Goal: Task Accomplishment & Management: Use online tool/utility

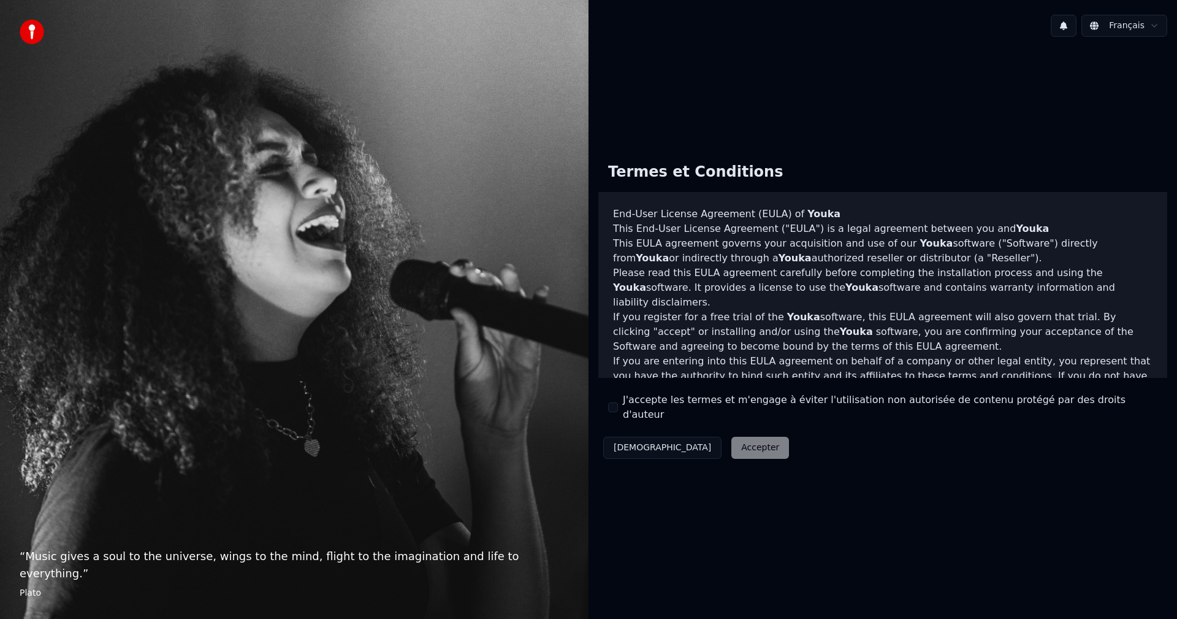
click at [613, 409] on button "J'accepte les termes et m'engage à éviter l'utilisation non autorisée de conten…" at bounding box center [613, 407] width 10 height 10
click at [731, 443] on button "Accepter" at bounding box center [760, 447] width 58 height 22
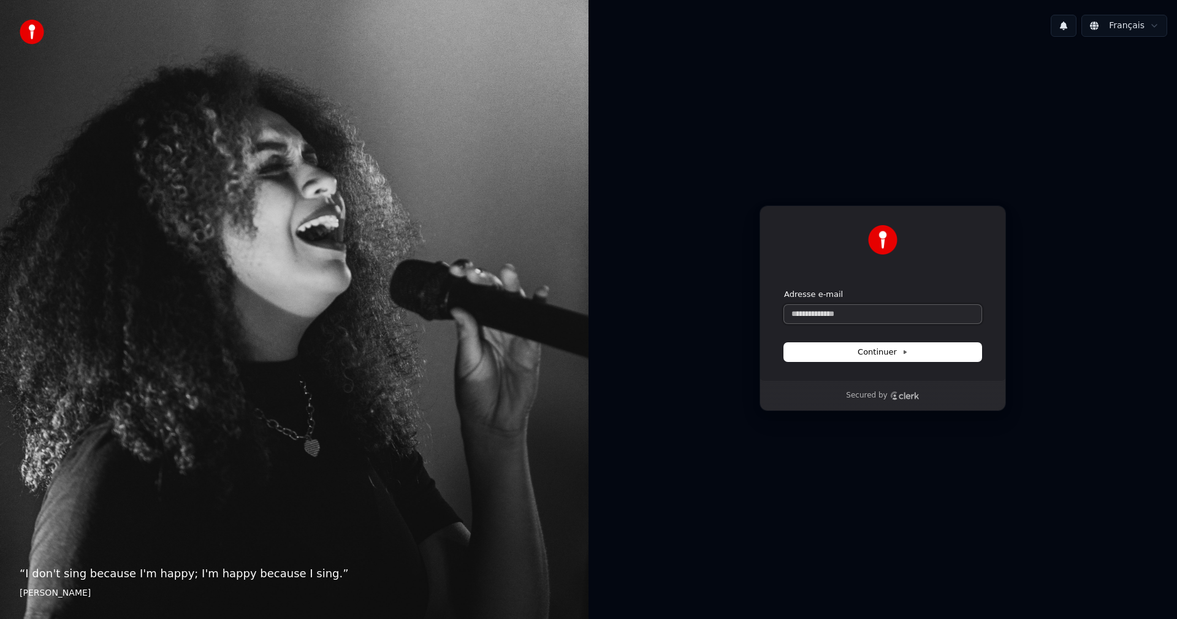
click at [826, 307] on input "Adresse e-mail" at bounding box center [882, 314] width 197 height 18
click at [881, 354] on span "Continuer" at bounding box center [883, 351] width 50 height 11
type input "**********"
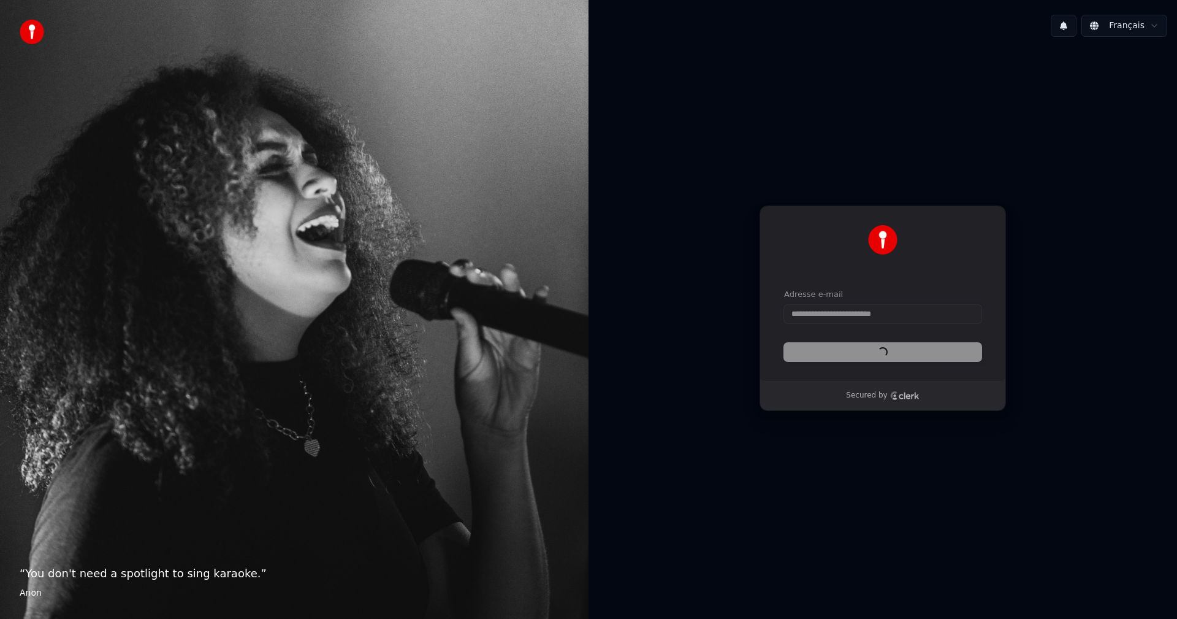
click at [881, 354] on div "Continuer" at bounding box center [882, 352] width 197 height 18
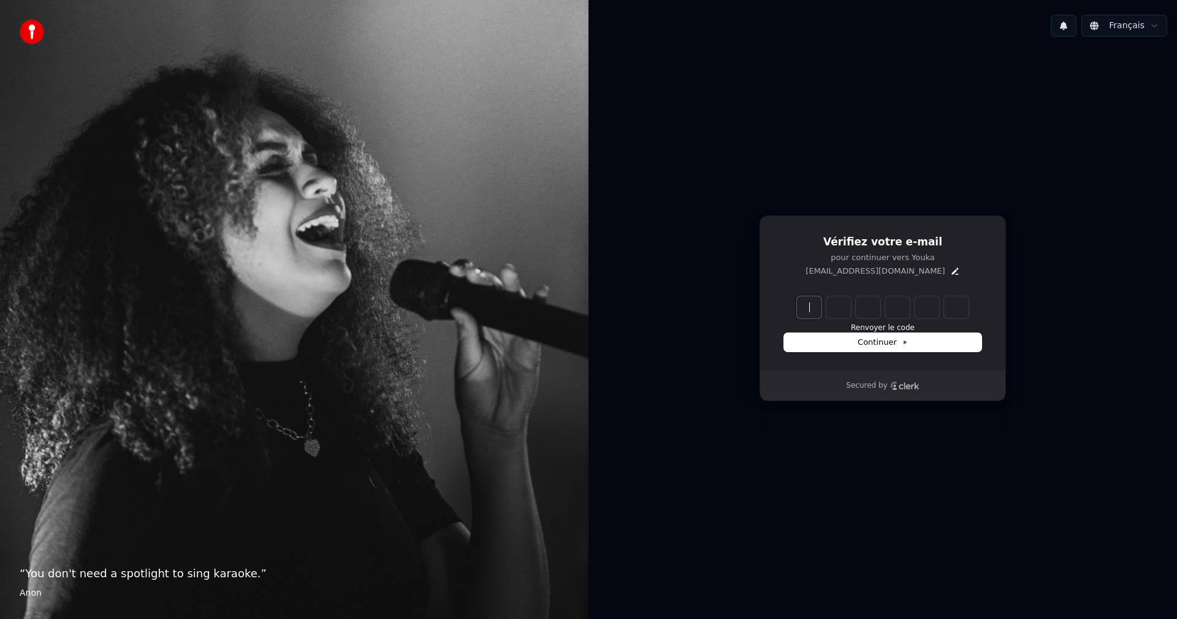
click at [813, 310] on input "Enter verification code" at bounding box center [895, 307] width 196 height 22
type input "******"
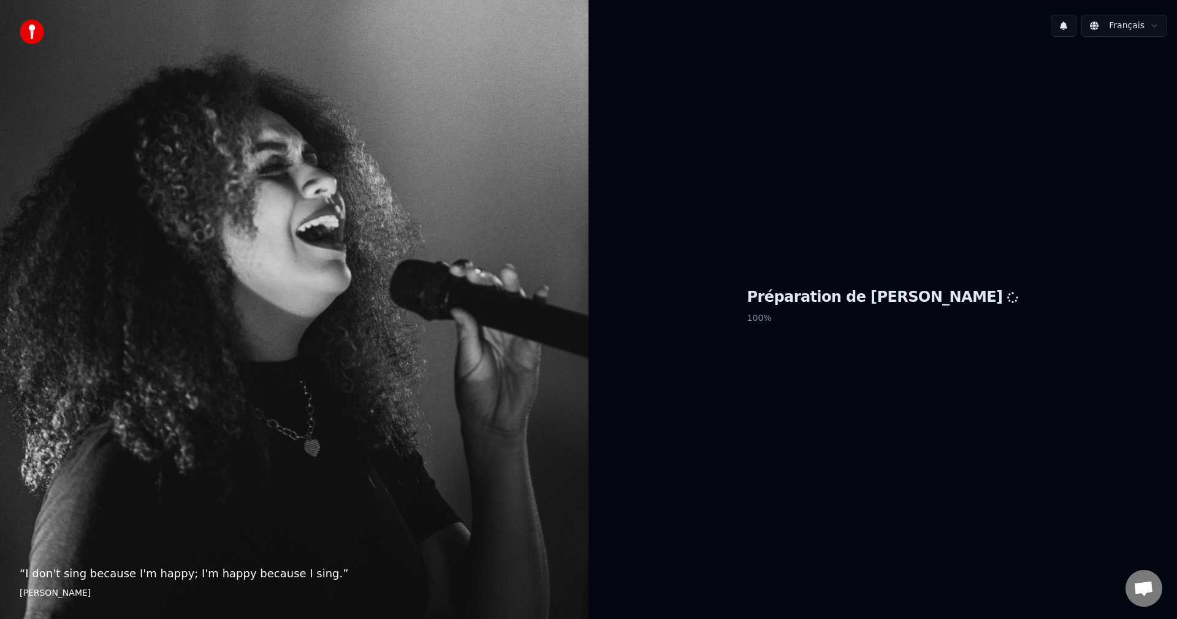
click at [1079, 161] on div "Préparation de Youka 100 %" at bounding box center [882, 308] width 588 height 523
click at [880, 464] on div "Préparation de Youka 100 %" at bounding box center [882, 308] width 588 height 523
click at [794, 487] on div "Préparation de Youka 100 %" at bounding box center [882, 308] width 588 height 523
click at [869, 298] on h1 "Préparation de [PERSON_NAME]" at bounding box center [883, 297] width 272 height 20
click at [875, 375] on div "Préparation de Youka 100 %" at bounding box center [882, 308] width 588 height 523
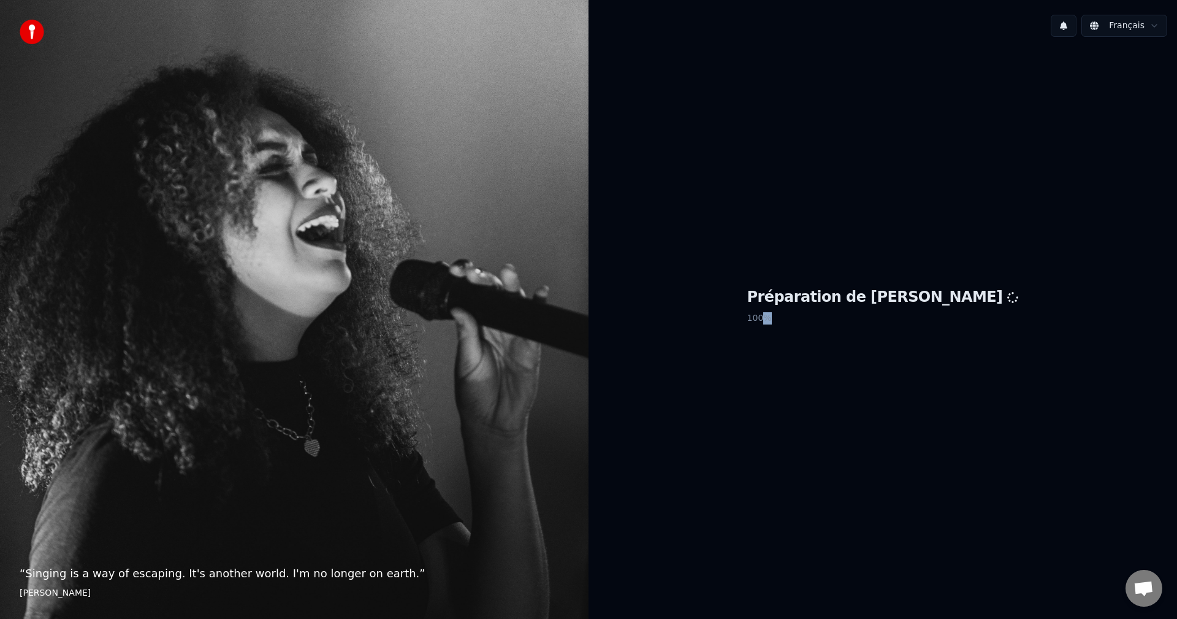
click at [874, 375] on div "Préparation de Youka 100 %" at bounding box center [882, 308] width 588 height 523
click at [1130, 603] on div "Français Préparation de Youka 100 %" at bounding box center [882, 309] width 588 height 619
click at [1143, 598] on span "Ouvrir le chat" at bounding box center [1143, 587] width 37 height 37
click at [1086, 587] on div "Français Préparation de Youka 100 %" at bounding box center [882, 309] width 588 height 619
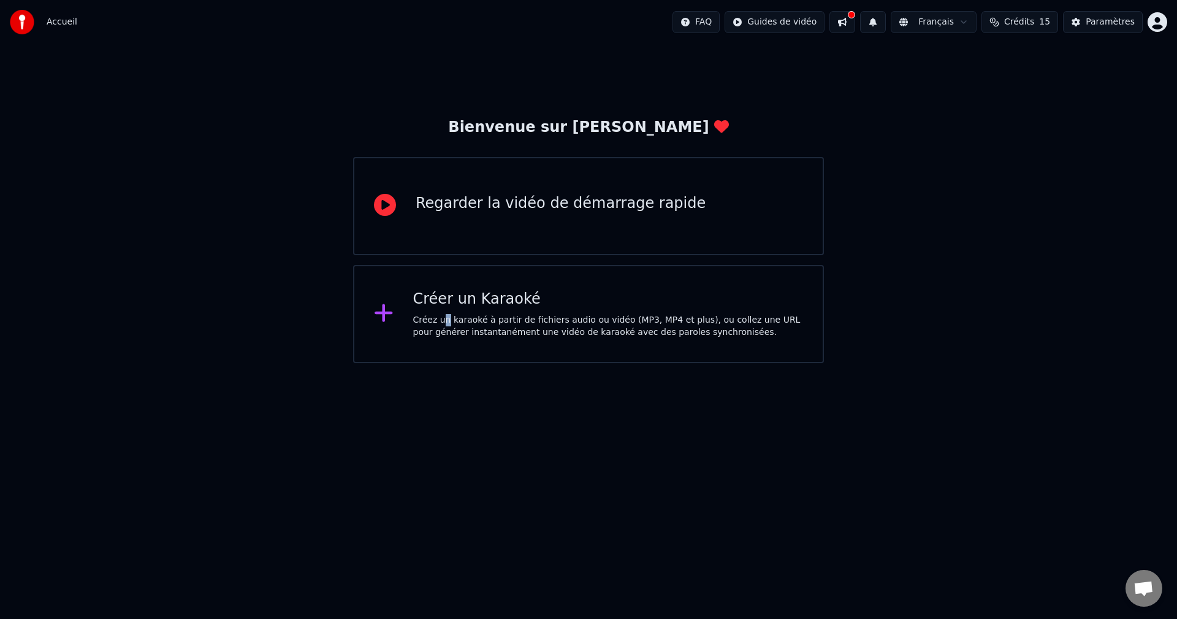
click at [444, 325] on div "Créez un karaoké à partir de fichiers audio ou vidéo (MP3, MP4 et plus), ou col…" at bounding box center [608, 326] width 390 height 25
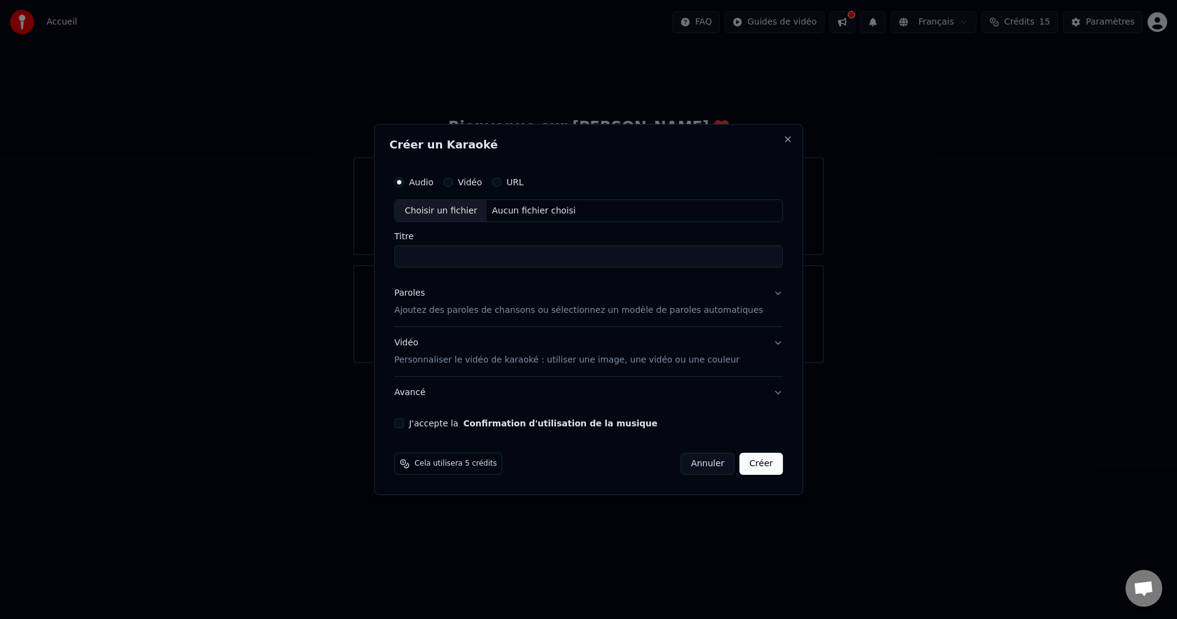
click at [511, 258] on input "Titre" at bounding box center [588, 257] width 389 height 22
click at [494, 262] on input "Titre" at bounding box center [588, 257] width 389 height 22
type input "*"
click at [467, 215] on div "Choisir un fichier" at bounding box center [441, 211] width 92 height 22
type input "**********"
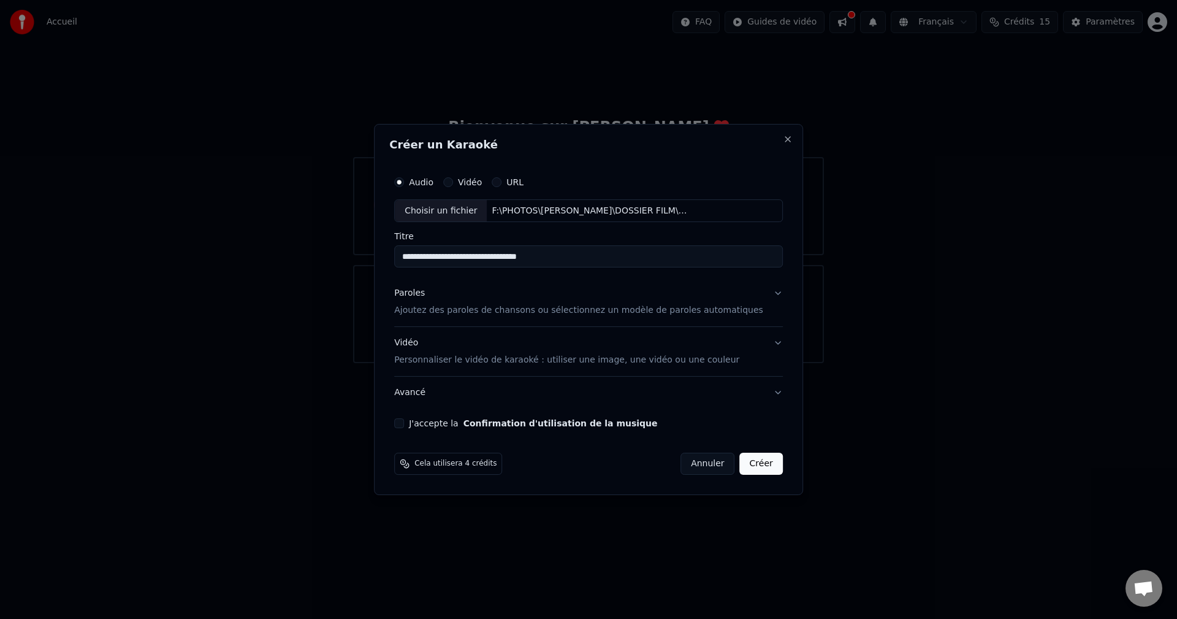
click at [487, 311] on p "Ajoutez des paroles de chansons ou sélectionnez un modèle de paroles automatiqu…" at bounding box center [578, 311] width 369 height 12
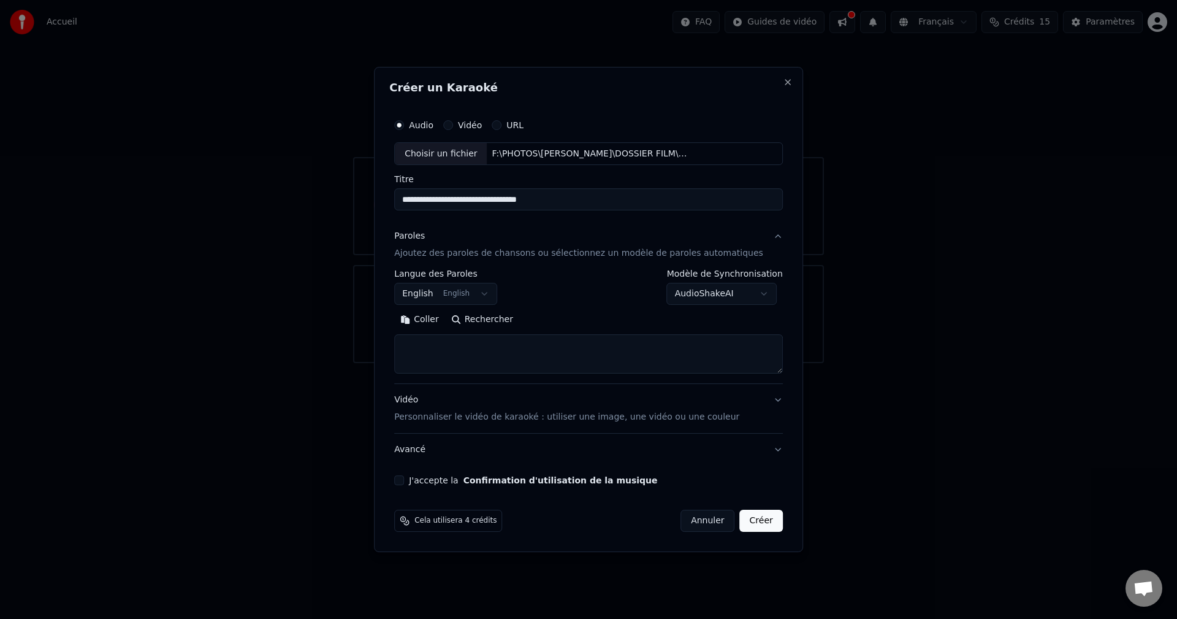
click at [494, 294] on button "English English" at bounding box center [445, 294] width 103 height 22
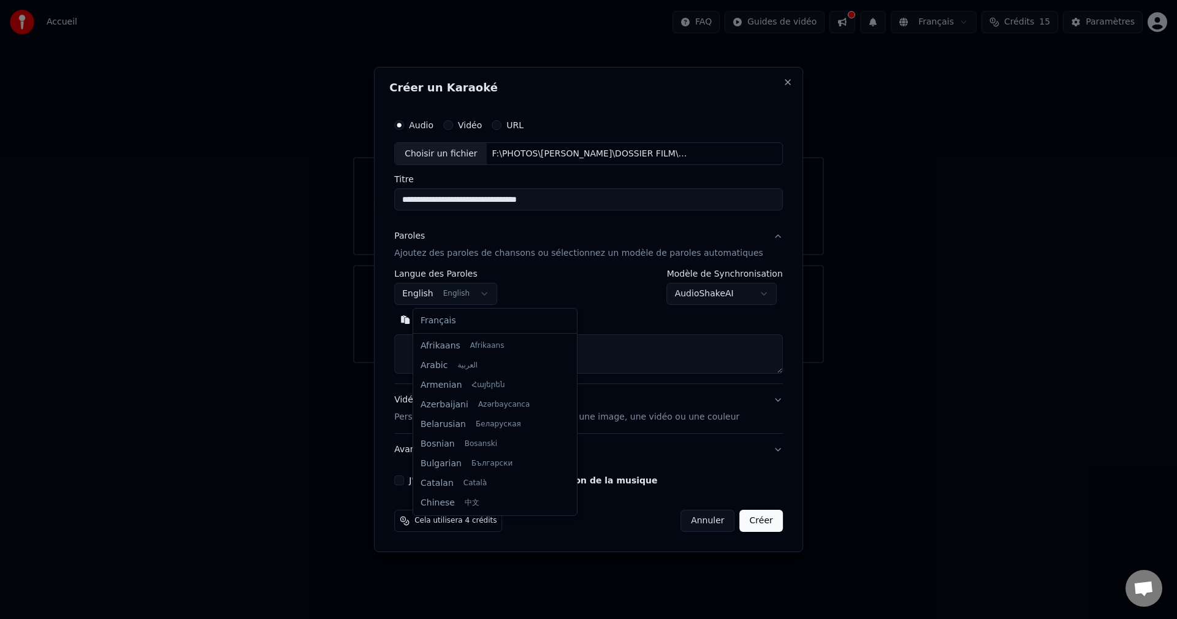
scroll to position [98, 0]
select select "**"
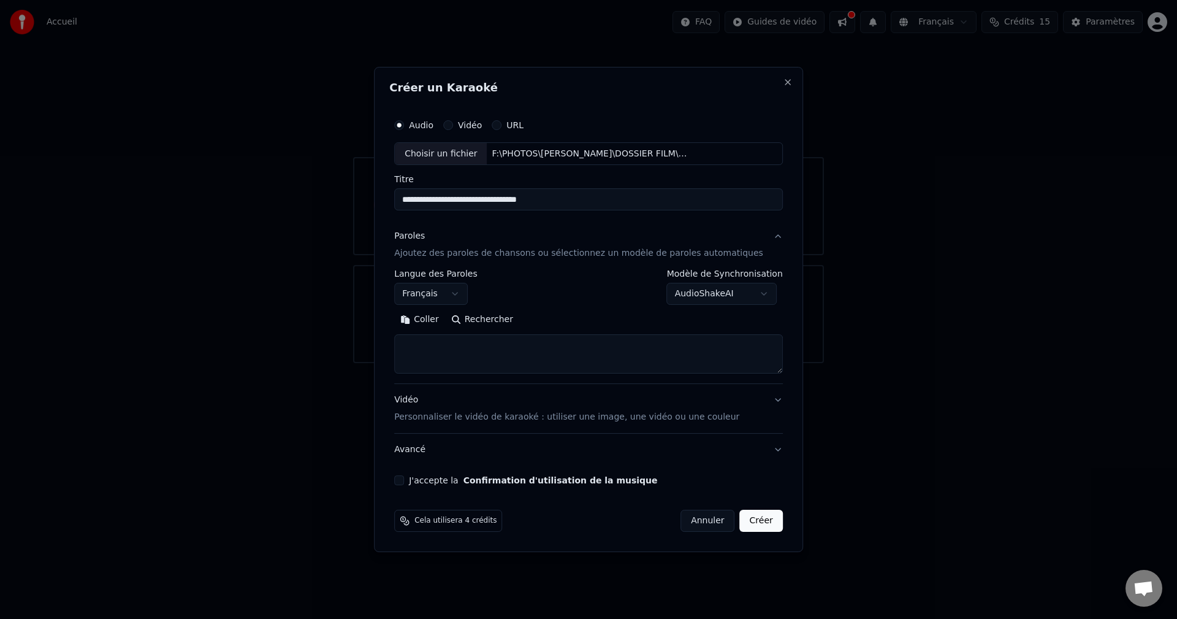
click at [492, 319] on button "Rechercher" at bounding box center [482, 320] width 74 height 20
click at [518, 348] on textarea at bounding box center [588, 354] width 389 height 39
click at [475, 417] on p "Personnaliser le vidéo de karaoké : utiliser une image, une vidéo ou une couleur" at bounding box center [566, 417] width 345 height 12
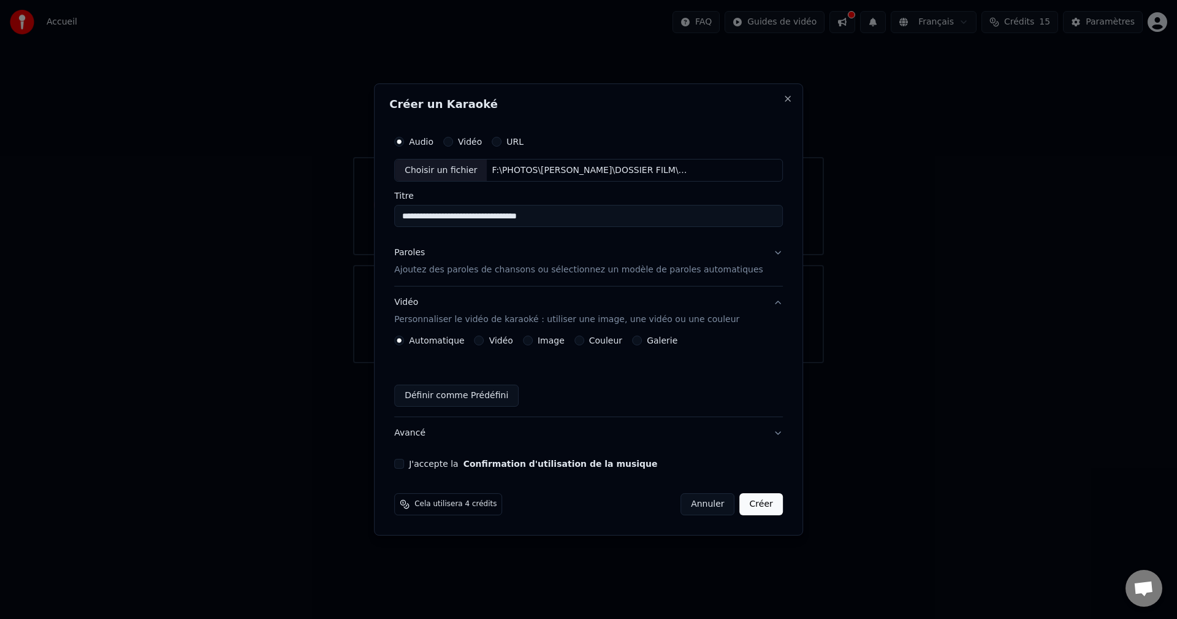
click at [506, 342] on label "Vidéo" at bounding box center [501, 340] width 24 height 9
click at [484, 342] on button "Vidéo" at bounding box center [479, 340] width 10 height 10
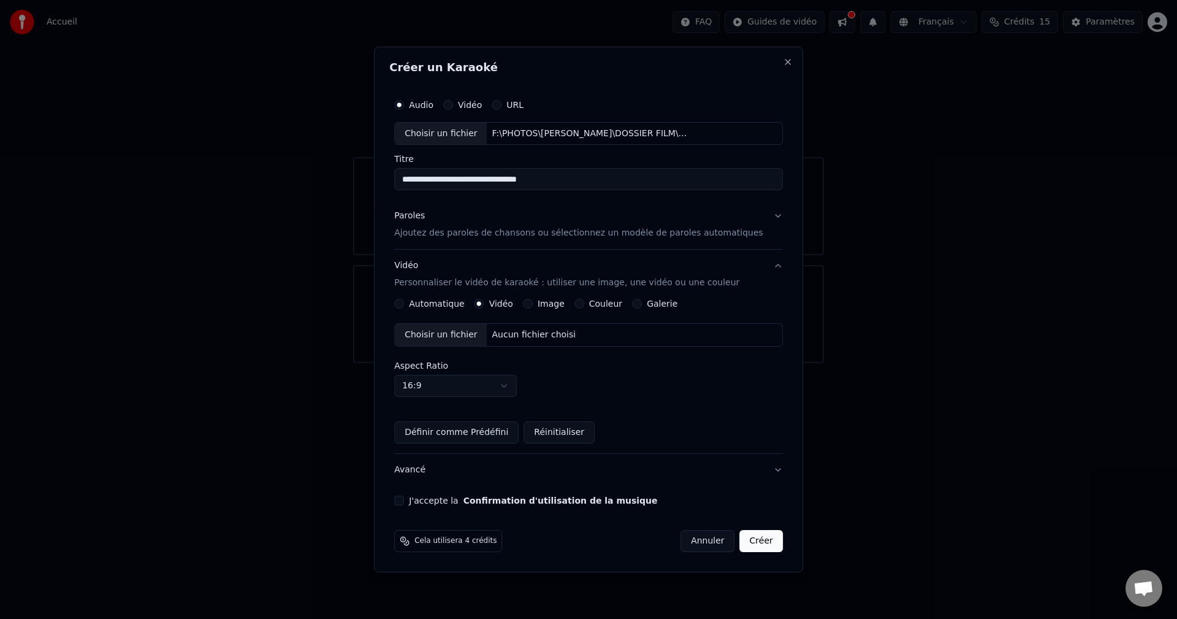
click at [478, 335] on div "Choisir un fichier" at bounding box center [441, 335] width 92 height 22
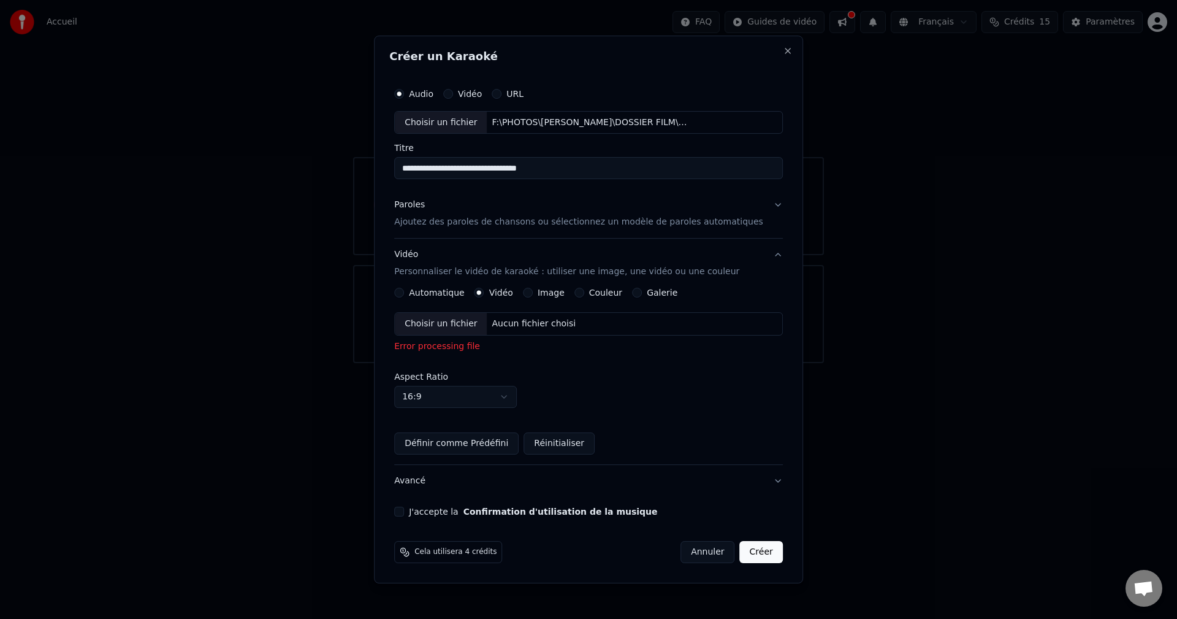
click at [471, 328] on div "Choisir un fichier" at bounding box center [441, 324] width 92 height 22
click at [475, 348] on div "Error processing file" at bounding box center [588, 346] width 389 height 12
click at [521, 363] on body "**********" at bounding box center [588, 181] width 1177 height 363
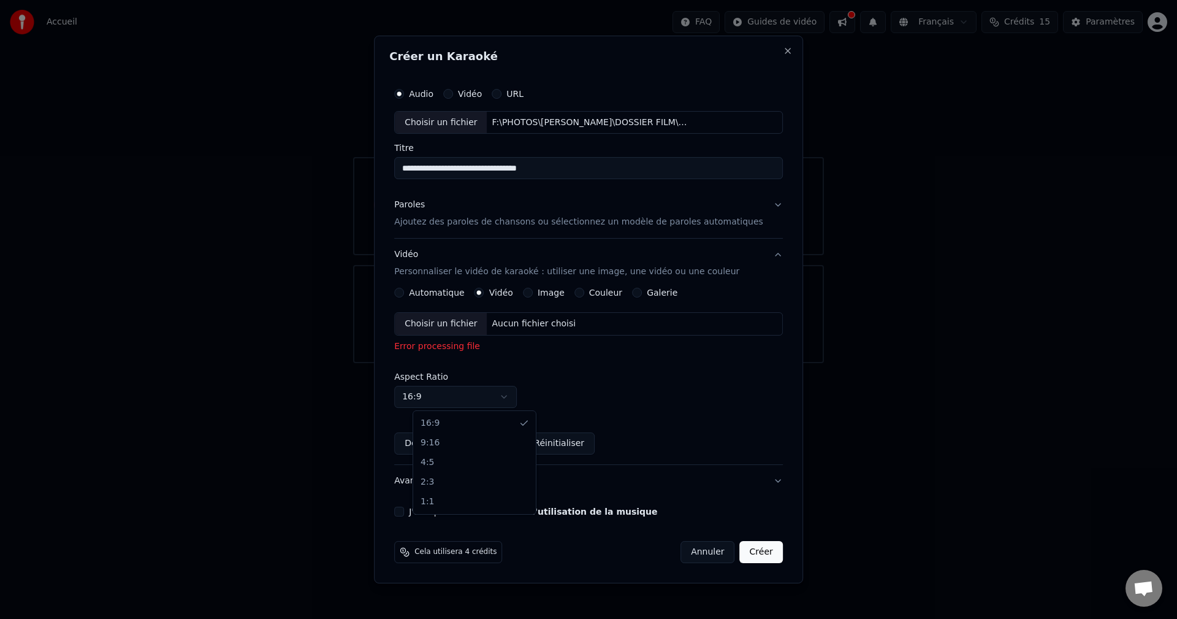
click at [518, 363] on body "**********" at bounding box center [588, 181] width 1177 height 363
click at [447, 308] on div "Automatique Vidéo Image Couleur Galerie Choisir un fichier Aucun fichier choisi…" at bounding box center [588, 370] width 389 height 167
click at [462, 348] on div "Error processing file" at bounding box center [588, 346] width 389 height 12
click at [462, 324] on div "Choisir un fichier" at bounding box center [441, 324] width 92 height 22
click at [533, 295] on button "Image" at bounding box center [528, 292] width 10 height 10
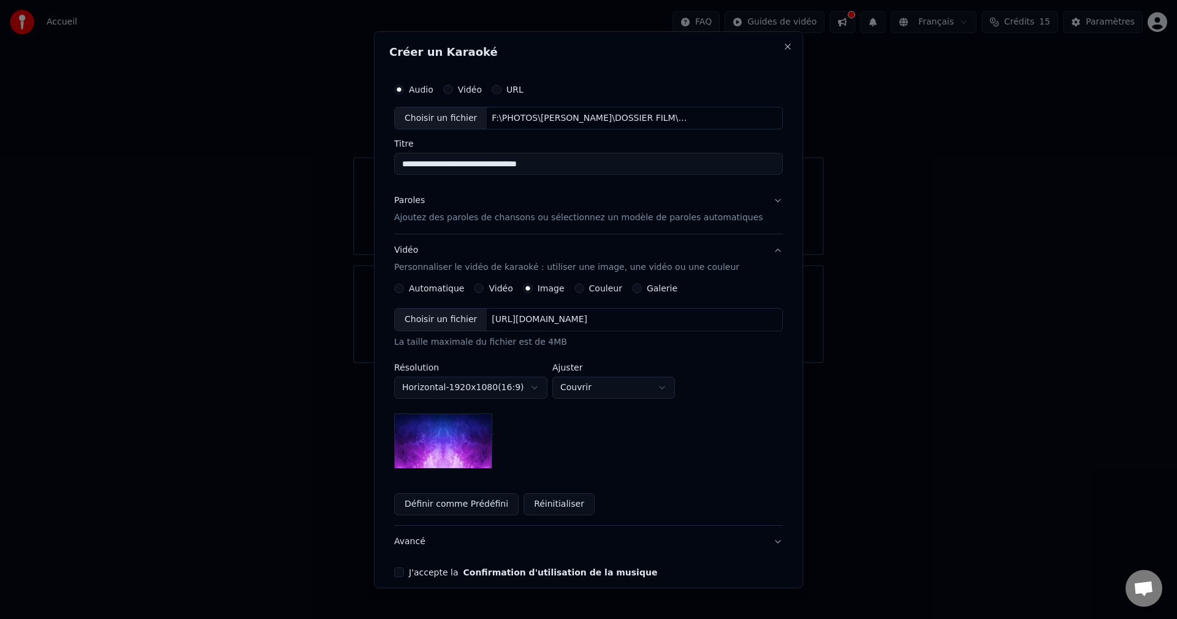
click at [665, 290] on label "Galerie" at bounding box center [662, 288] width 31 height 9
click at [642, 290] on button "Galerie" at bounding box center [637, 288] width 10 height 10
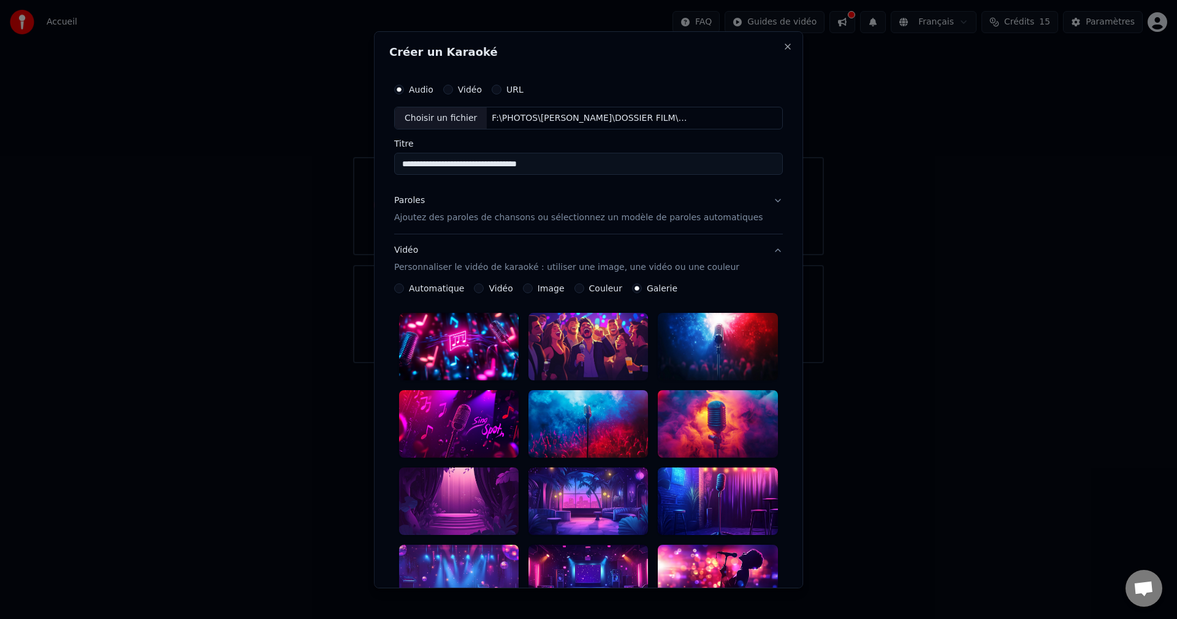
click at [484, 287] on button "Vidéo" at bounding box center [479, 288] width 10 height 10
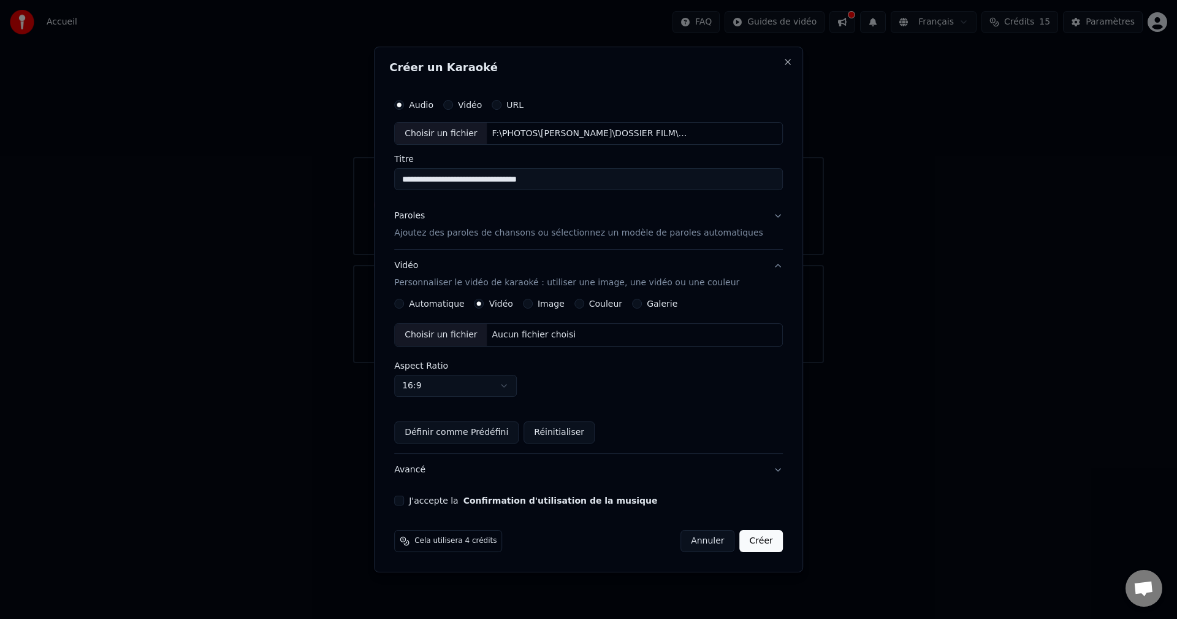
click at [451, 335] on div "Choisir un fichier" at bounding box center [441, 335] width 92 height 22
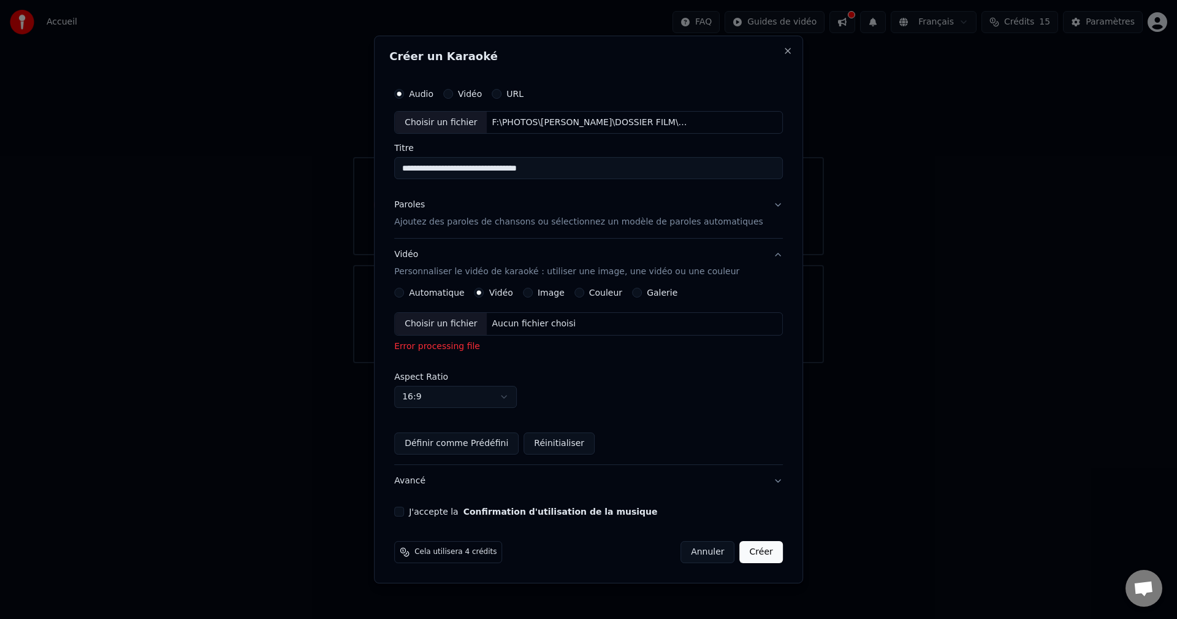
click at [461, 348] on div "Error processing file" at bounding box center [588, 346] width 389 height 12
click at [454, 350] on div "Error processing file" at bounding box center [588, 346] width 389 height 12
click at [480, 349] on div "Error processing file" at bounding box center [588, 346] width 389 height 12
click at [644, 224] on p "Ajoutez des paroles de chansons ou sélectionnez un modèle de paroles automatiqu…" at bounding box center [578, 222] width 369 height 12
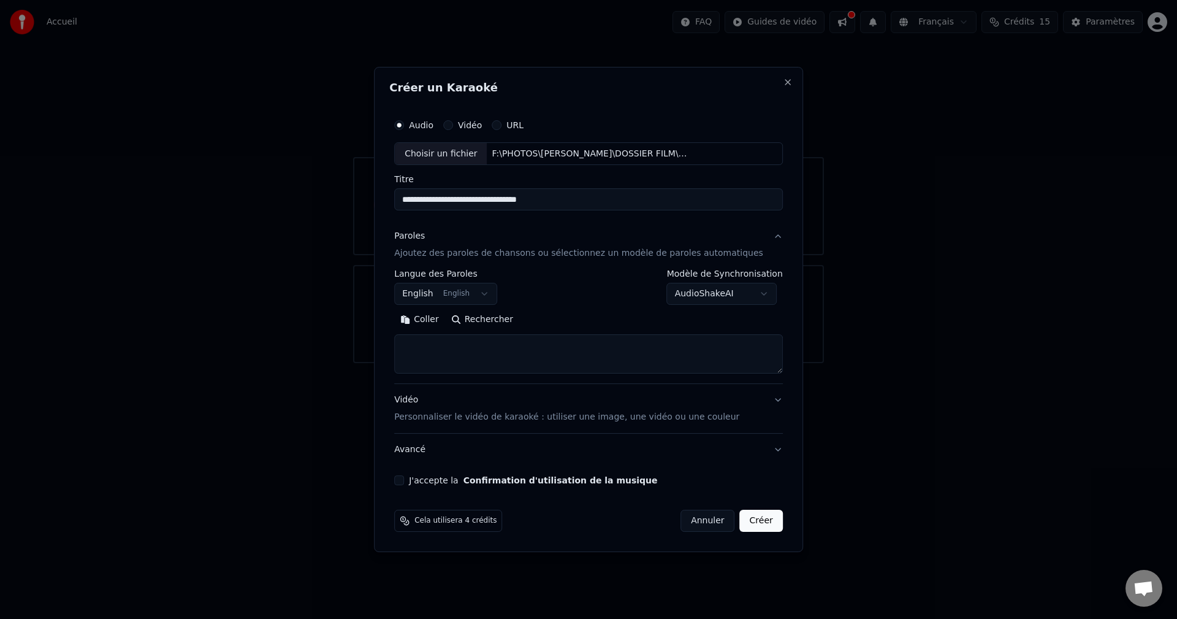
click at [493, 288] on button "English English" at bounding box center [445, 294] width 103 height 22
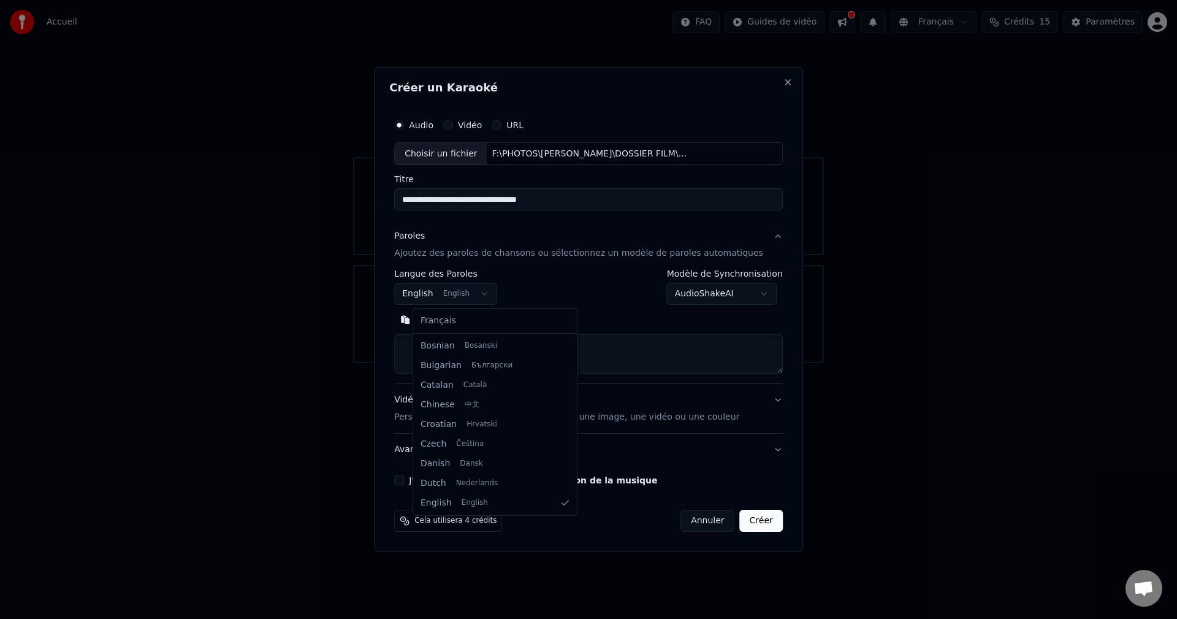
select select "**"
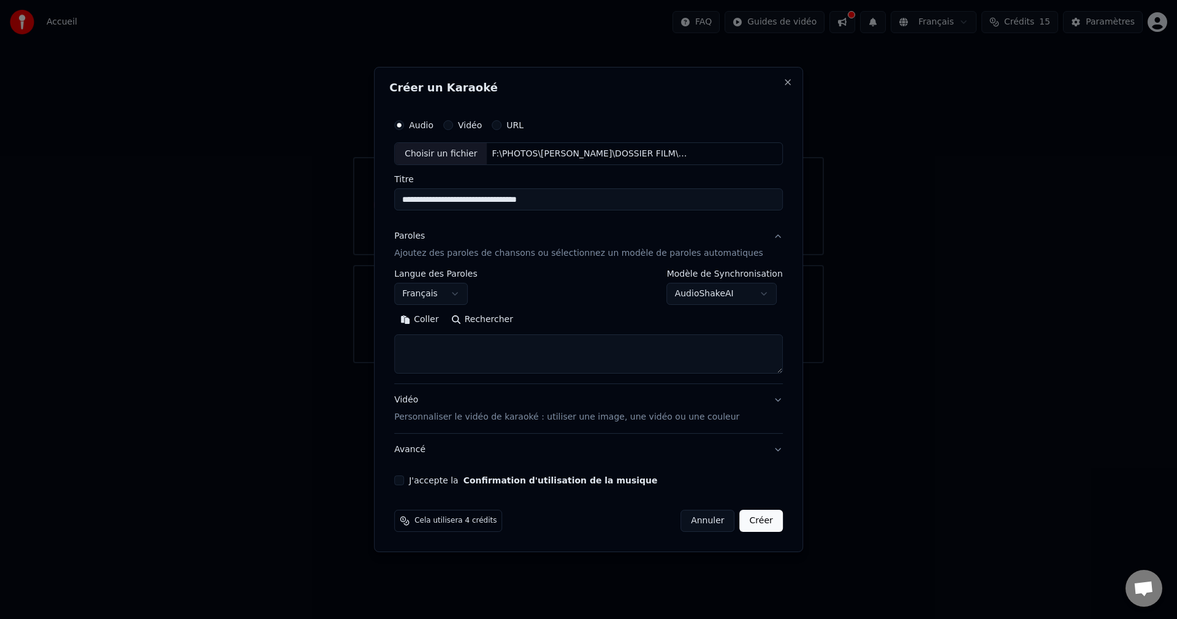
click at [685, 292] on body "**********" at bounding box center [588, 181] width 1177 height 363
click at [557, 345] on textarea at bounding box center [588, 354] width 389 height 39
click at [445, 318] on button "Coller" at bounding box center [419, 320] width 51 height 20
click at [421, 404] on div "Vidéo Personnaliser le vidéo de karaoké : utiliser une image, une vidéo ou une …" at bounding box center [566, 408] width 345 height 29
type textarea "**********"
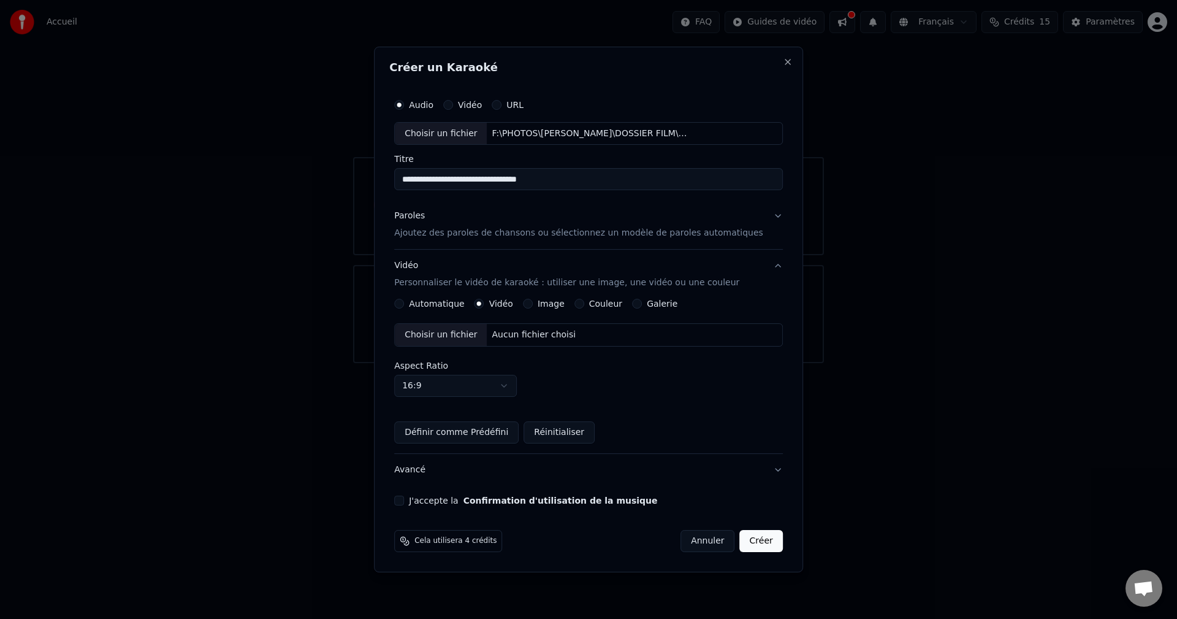
click at [466, 339] on div "Choisir un fichier" at bounding box center [441, 335] width 92 height 22
click at [404, 500] on button "J'accepte la Confirmation d'utilisation de la musique" at bounding box center [399, 500] width 10 height 10
click at [756, 544] on button "Créer" at bounding box center [761, 541] width 43 height 22
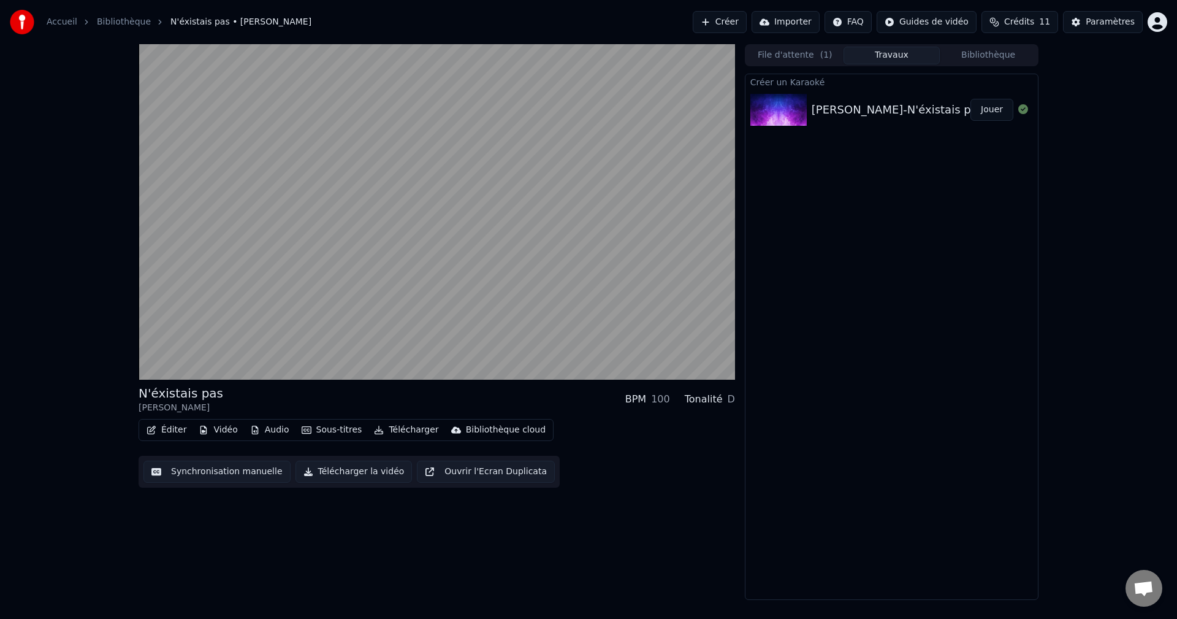
click at [585, 482] on div "Éditer Vidéo Audio Sous-titres Télécharger Bibliothèque cloud Synchronisation m…" at bounding box center [437, 453] width 596 height 69
click at [587, 468] on div "Éditer Vidéo Audio Sous-titres Télécharger Bibliothèque cloud Synchronisation m…" at bounding box center [437, 453] width 596 height 69
click at [208, 471] on button "Synchronisation manuelle" at bounding box center [216, 471] width 147 height 22
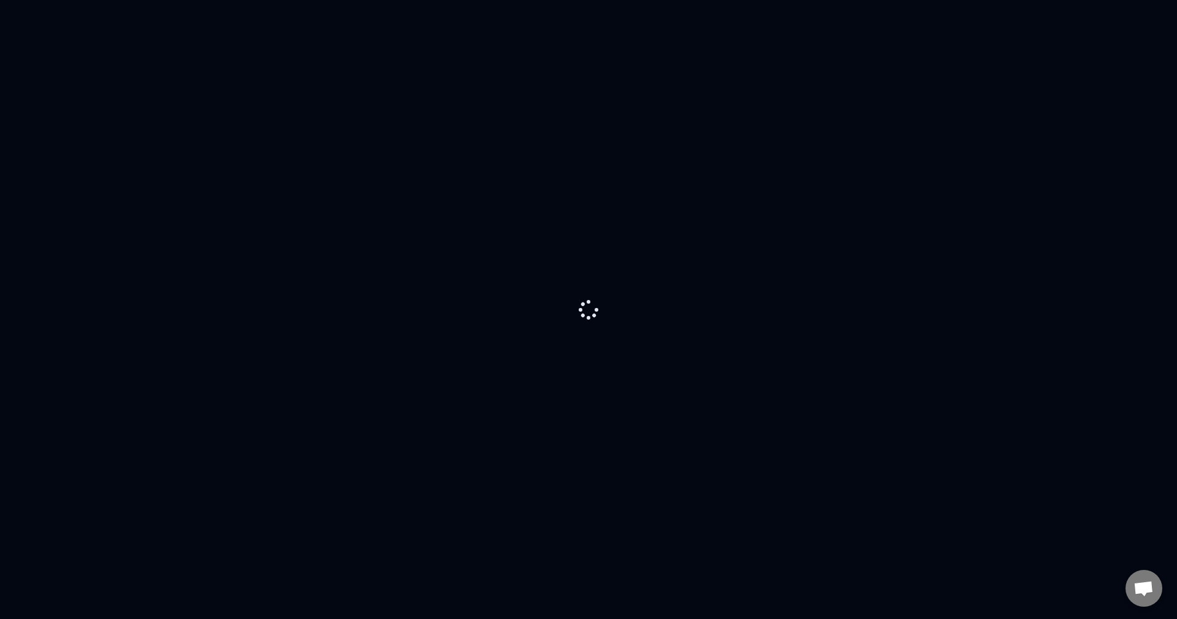
click at [581, 316] on div at bounding box center [588, 309] width 1177 height 619
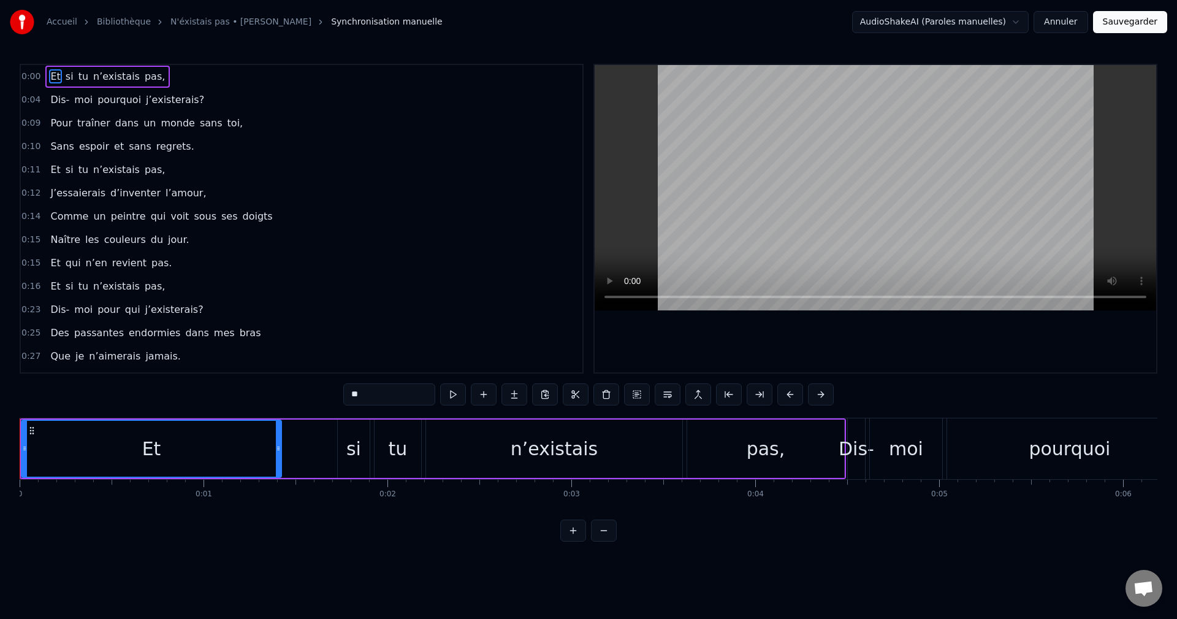
click at [45, 72] on div "Et si tu n’existais pas," at bounding box center [107, 77] width 124 height 22
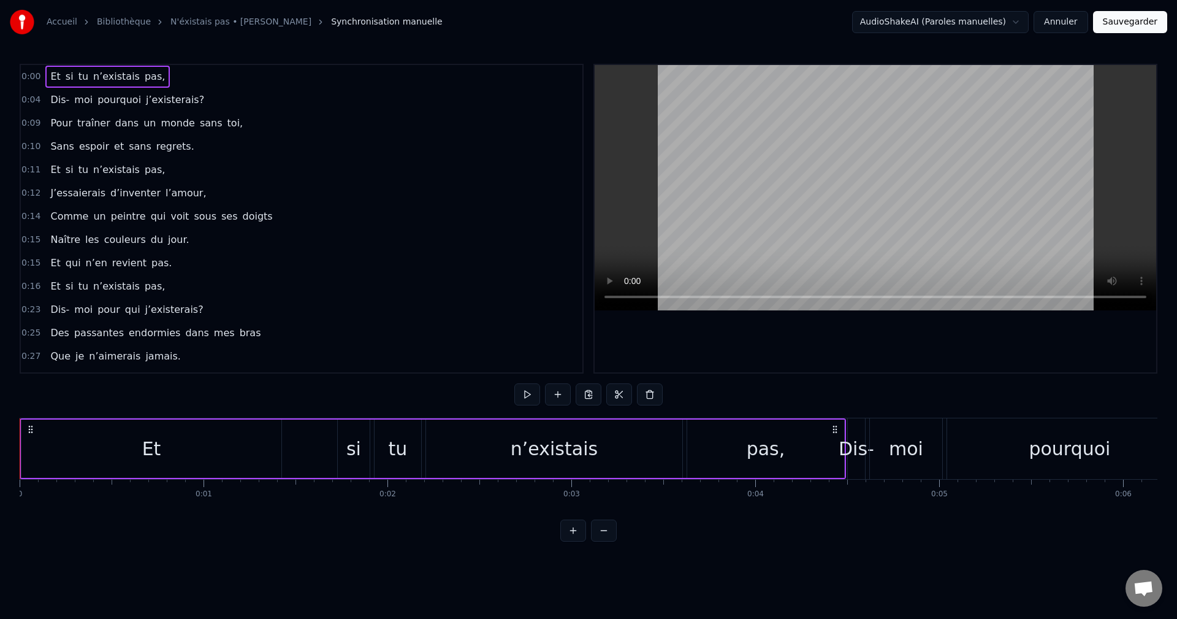
click at [43, 85] on div "0:00 Et si tu n’existais pas," at bounding box center [302, 76] width 562 height 23
drag, startPoint x: 280, startPoint y: 453, endPoint x: 223, endPoint y: 454, distance: 56.4
click at [223, 454] on div "Et" at bounding box center [151, 448] width 260 height 58
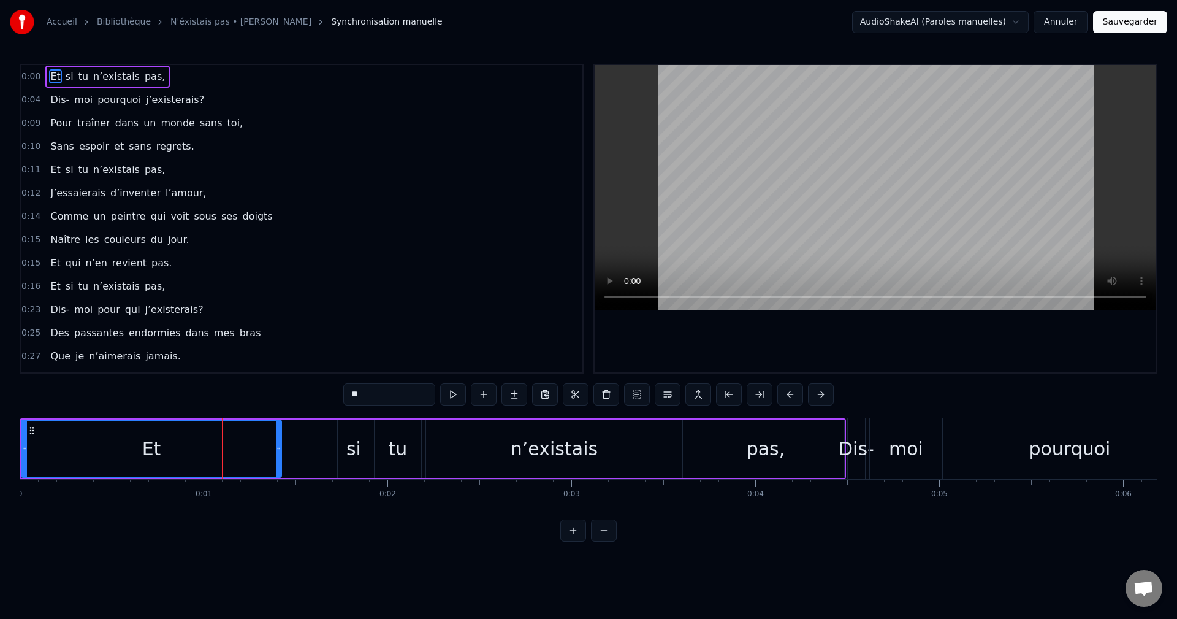
drag, startPoint x: 221, startPoint y: 454, endPoint x: 112, endPoint y: 454, distance: 109.7
click at [112, 454] on div "Et" at bounding box center [151, 449] width 259 height 56
drag, startPoint x: 112, startPoint y: 454, endPoint x: 61, endPoint y: 447, distance: 51.3
click at [61, 447] on div "Et" at bounding box center [151, 449] width 259 height 56
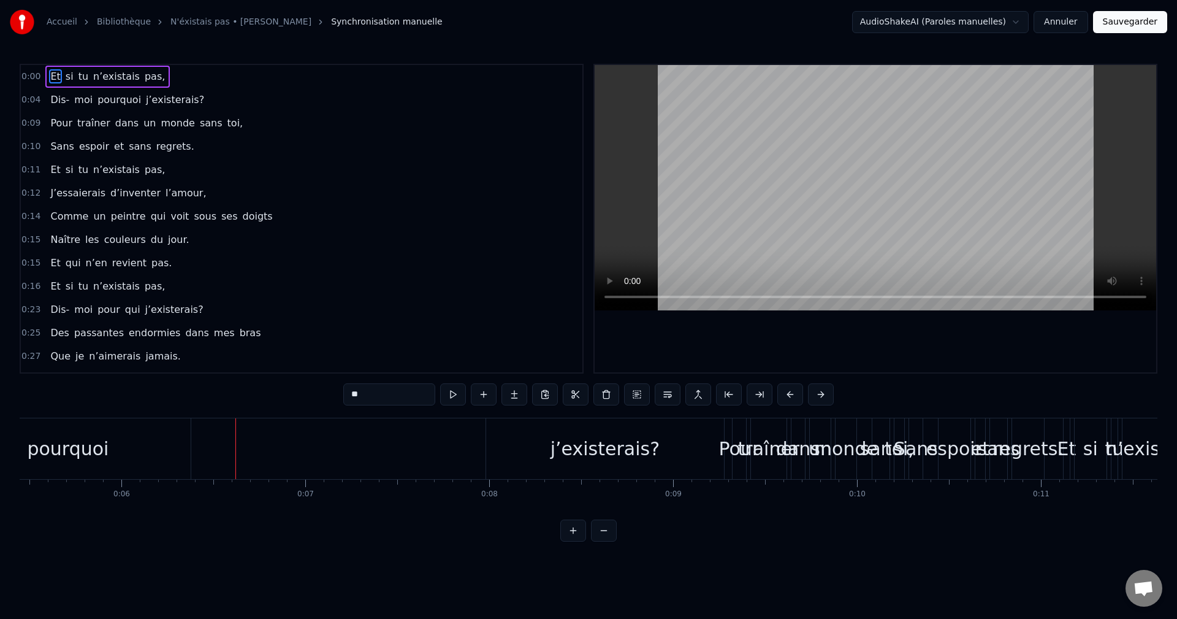
scroll to position [0, 1033]
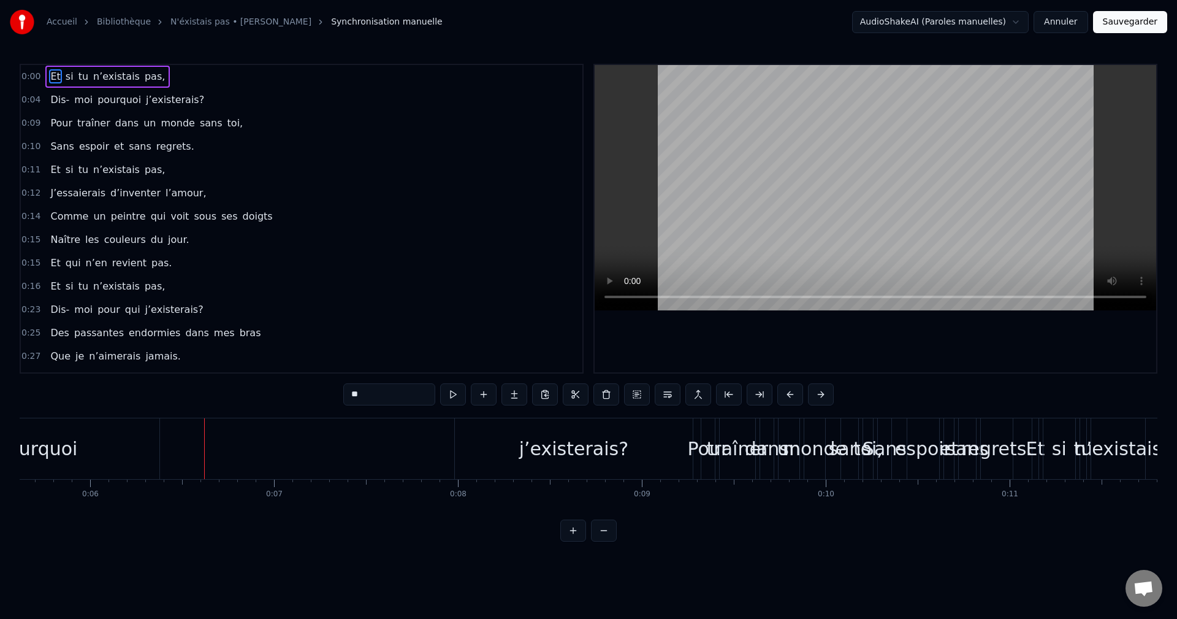
click at [365, 151] on div "0:10 Sans espoir et sans regrets." at bounding box center [302, 146] width 562 height 23
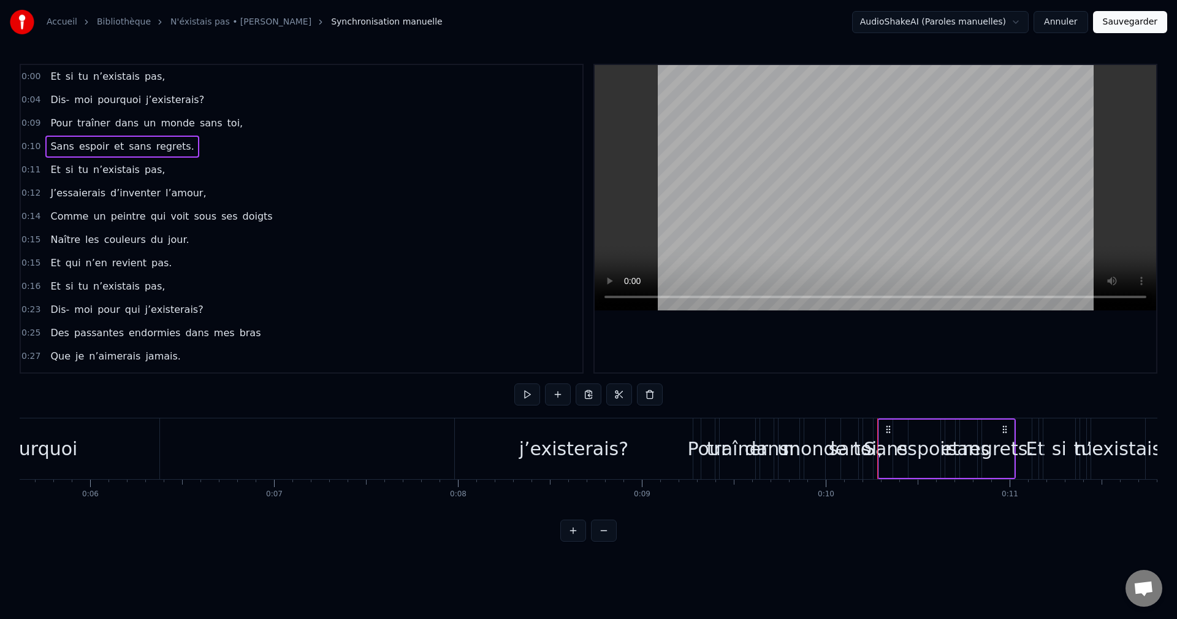
click at [36, 74] on span "0:00" at bounding box center [30, 76] width 19 height 12
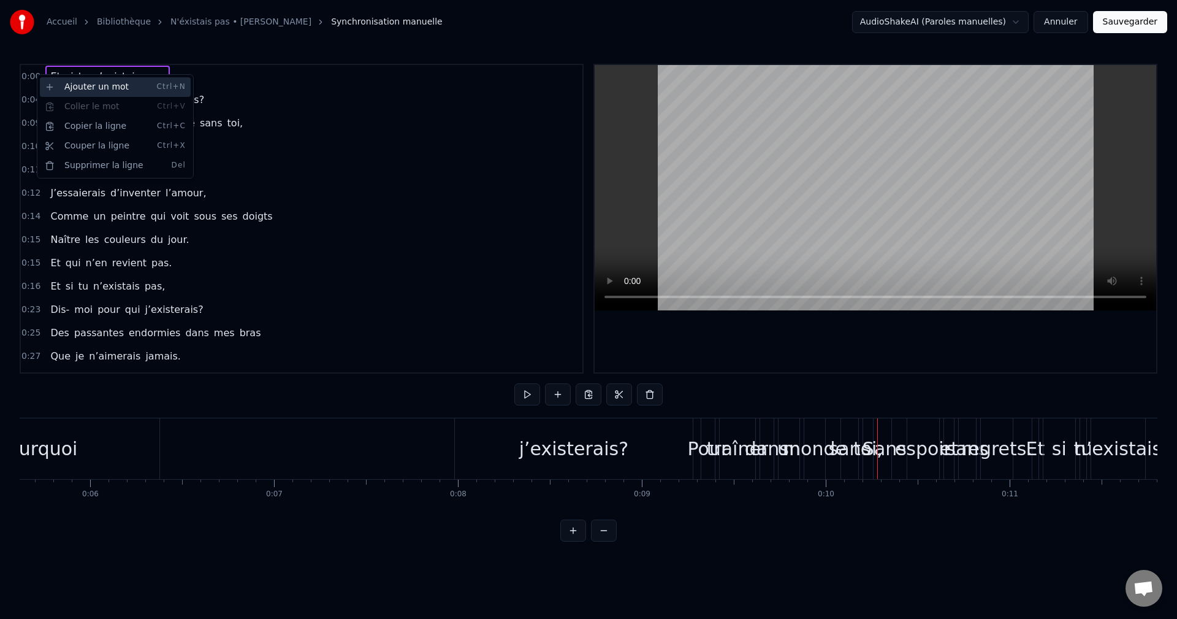
click at [80, 89] on div "Ajouter un mot Ctrl+N" at bounding box center [115, 87] width 151 height 20
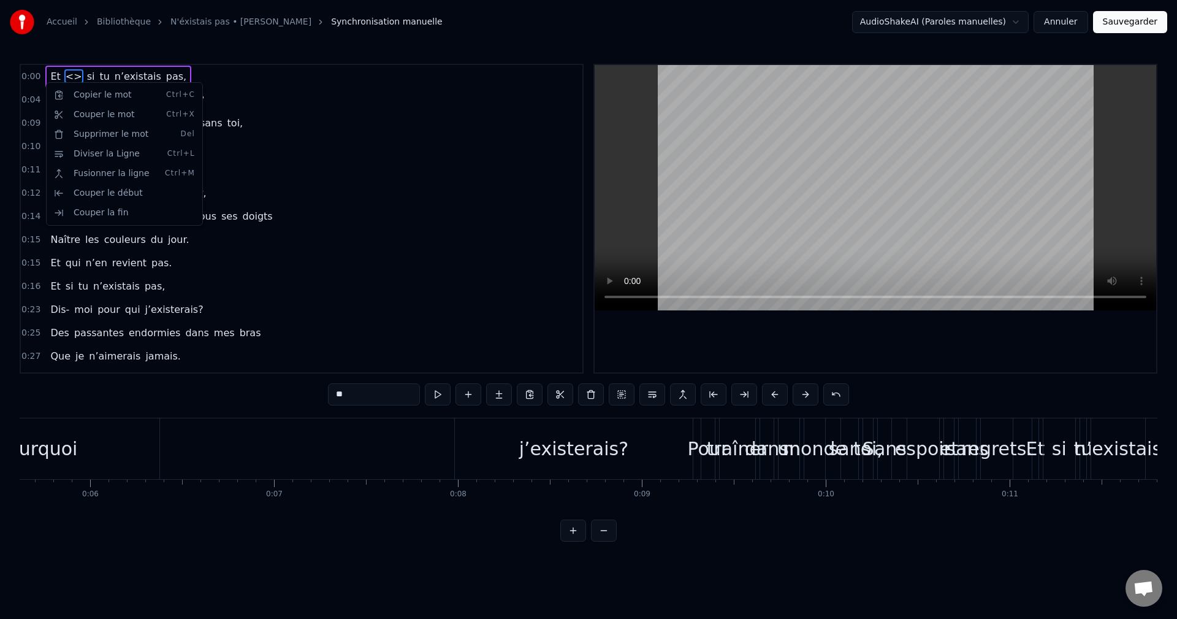
click at [268, 94] on html "Accueil Bibliothèque N'éxistais pas • Jo Dassin Synchronisation manuelle AudioS…" at bounding box center [588, 280] width 1177 height 561
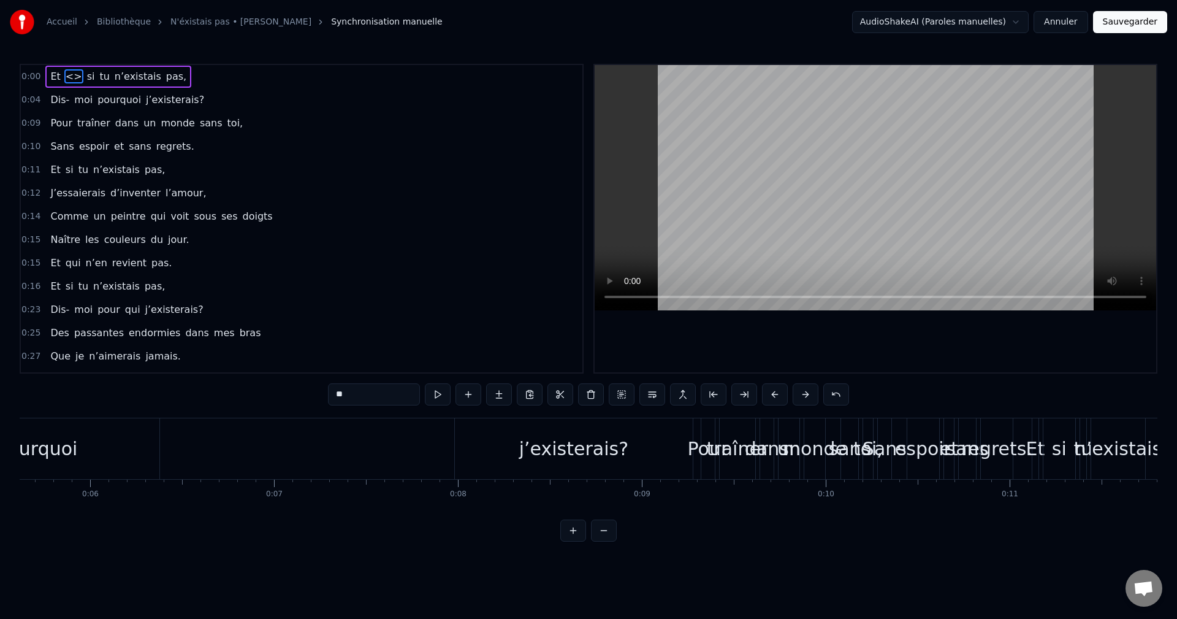
click at [49, 77] on span "Et" at bounding box center [55, 76] width 12 height 15
click at [67, 82] on span "<>" at bounding box center [73, 76] width 19 height 14
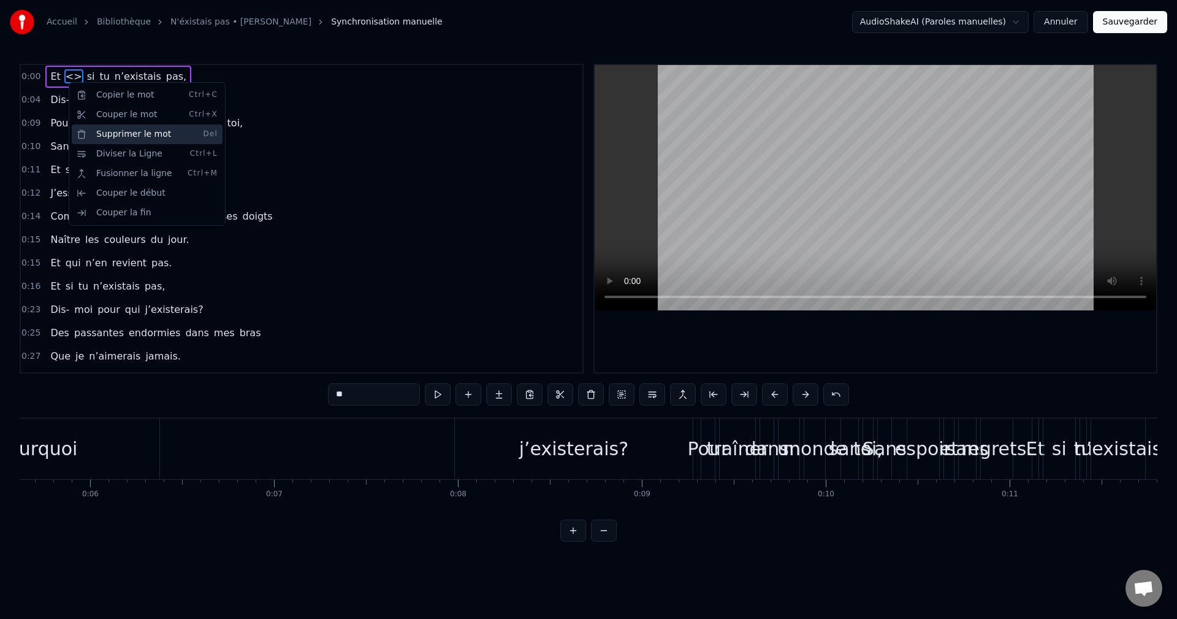
click at [116, 137] on div "Supprimer le mot Del" at bounding box center [147, 134] width 151 height 20
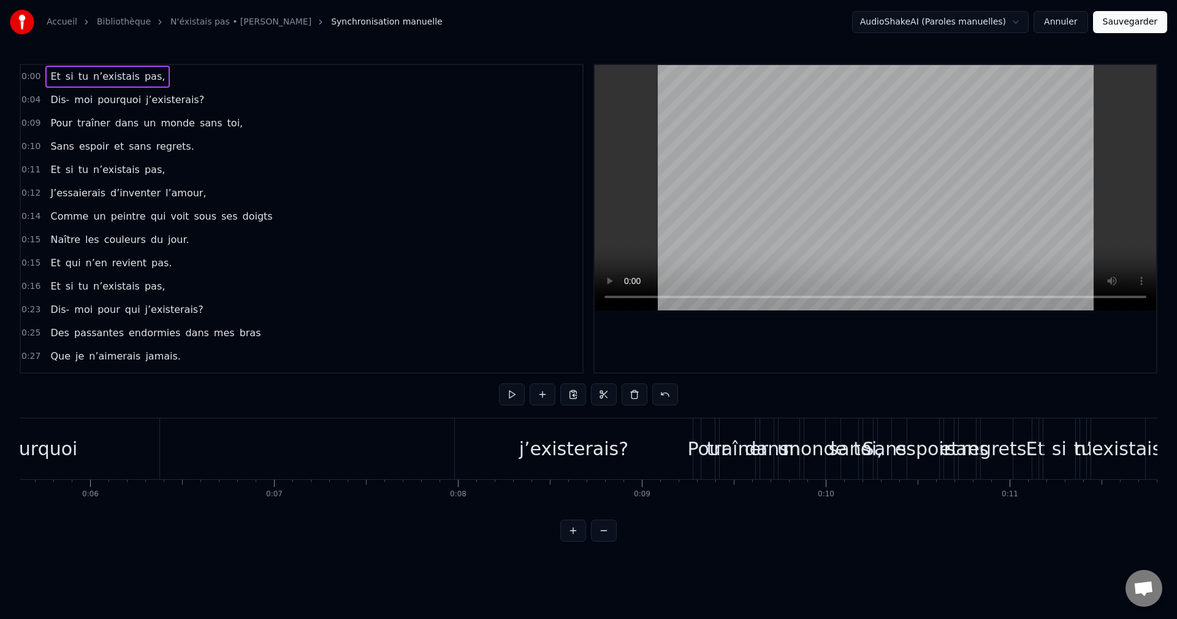
click at [49, 80] on span "Et" at bounding box center [55, 76] width 12 height 14
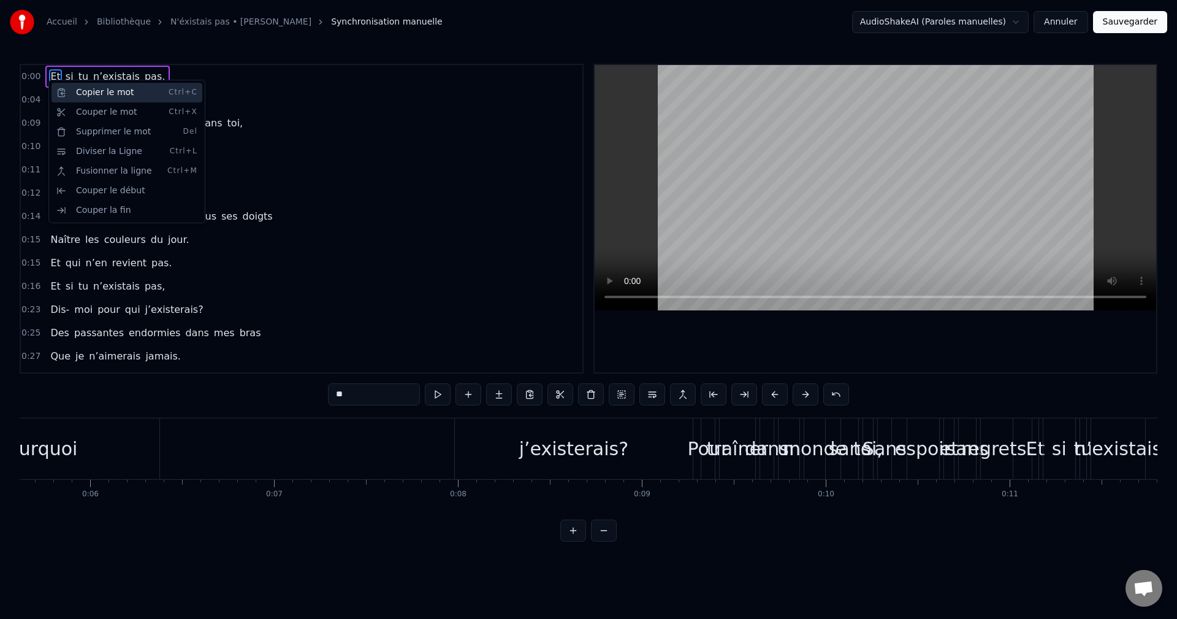
click at [100, 94] on div "Copier le mot Ctrl+C" at bounding box center [126, 93] width 151 height 20
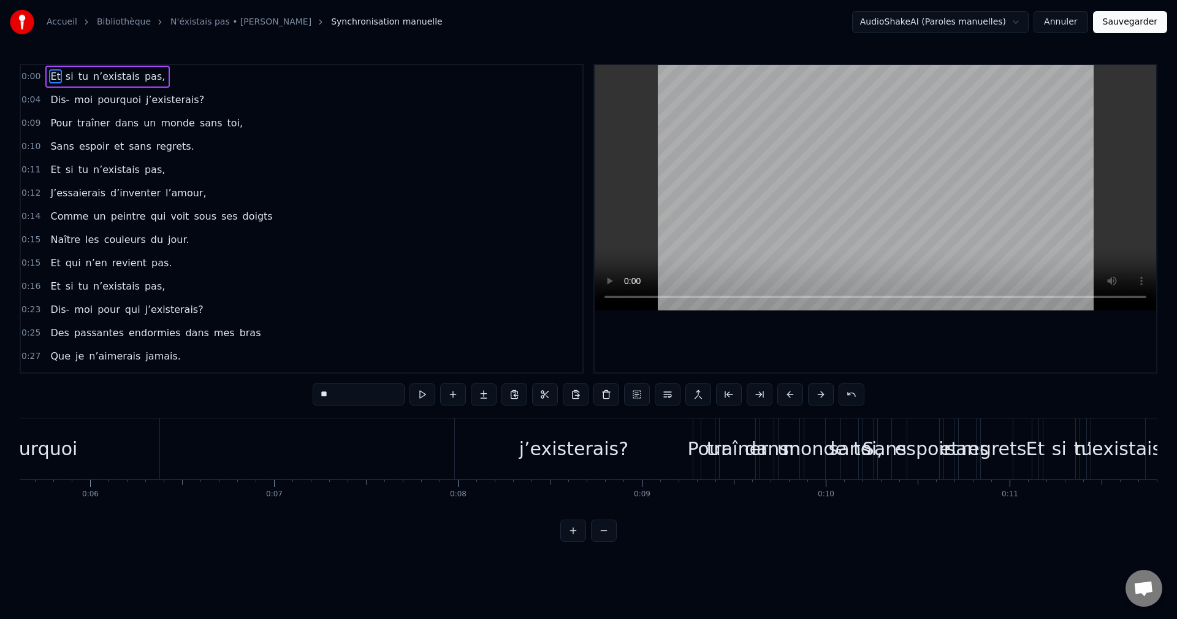
click at [49, 78] on span "Et" at bounding box center [55, 76] width 12 height 15
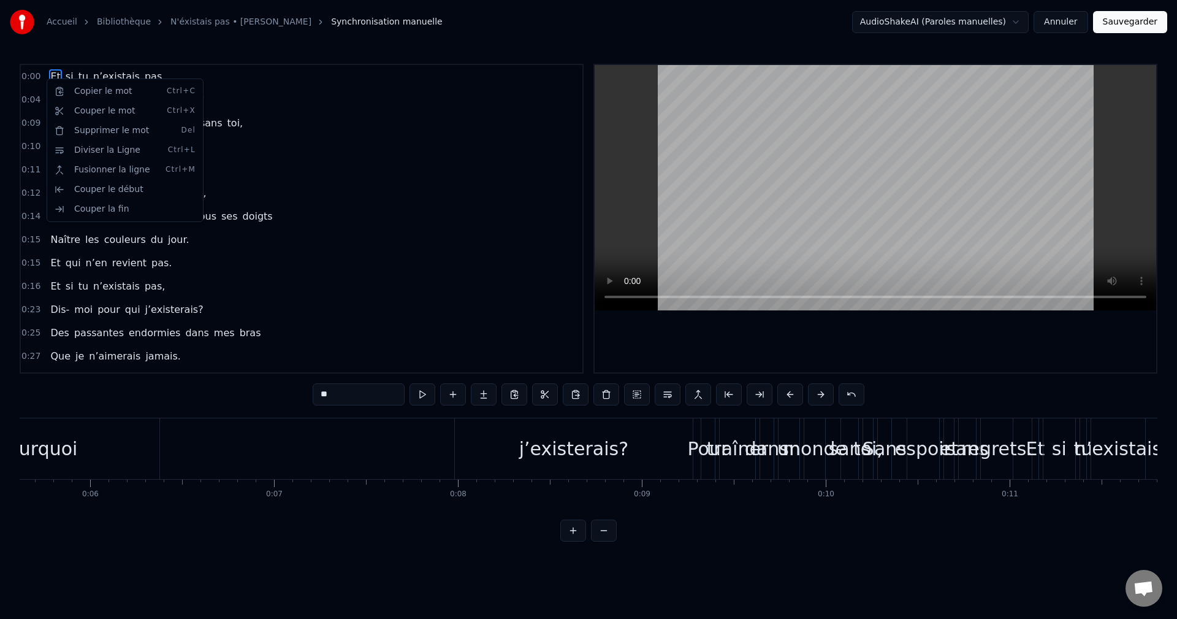
click at [294, 164] on div "0:11 Et si tu n’existais pas," at bounding box center [302, 169] width 562 height 23
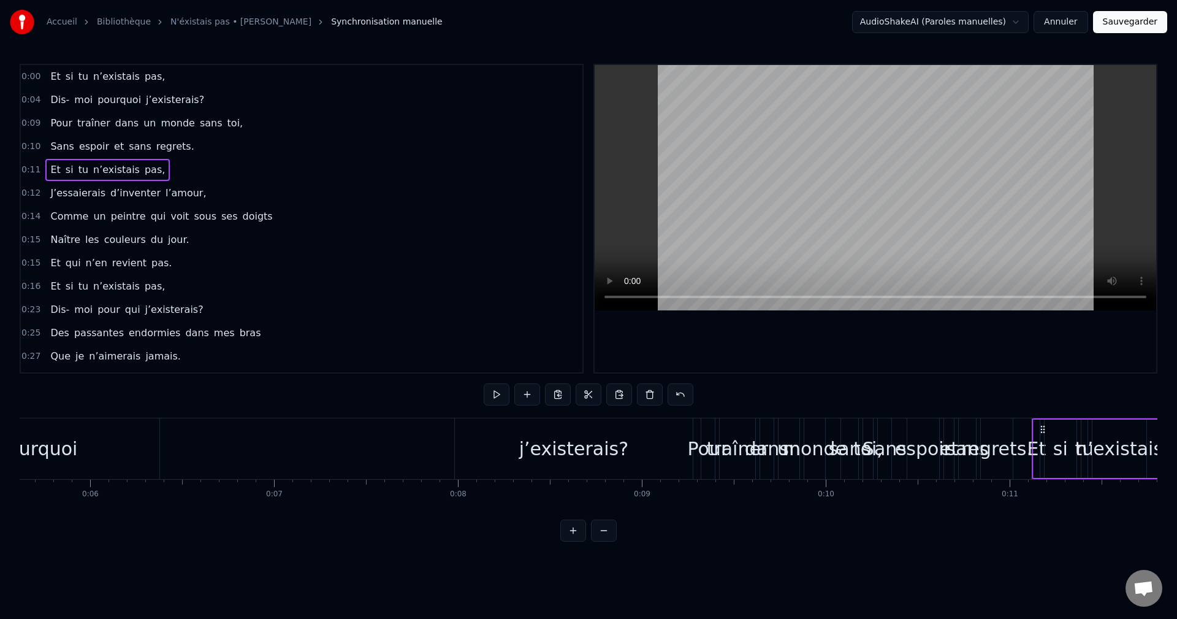
click at [39, 78] on div "0:00 Et si tu n’existais pas," at bounding box center [302, 76] width 562 height 23
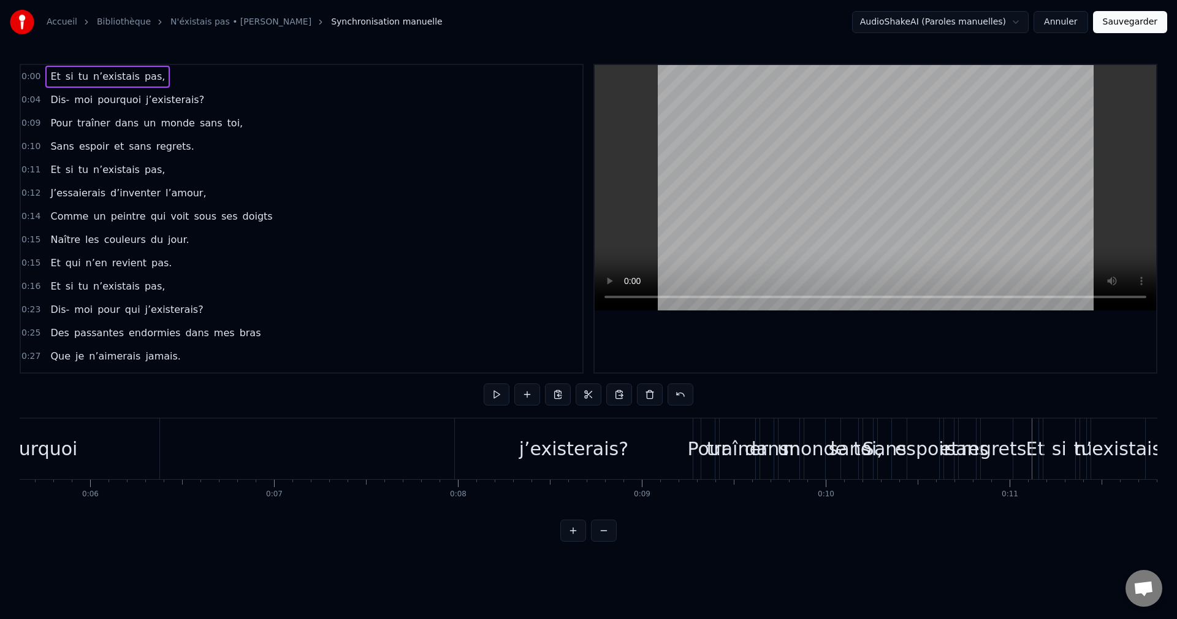
click at [34, 75] on span "0:00" at bounding box center [30, 76] width 19 height 12
drag, startPoint x: 543, startPoint y: 522, endPoint x: 502, endPoint y: 523, distance: 40.5
click at [502, 523] on div "0:00 Et si tu n’existais pas, 0:04 Dis- moi pourquoi j’existerais? 0:09 Pour tr…" at bounding box center [589, 303] width 1138 height 478
drag, startPoint x: 502, startPoint y: 523, endPoint x: 425, endPoint y: 514, distance: 77.7
click at [425, 514] on div "0:00 Et si tu n’existais pas, 0:04 Dis- moi pourquoi j’existerais? 0:09 Pour tr…" at bounding box center [589, 303] width 1138 height 478
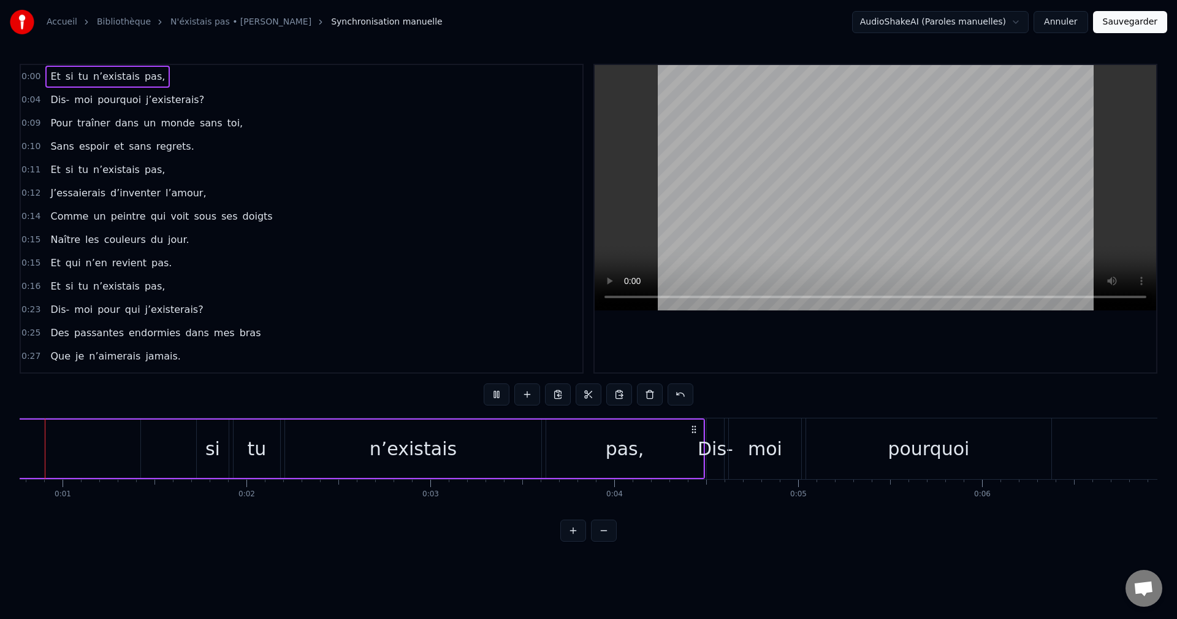
scroll to position [0, 102]
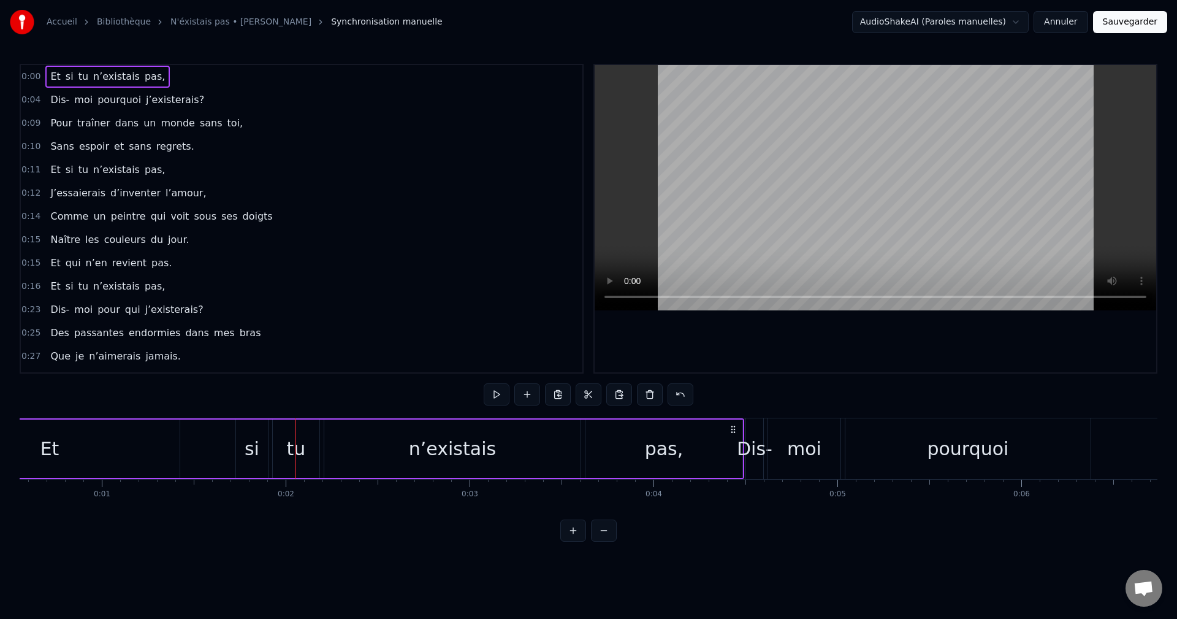
drag, startPoint x: 51, startPoint y: 454, endPoint x: 80, endPoint y: 463, distance: 30.2
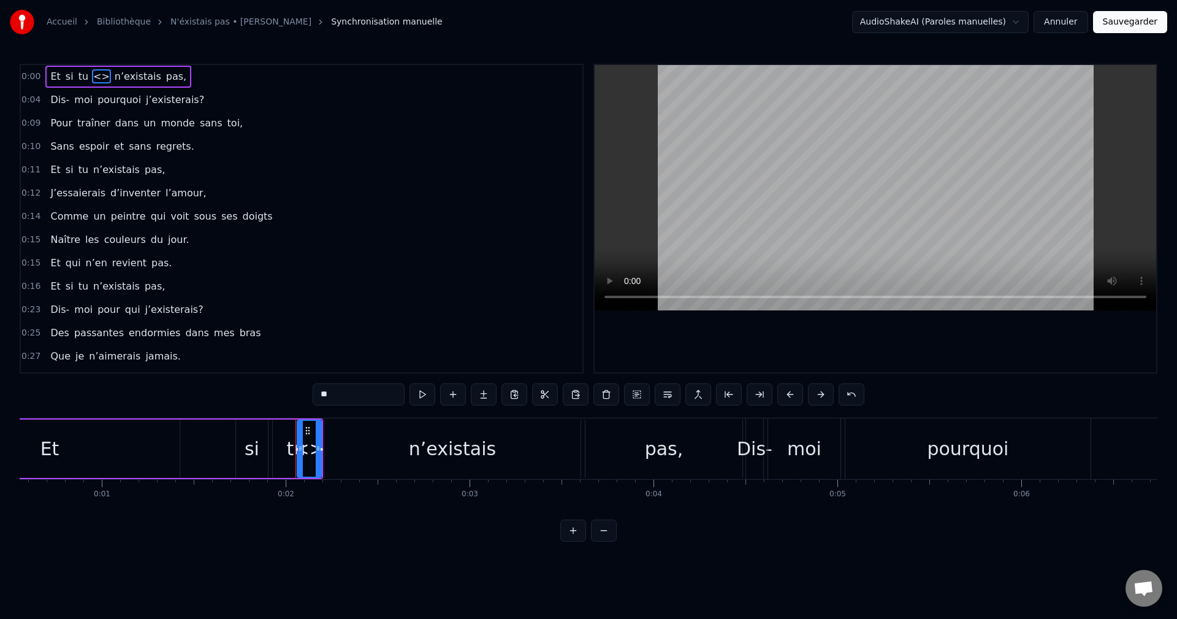
click at [51, 448] on div "Et" at bounding box center [49, 449] width 19 height 28
type input "**"
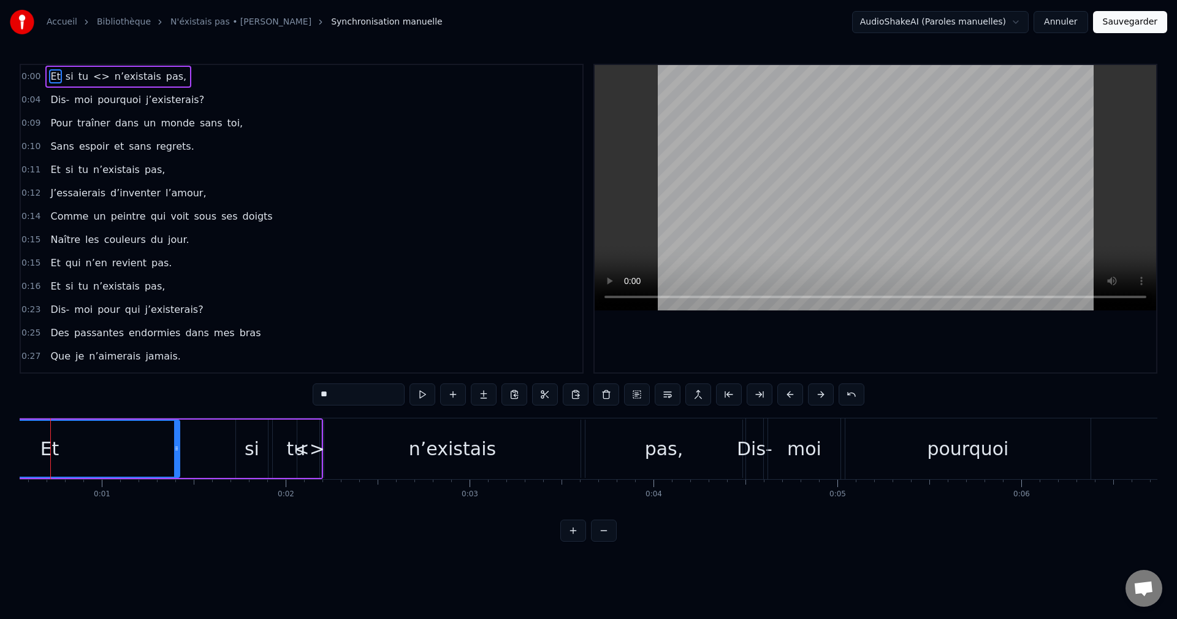
scroll to position [0, 71]
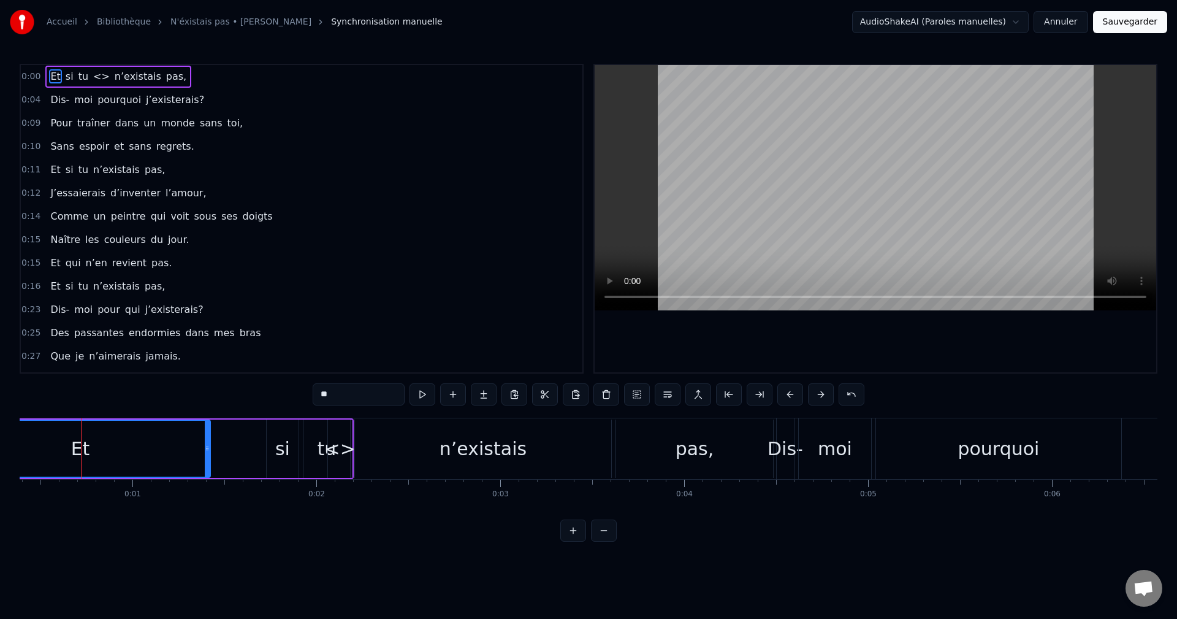
click at [74, 449] on div "Et" at bounding box center [80, 449] width 19 height 28
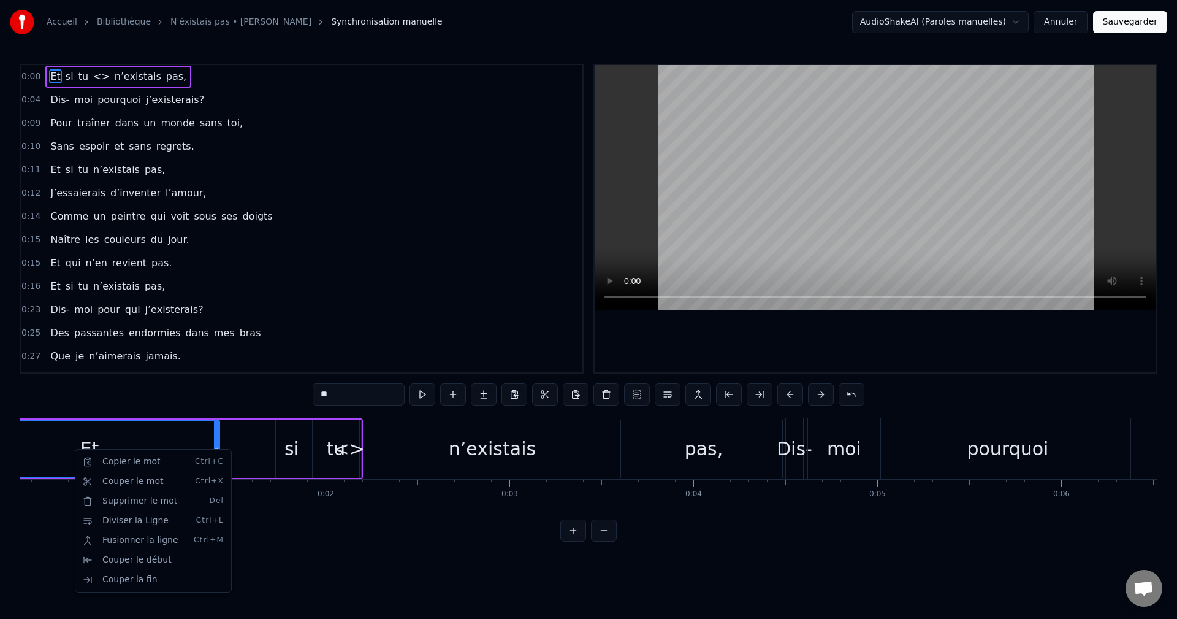
click at [134, 443] on html "Accueil Bibliothèque N'éxistais pas • Jo Dassin Synchronisation manuelle AudioS…" at bounding box center [588, 280] width 1177 height 561
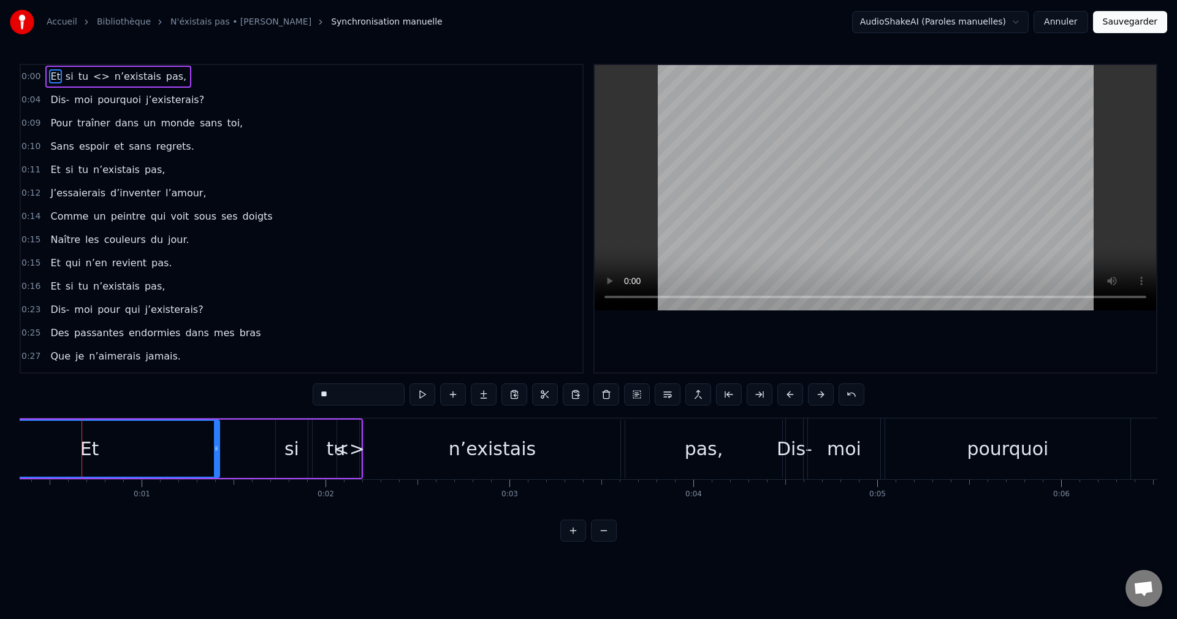
click at [136, 442] on div "Et" at bounding box center [89, 449] width 259 height 56
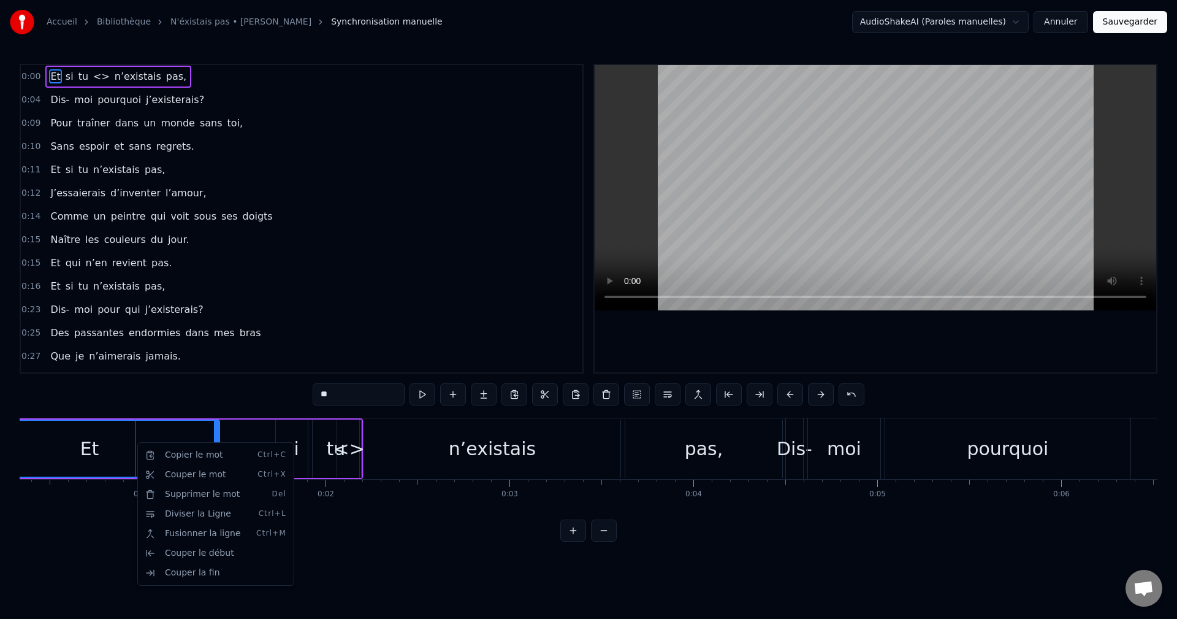
click at [240, 435] on html "Accueil Bibliothèque N'éxistais pas • Jo Dassin Synchronisation manuelle AudioS…" at bounding box center [588, 280] width 1177 height 561
click at [240, 435] on div "Et si tu <> n’existais pas," at bounding box center [160, 448] width 405 height 61
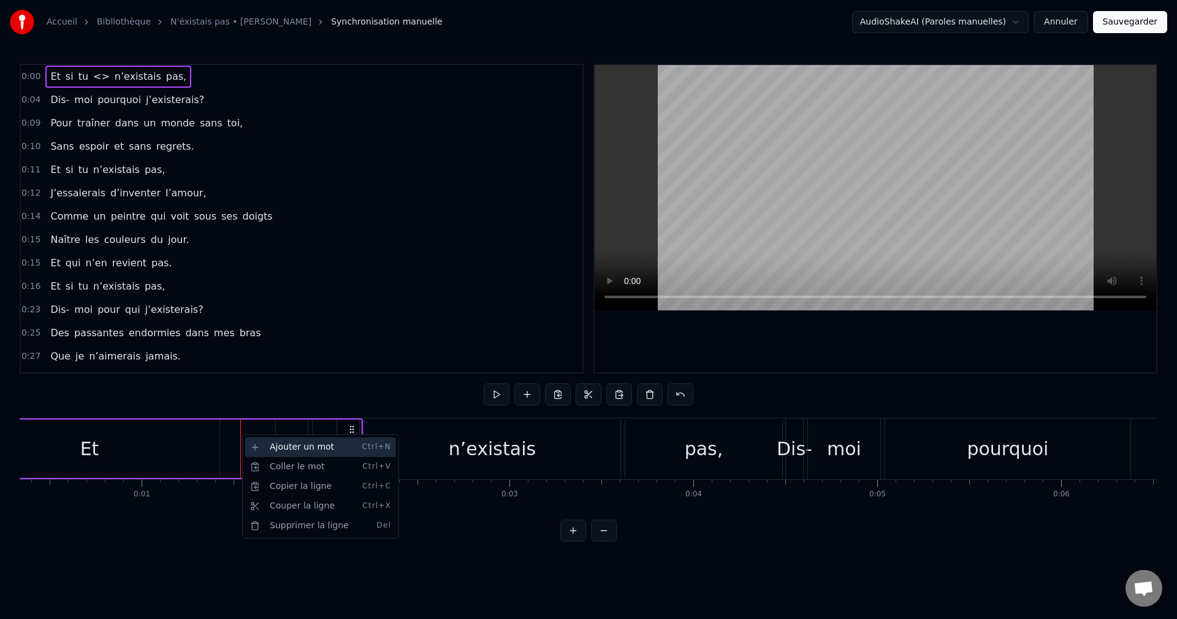
click at [257, 447] on div "Ajouter un mot Ctrl+N" at bounding box center [320, 447] width 151 height 20
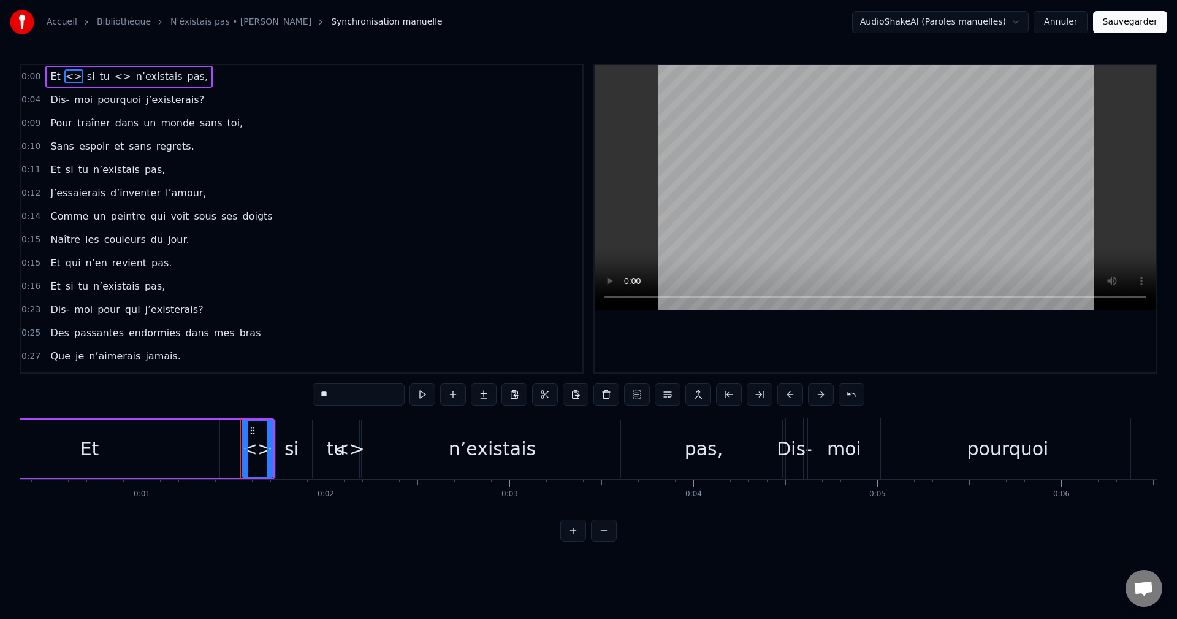
click at [256, 449] on div "<>" at bounding box center [257, 449] width 31 height 28
type input "**"
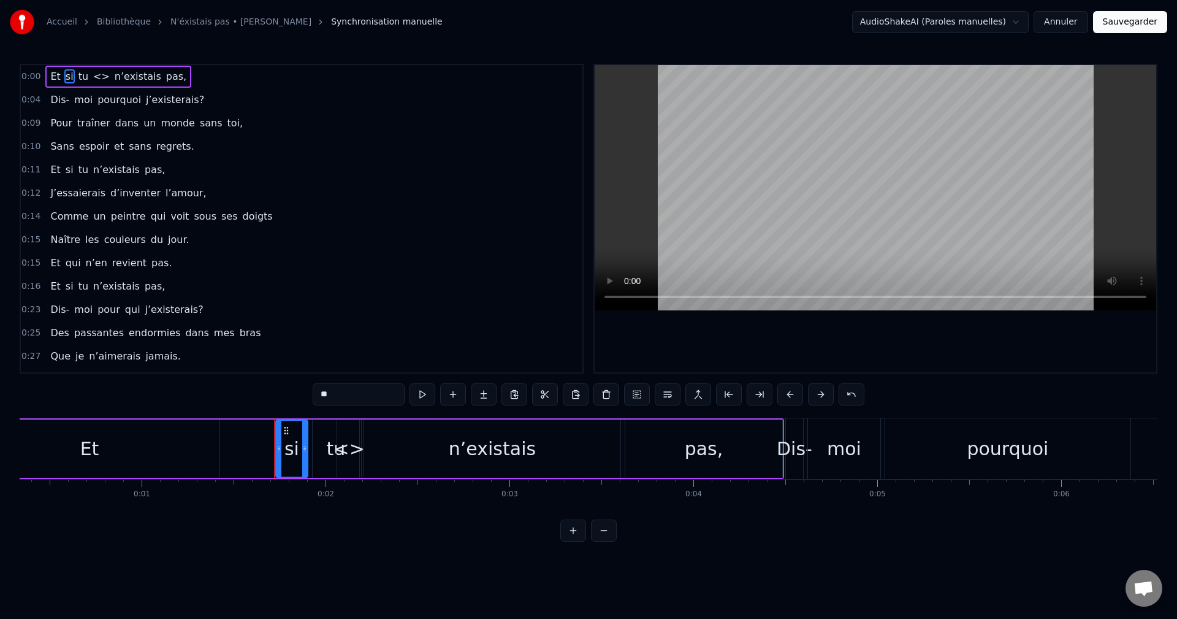
click at [304, 112] on div "0:09 Pour traîner dans un monde sans toi," at bounding box center [302, 123] width 562 height 23
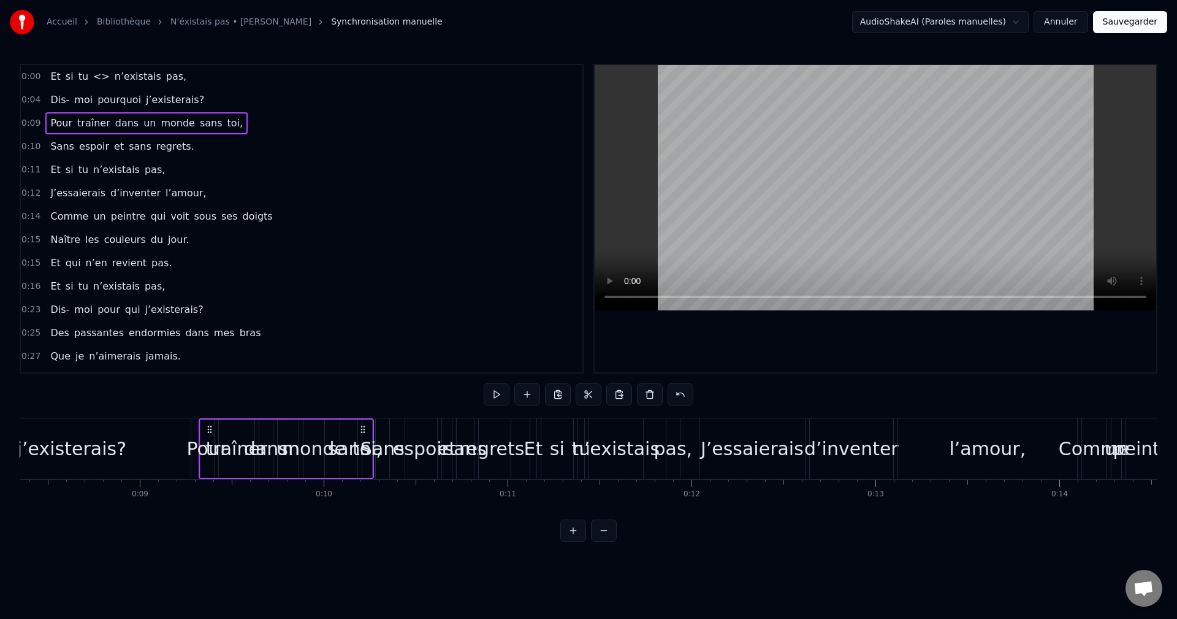
scroll to position [0, 1652]
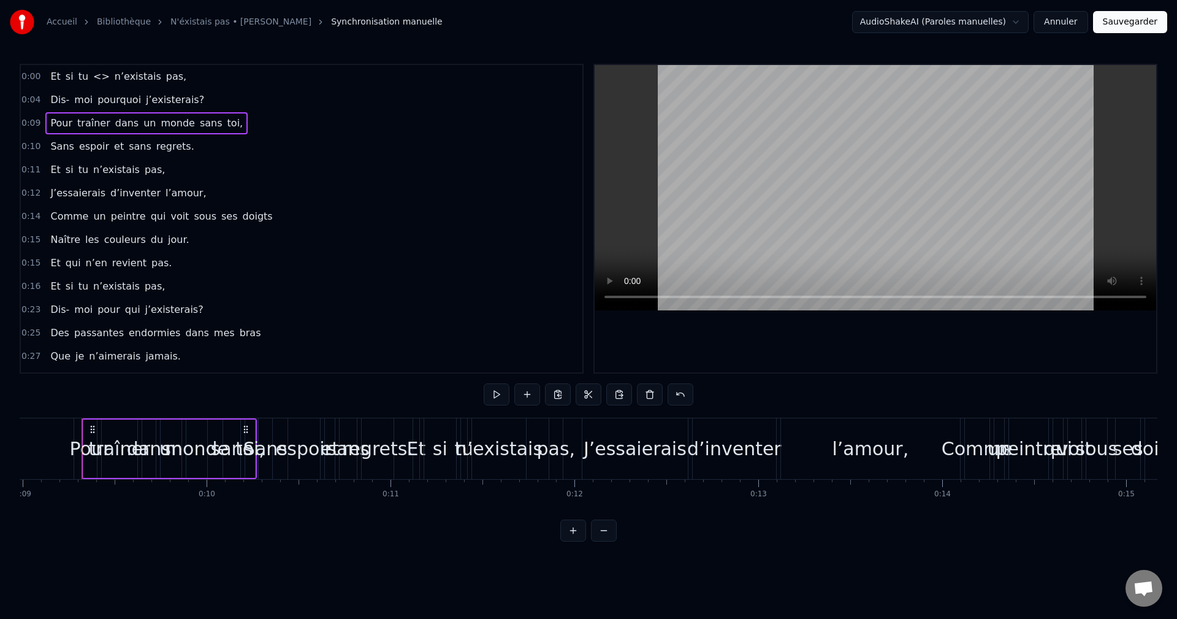
click at [99, 75] on span "<>" at bounding box center [101, 76] width 19 height 14
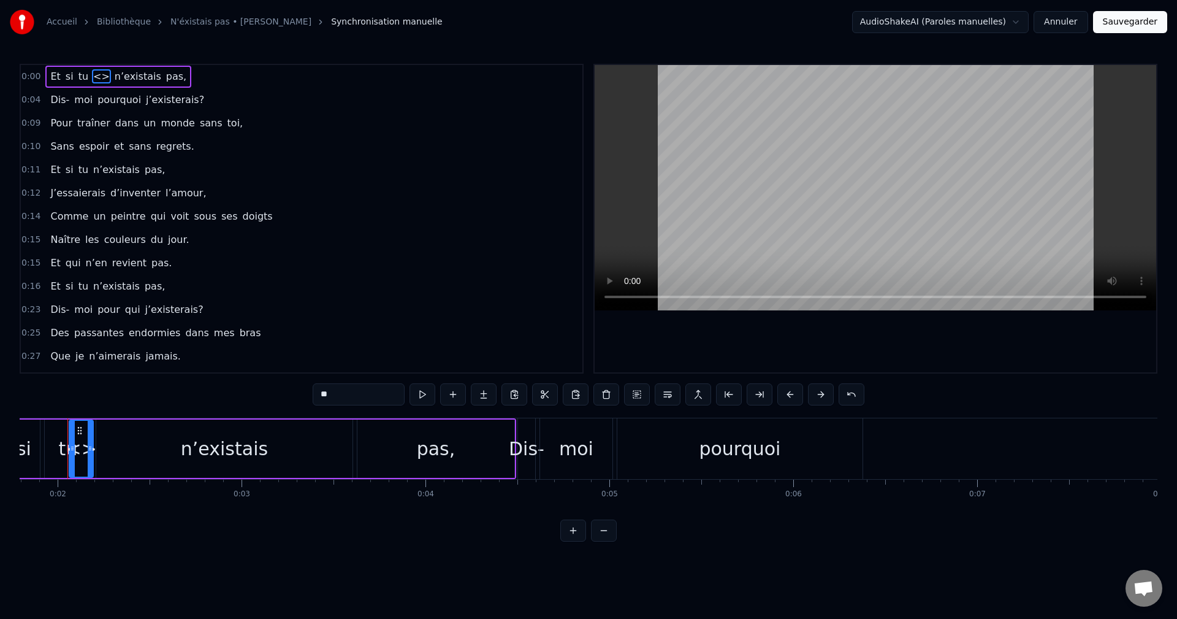
scroll to position [0, 316]
type input "**********"
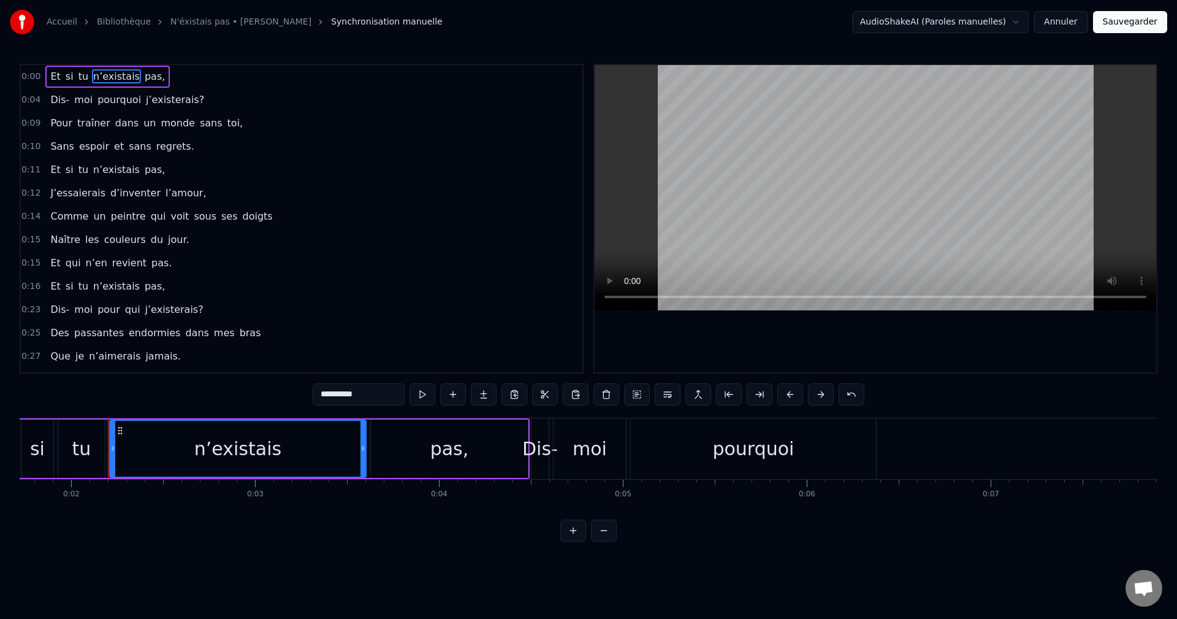
drag, startPoint x: 706, startPoint y: 128, endPoint x: 752, endPoint y: 176, distance: 66.8
click at [752, 176] on video at bounding box center [876, 187] width 562 height 245
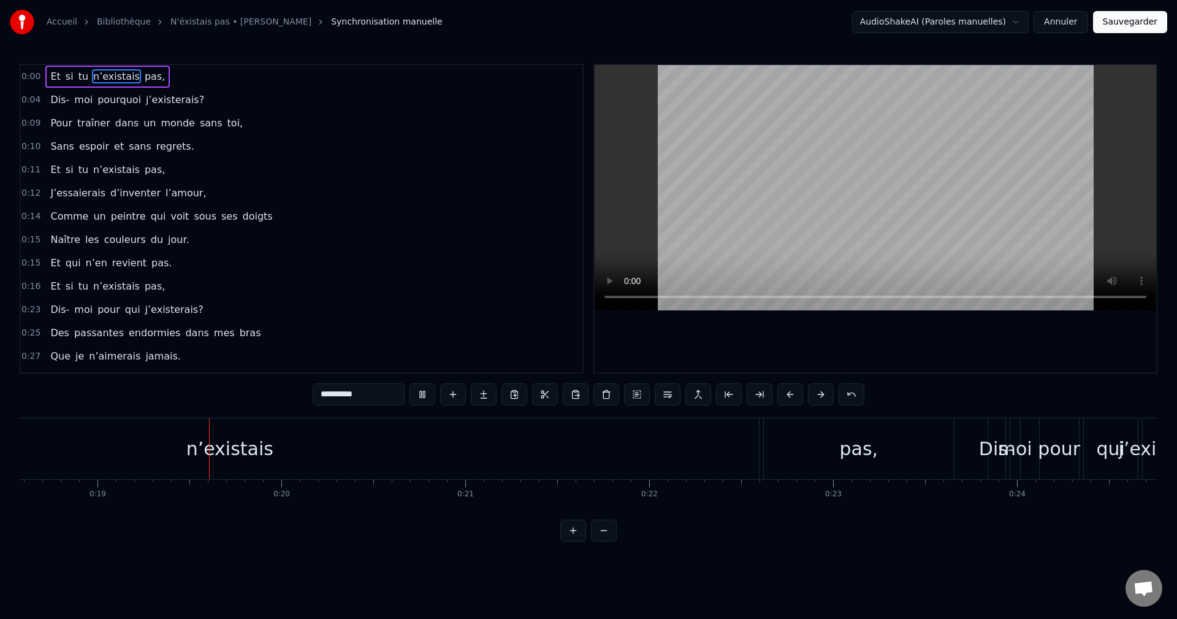
scroll to position [0, 3417]
drag, startPoint x: 613, startPoint y: 519, endPoint x: 482, endPoint y: 509, distance: 131.0
click at [481, 509] on div "Et si tu n’existais pas, Dis- moi pourquoi j’existerais? Pour traîner dans un m…" at bounding box center [589, 463] width 1138 height 92
click at [158, 292] on div "0:16 Et si tu n’existais pas," at bounding box center [302, 286] width 562 height 23
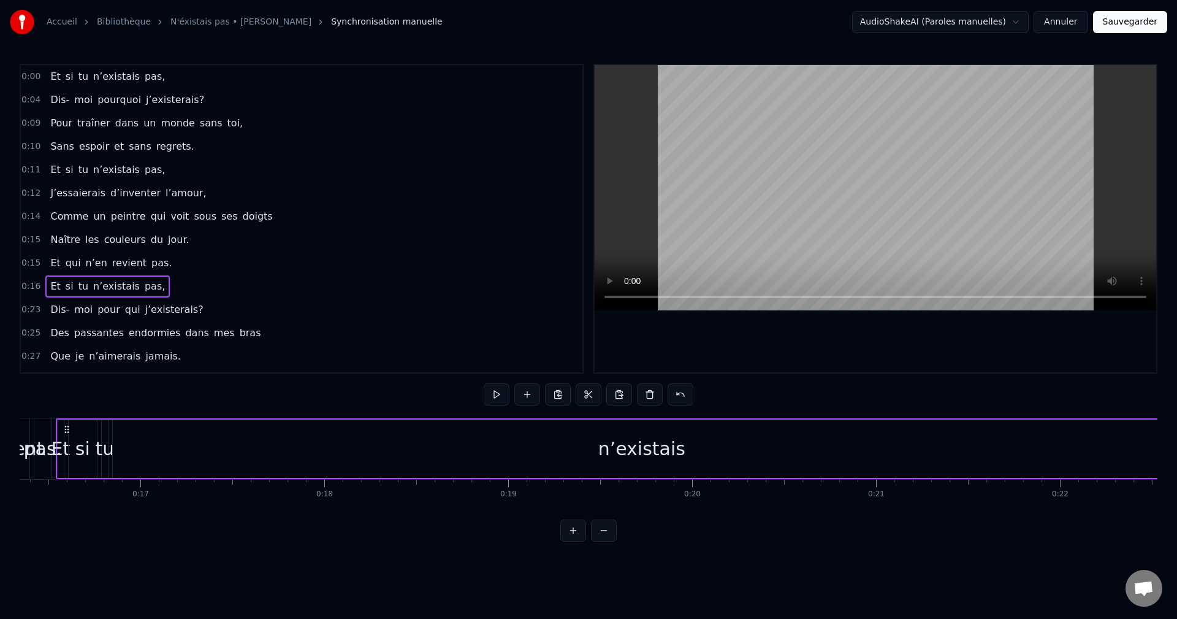
scroll to position [0, 2980]
drag, startPoint x: 45, startPoint y: 73, endPoint x: 98, endPoint y: 83, distance: 53.7
click at [98, 83] on html "Accueil Bibliothèque N'éxistais pas • [PERSON_NAME] Synchronisation manuelle Au…" at bounding box center [588, 280] width 1177 height 561
click at [55, 107] on div "Dis- moi pourquoi j’existerais?" at bounding box center [127, 100] width 164 height 22
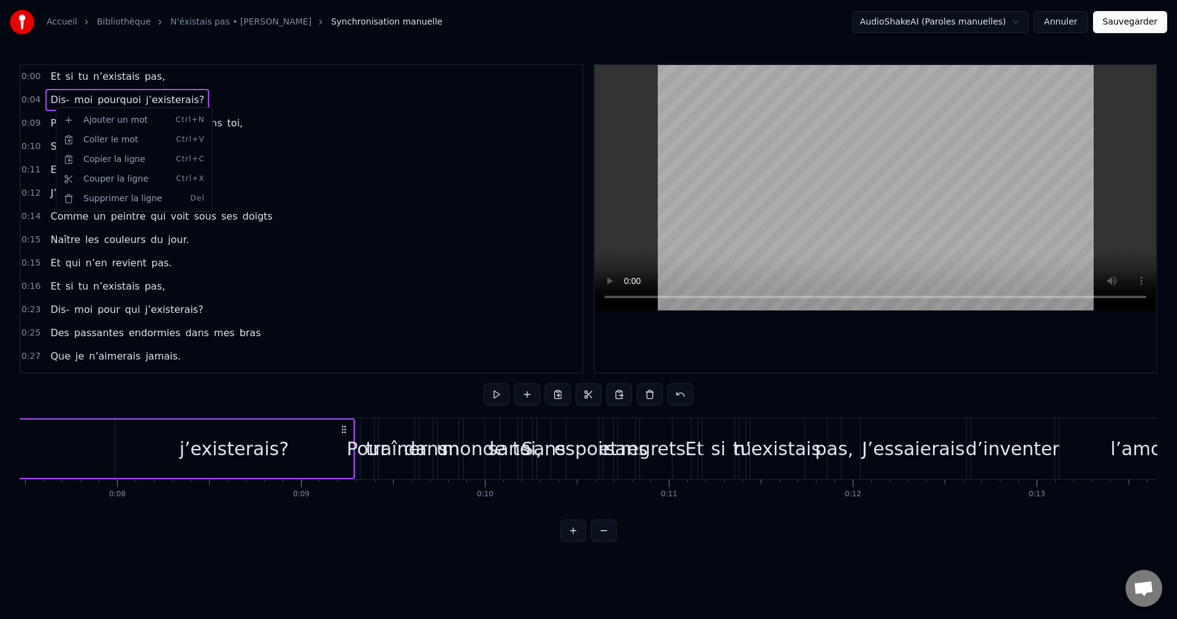
scroll to position [0, 766]
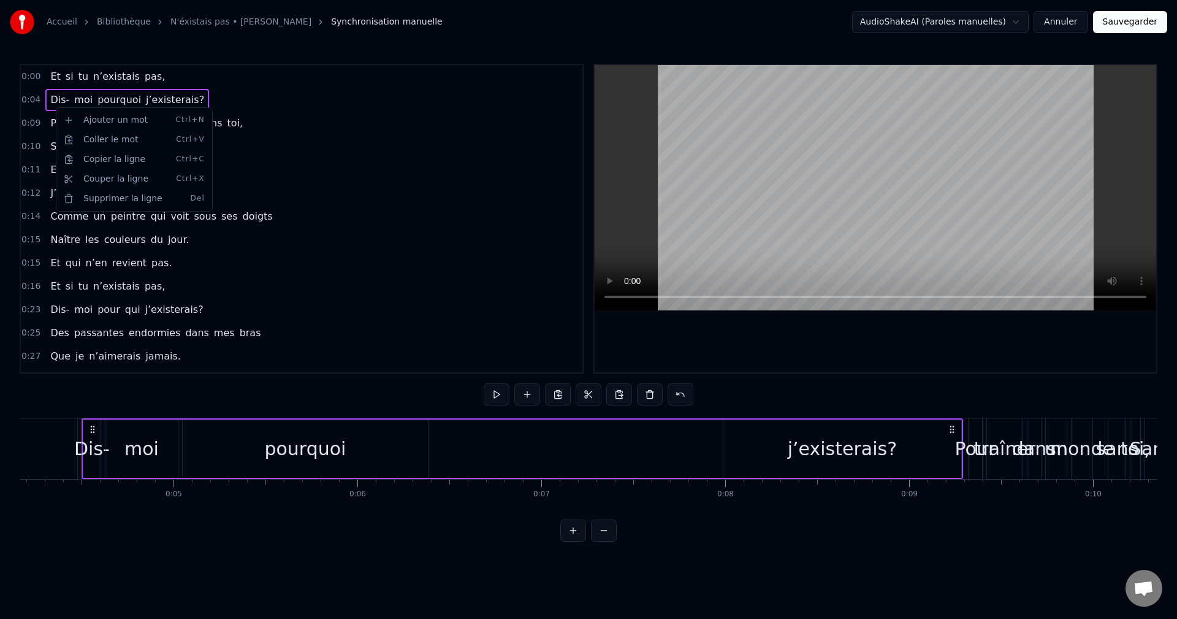
click at [273, 112] on html "Accueil Bibliothèque N'éxistais pas • [PERSON_NAME] Synchronisation manuelle Au…" at bounding box center [588, 280] width 1177 height 561
click at [267, 254] on div "0:15 Et qui n’en revient pas." at bounding box center [302, 262] width 562 height 23
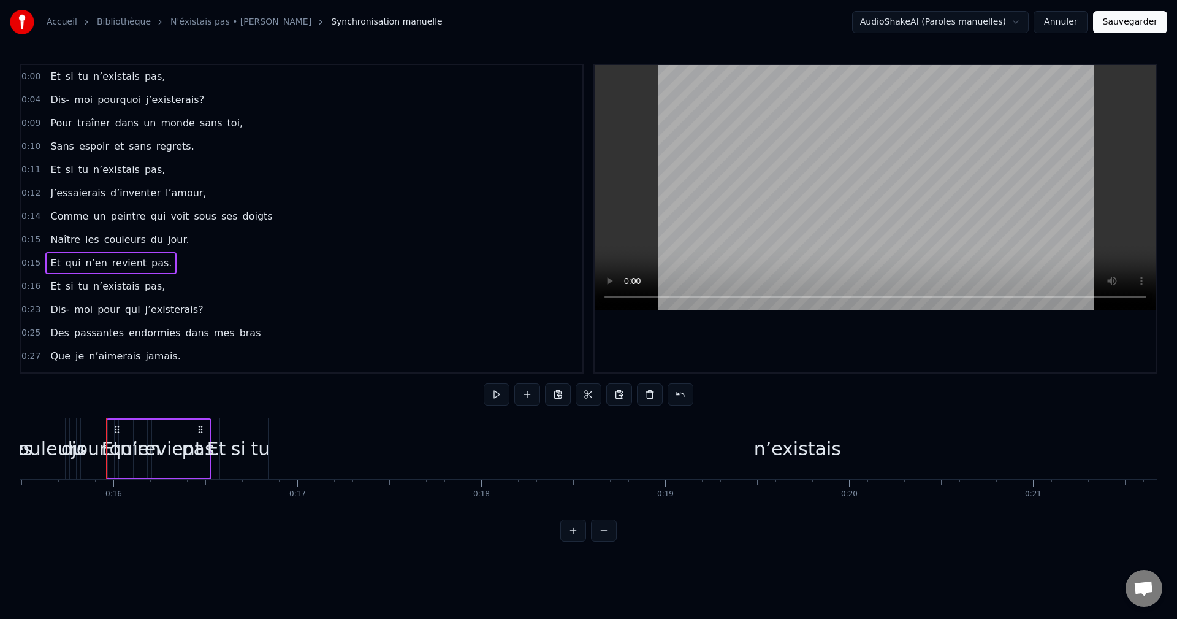
scroll to position [0, 2873]
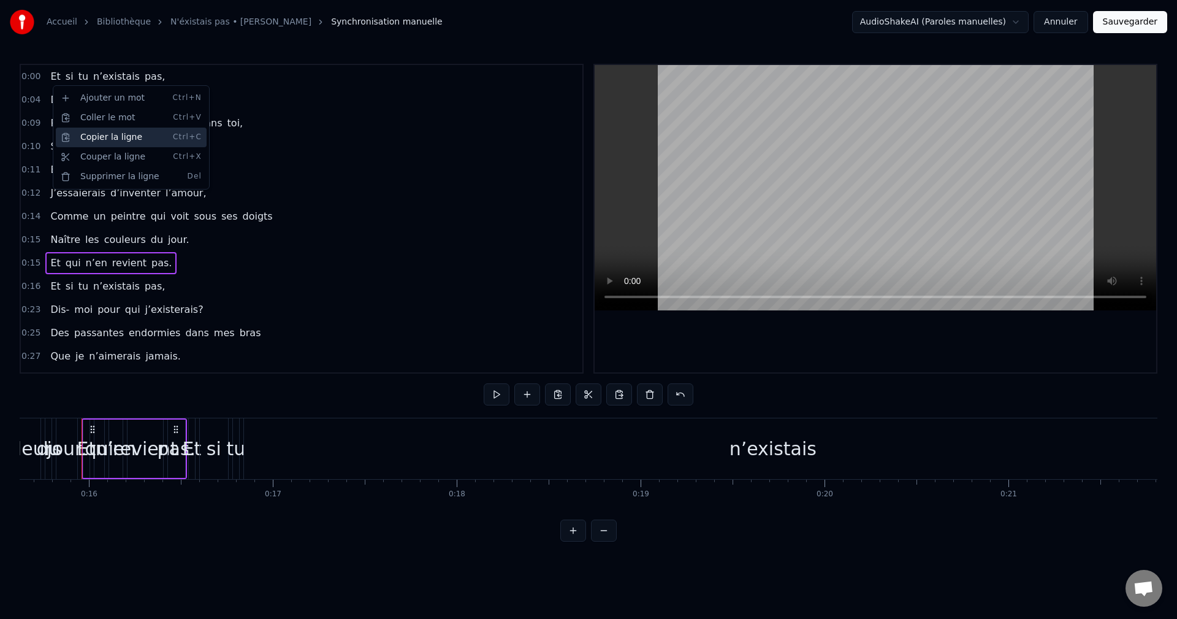
click at [89, 136] on div "Copier la ligne Ctrl+C" at bounding box center [131, 138] width 151 height 20
click at [45, 287] on div "Et si tu n’existais pas," at bounding box center [107, 286] width 124 height 22
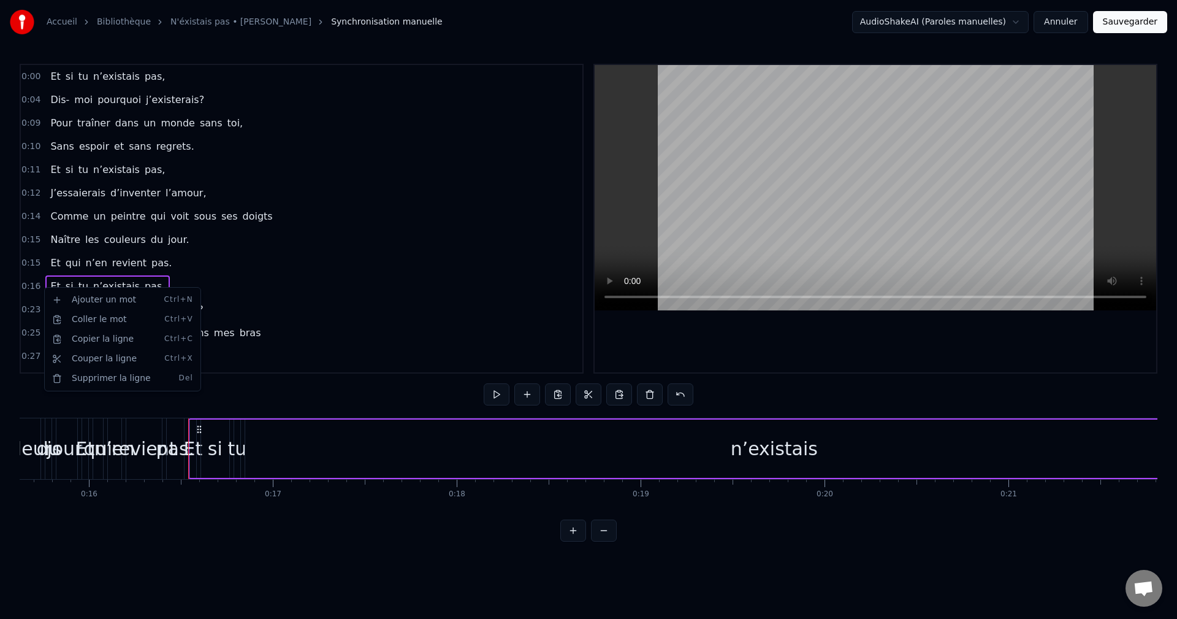
click at [370, 313] on html "Accueil Bibliothèque N'éxistais pas • [PERSON_NAME] Synchronisation manuelle Au…" at bounding box center [588, 280] width 1177 height 561
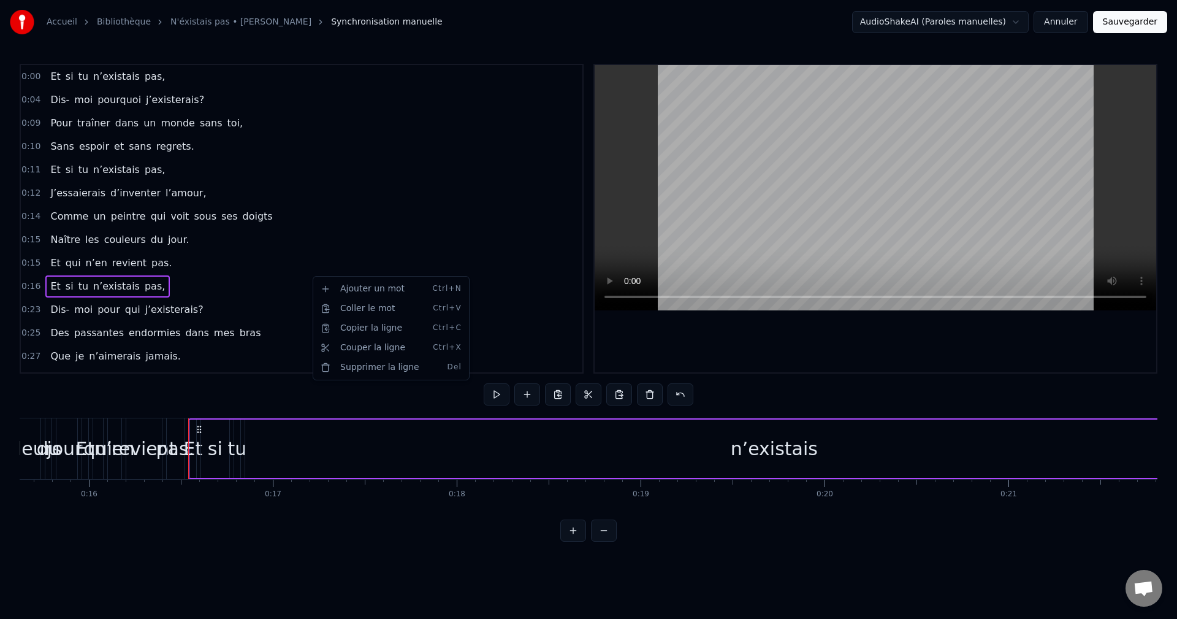
click at [338, 195] on html "Accueil Bibliothèque N'éxistais pas • [PERSON_NAME] Synchronisation manuelle Au…" at bounding box center [588, 280] width 1177 height 561
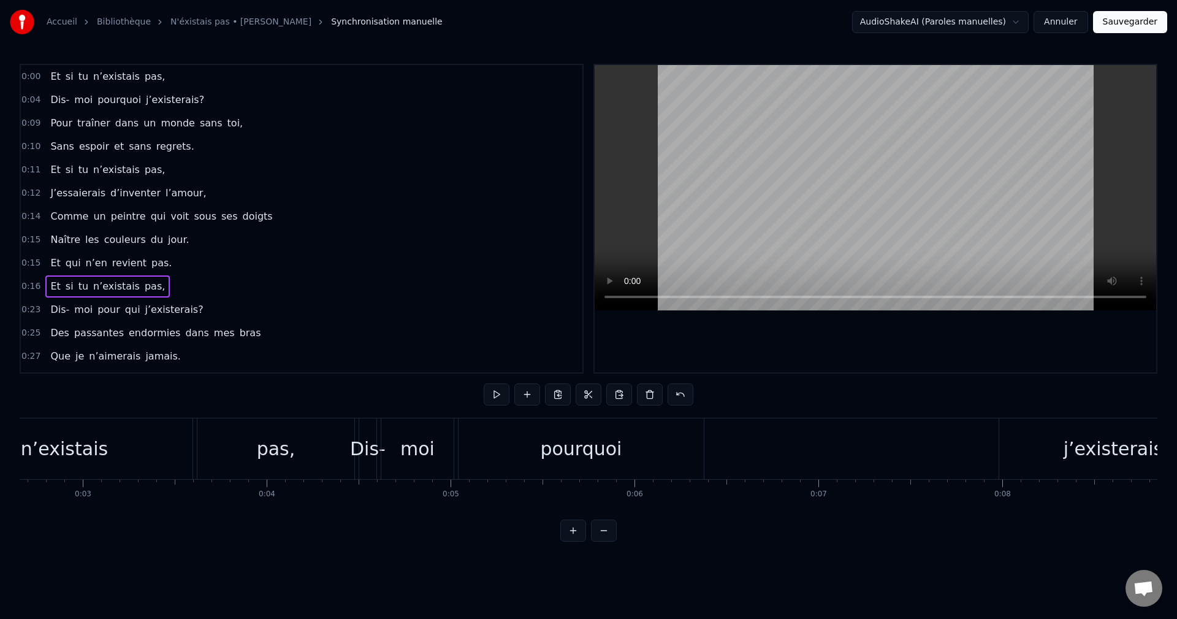
scroll to position [0, 0]
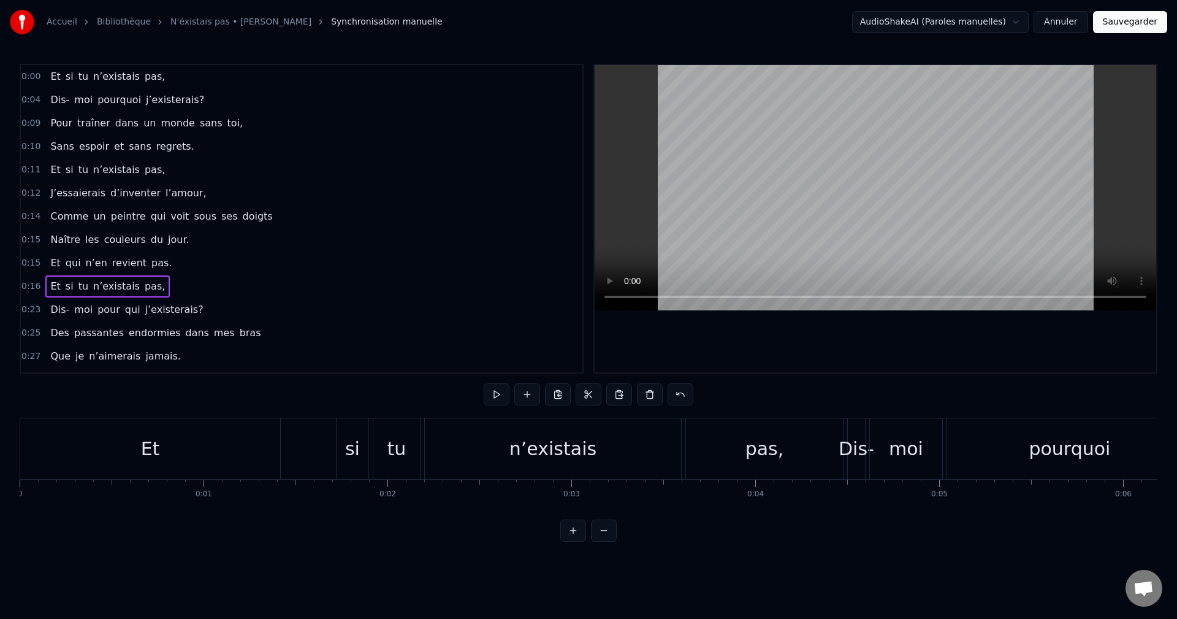
click at [573, 541] on button at bounding box center [573, 530] width 26 height 22
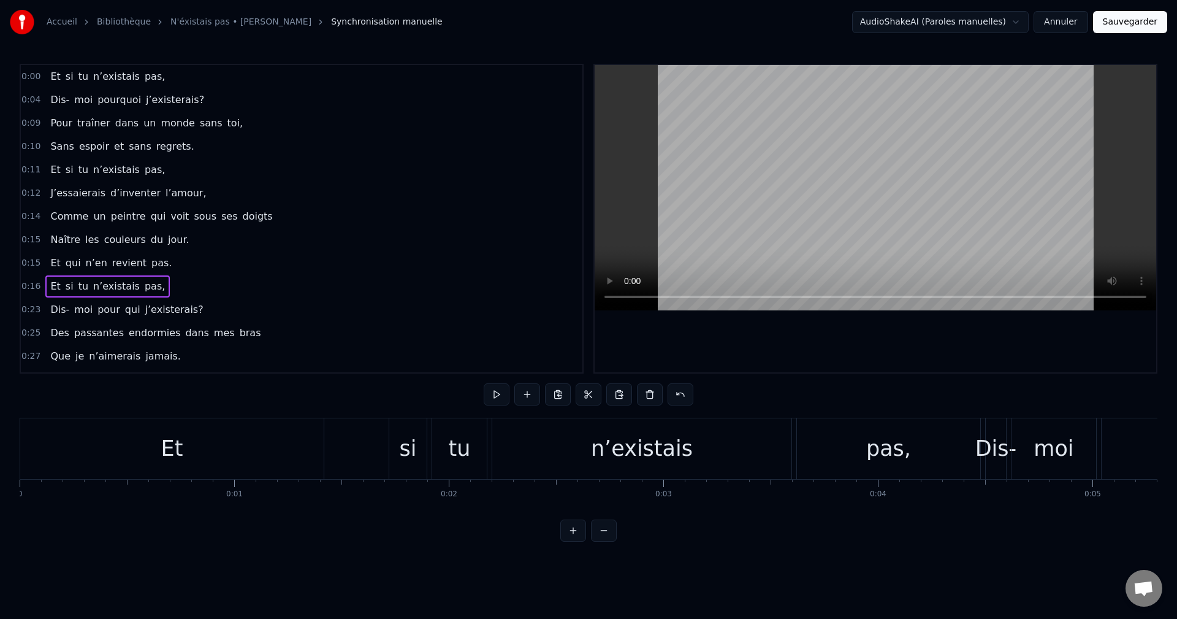
scroll to position [0, 3487]
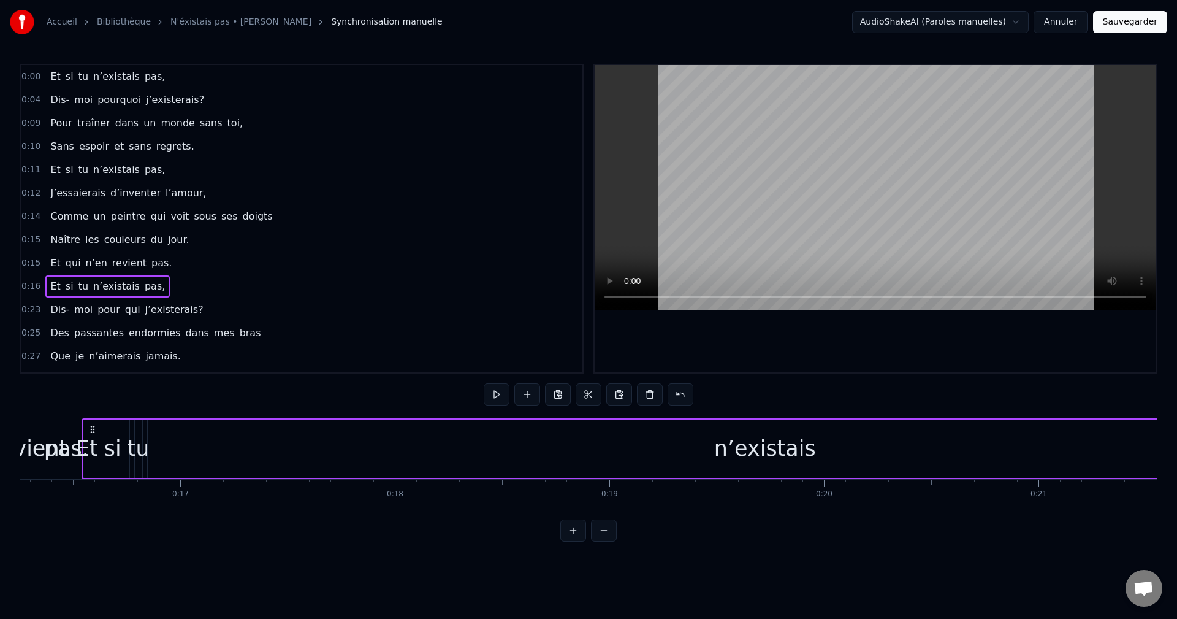
click at [572, 541] on button at bounding box center [573, 530] width 26 height 22
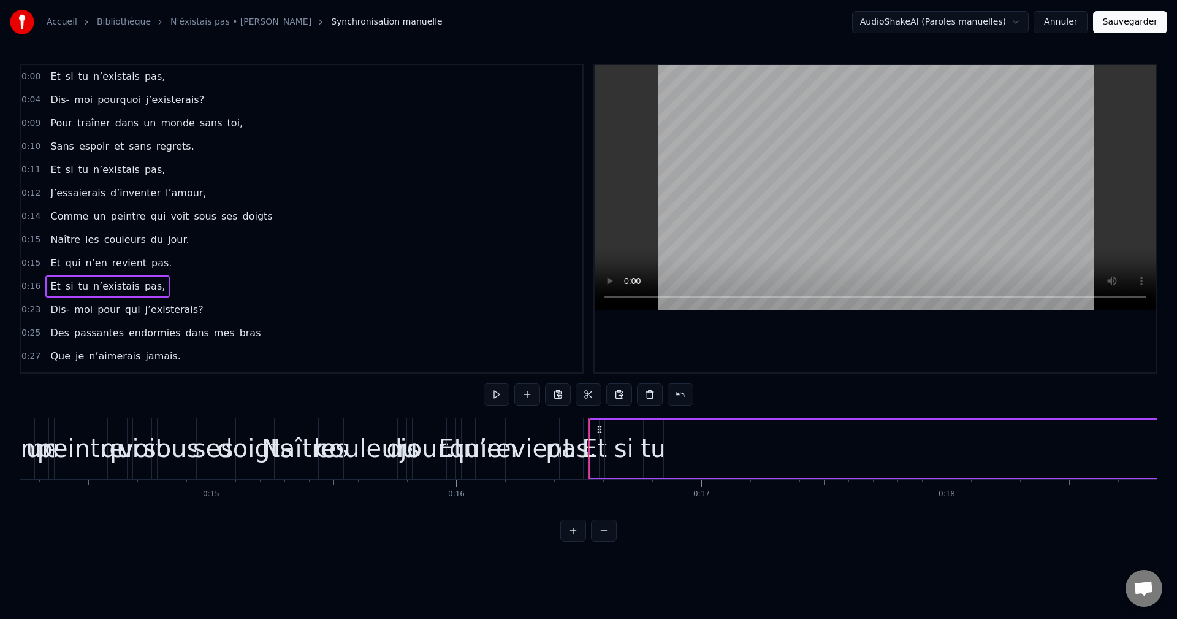
click at [573, 541] on button at bounding box center [573, 530] width 26 height 22
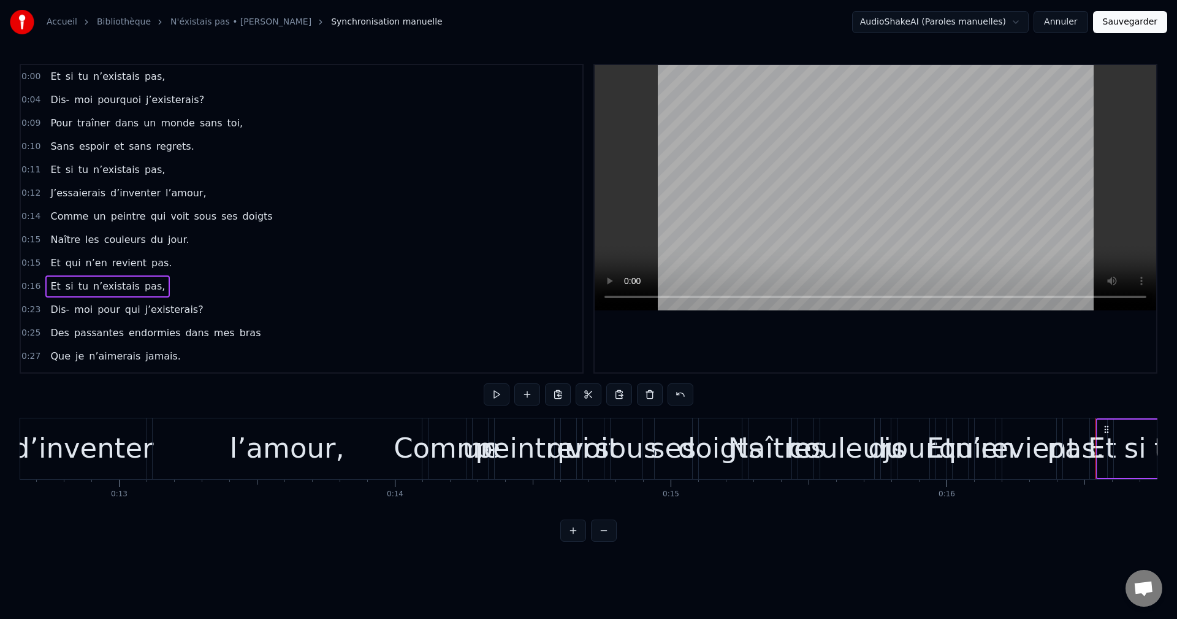
click at [576, 540] on button at bounding box center [573, 530] width 26 height 22
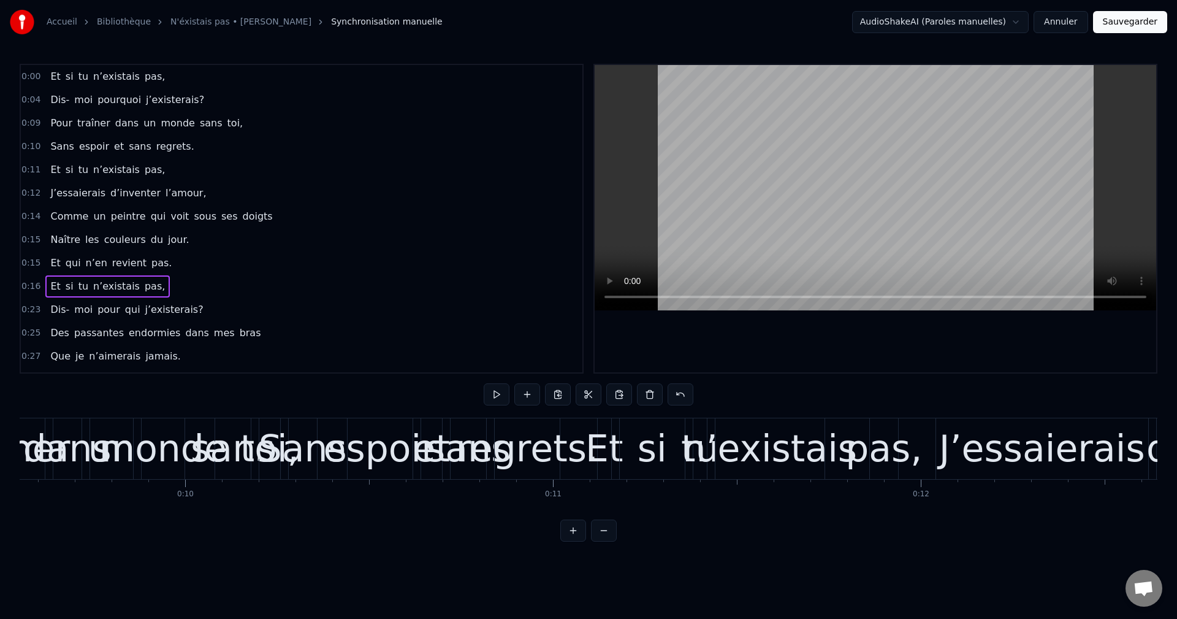
scroll to position [0, 6022]
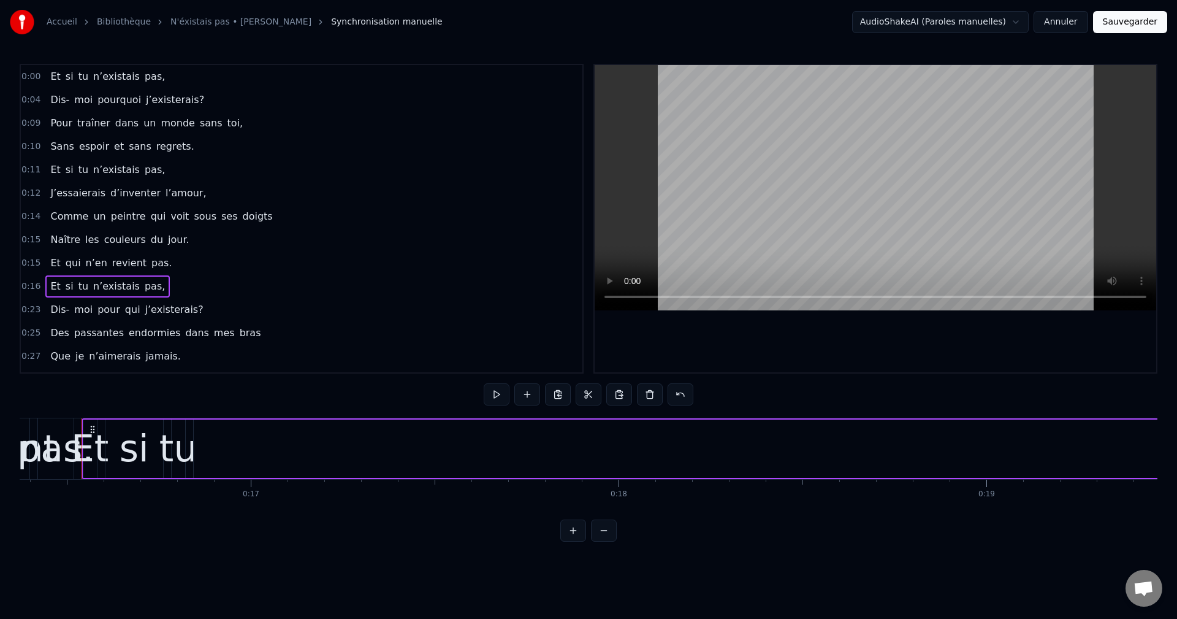
click at [189, 282] on div "0:16 Et si tu n’existais pas," at bounding box center [302, 286] width 562 height 23
click at [557, 395] on button at bounding box center [558, 394] width 26 height 22
click at [560, 395] on button at bounding box center [558, 394] width 26 height 22
click at [287, 248] on div "0:15 Naître les couleurs du jour." at bounding box center [302, 239] width 562 height 23
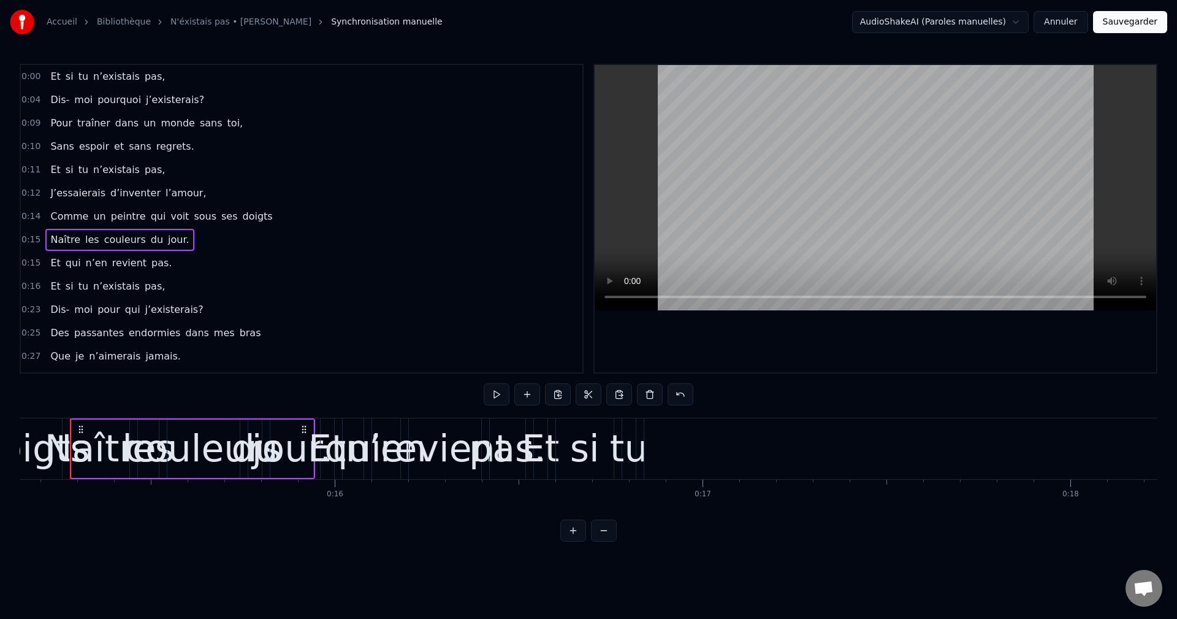
scroll to position [0, 5558]
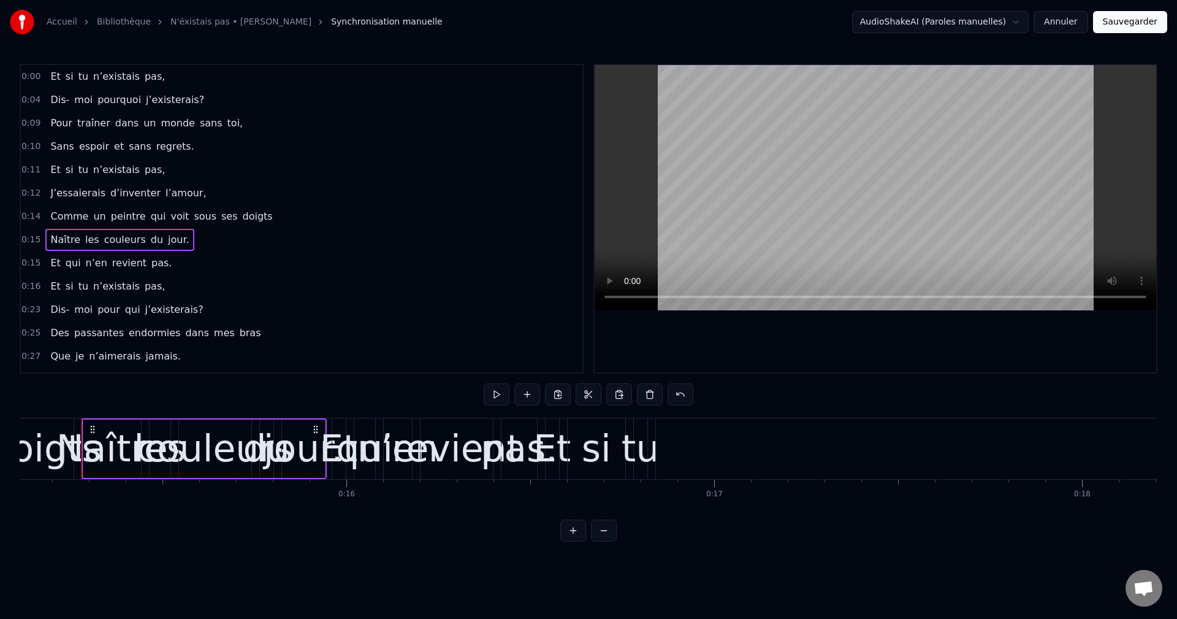
click at [210, 242] on div "0:15 Naître les couleurs du jour." at bounding box center [302, 239] width 562 height 23
click at [32, 74] on span "0:00" at bounding box center [30, 76] width 19 height 12
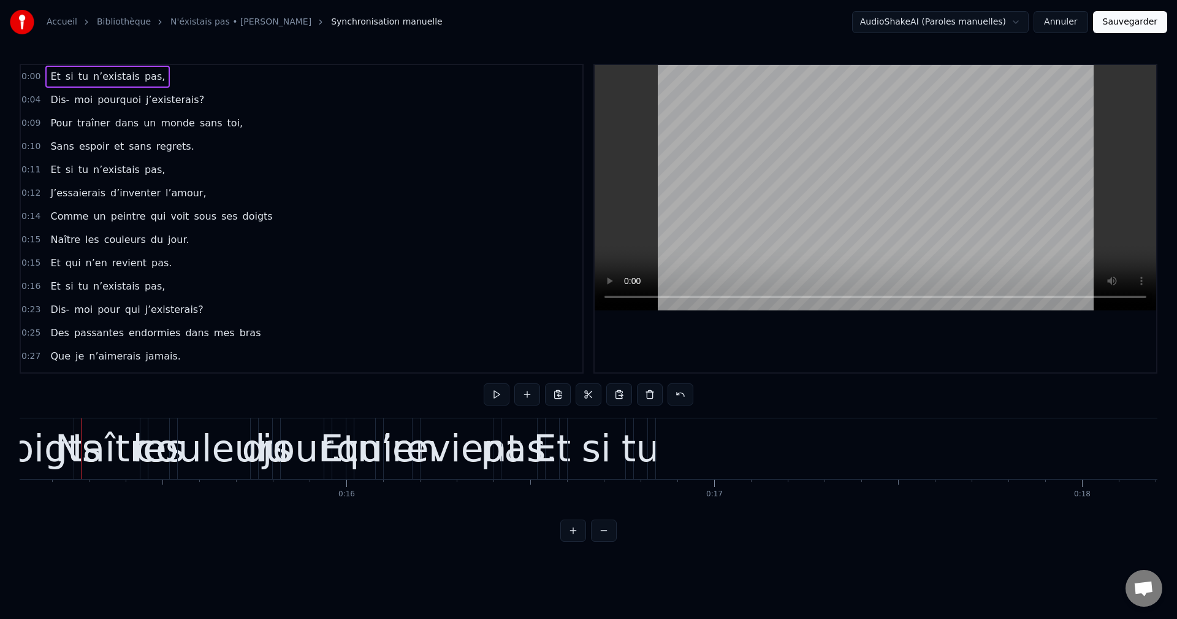
click at [32, 74] on span "0:00" at bounding box center [30, 76] width 19 height 12
click at [417, 207] on html "Accueil Bibliothèque N'éxistais pas • [PERSON_NAME] Synchronisation manuelle Au…" at bounding box center [588, 280] width 1177 height 561
click at [1073, 25] on button "Annuler" at bounding box center [1061, 22] width 54 height 22
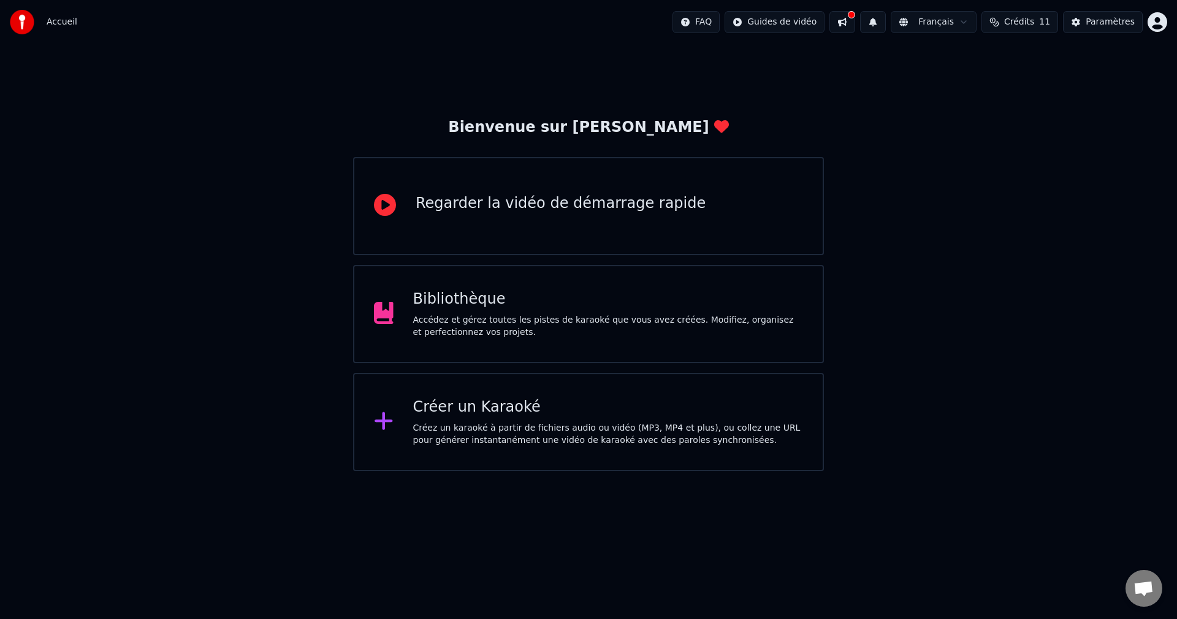
click at [476, 205] on div "Regarder la vidéo de démarrage rapide" at bounding box center [561, 204] width 290 height 20
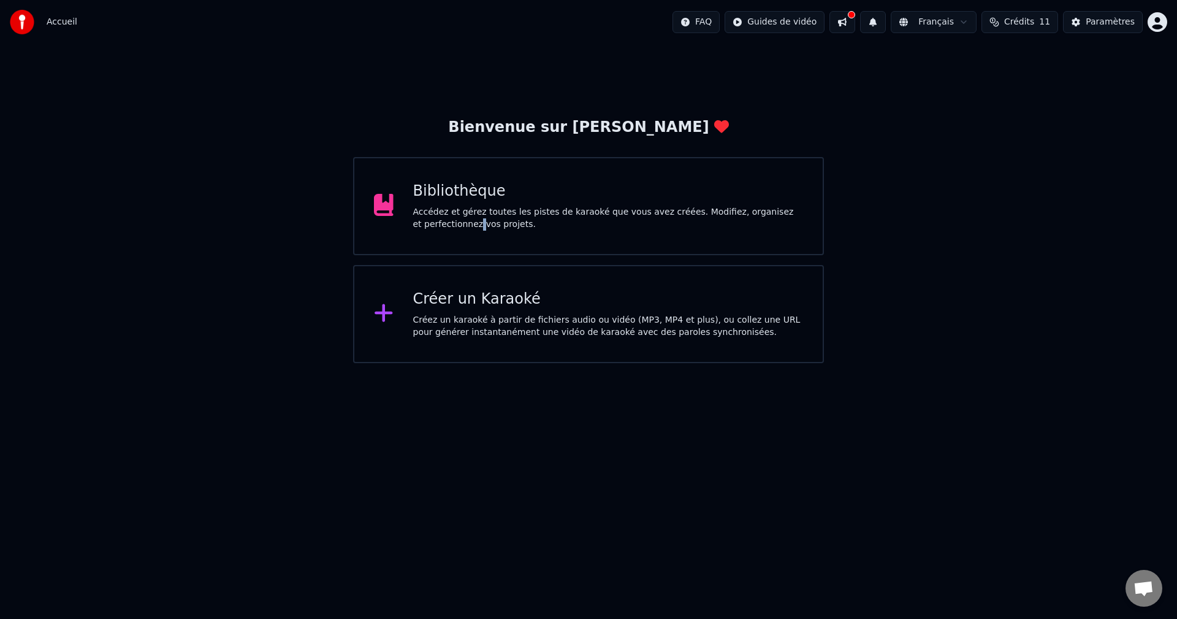
click at [466, 224] on div "Accédez et gérez toutes les pistes de karaoké que vous avez créées. Modifiez, o…" at bounding box center [608, 218] width 390 height 25
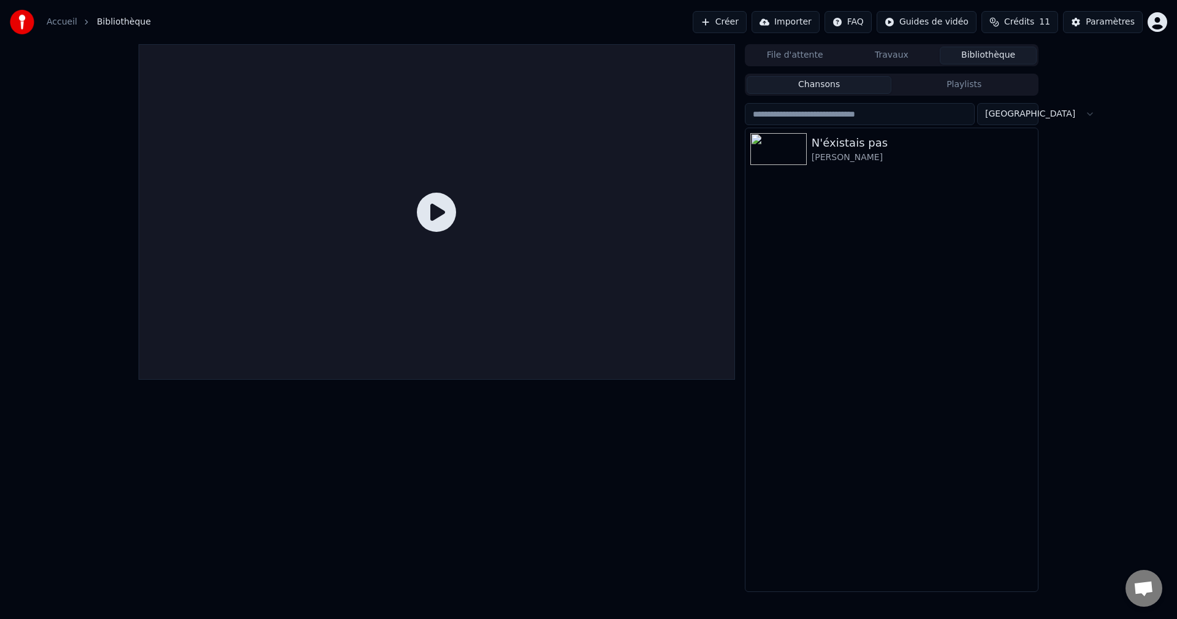
click at [1011, 79] on button "Playlists" at bounding box center [963, 85] width 145 height 18
click at [835, 90] on button "Chansons" at bounding box center [819, 85] width 145 height 18
click at [747, 25] on button "Créer" at bounding box center [720, 22] width 54 height 22
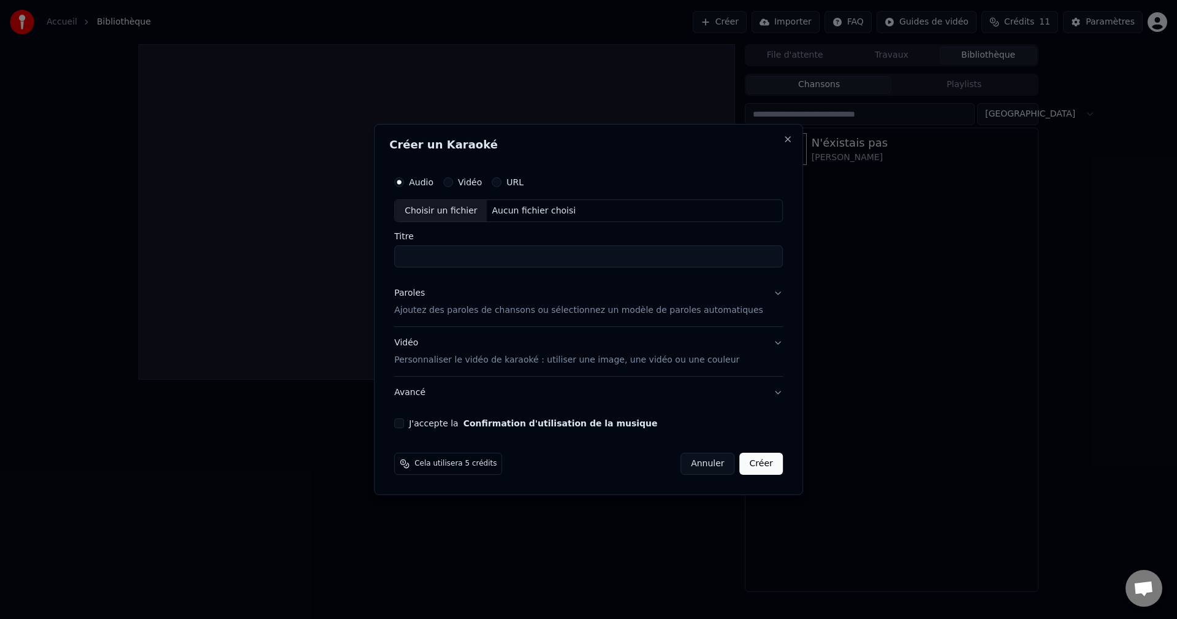
click at [462, 215] on div "Choisir un fichier" at bounding box center [441, 211] width 92 height 22
type input "**********"
click at [441, 359] on p "Personnaliser le vidéo de karaoké : utiliser une image, une vidéo ou une couleur" at bounding box center [566, 360] width 345 height 12
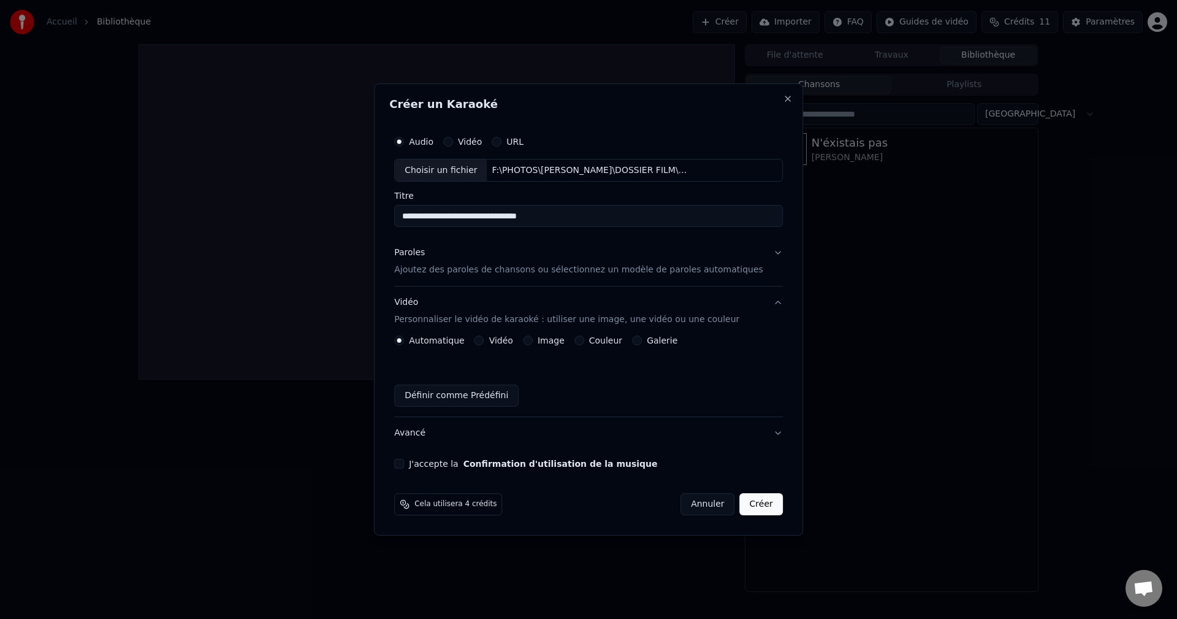
click at [505, 340] on label "Vidéo" at bounding box center [501, 340] width 24 height 9
click at [484, 340] on button "Vidéo" at bounding box center [479, 340] width 10 height 10
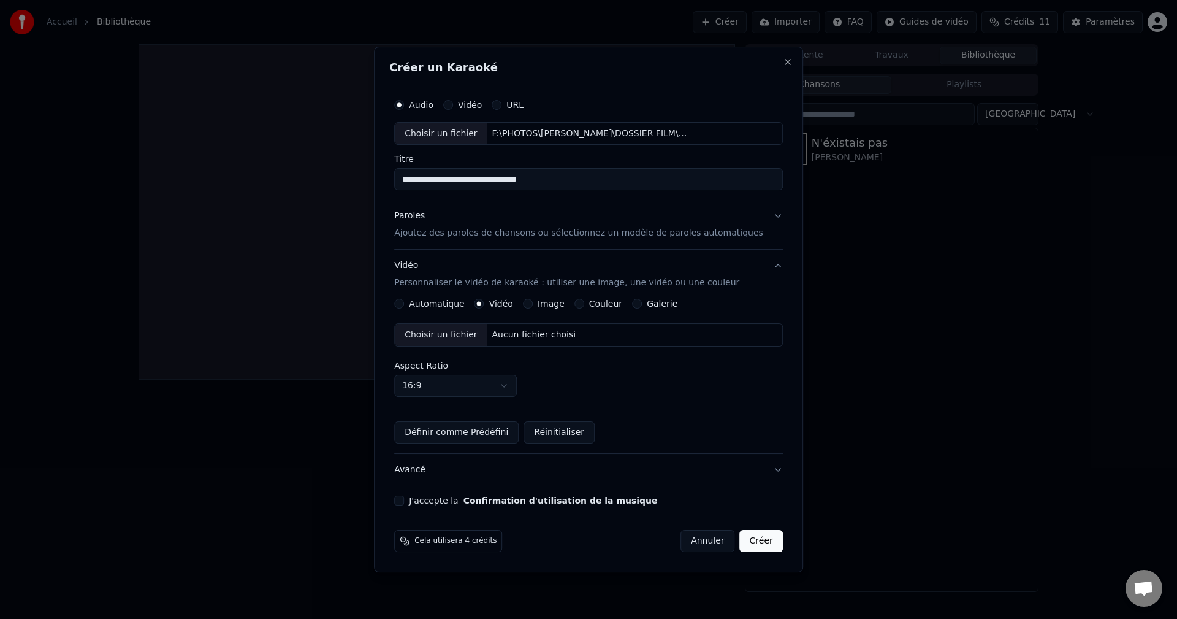
click at [476, 337] on div "Choisir un fichier" at bounding box center [441, 335] width 92 height 22
click at [441, 232] on p "Ajoutez des paroles de chansons ou sélectionnez un modèle de paroles automatiqu…" at bounding box center [578, 233] width 369 height 12
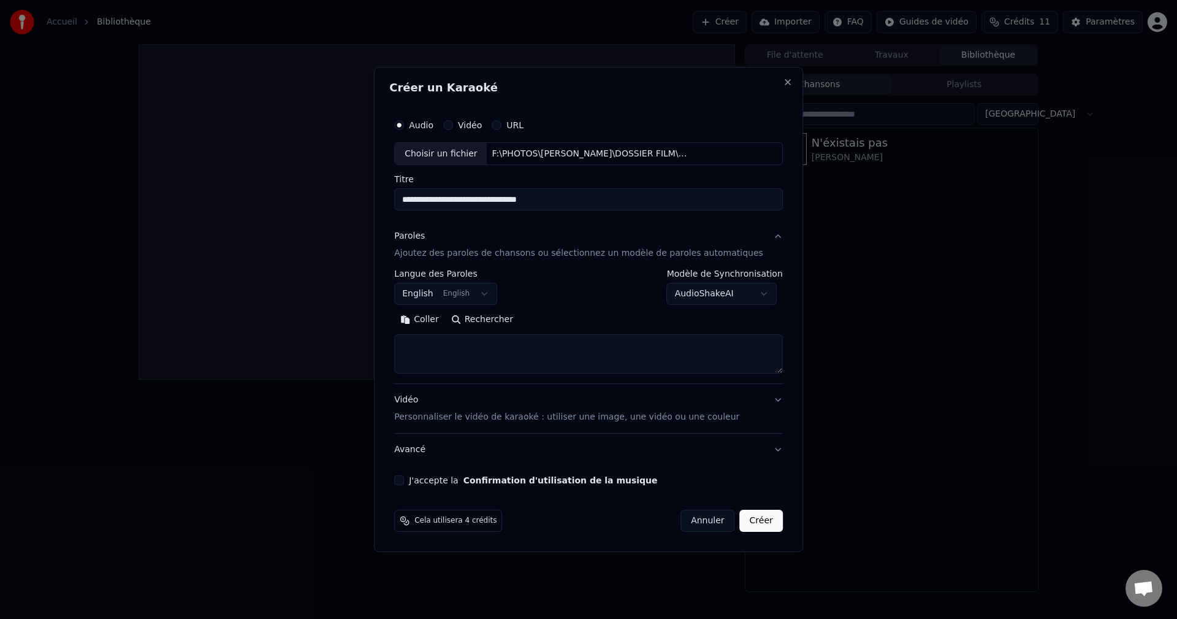
click at [487, 292] on button "English English" at bounding box center [445, 294] width 103 height 22
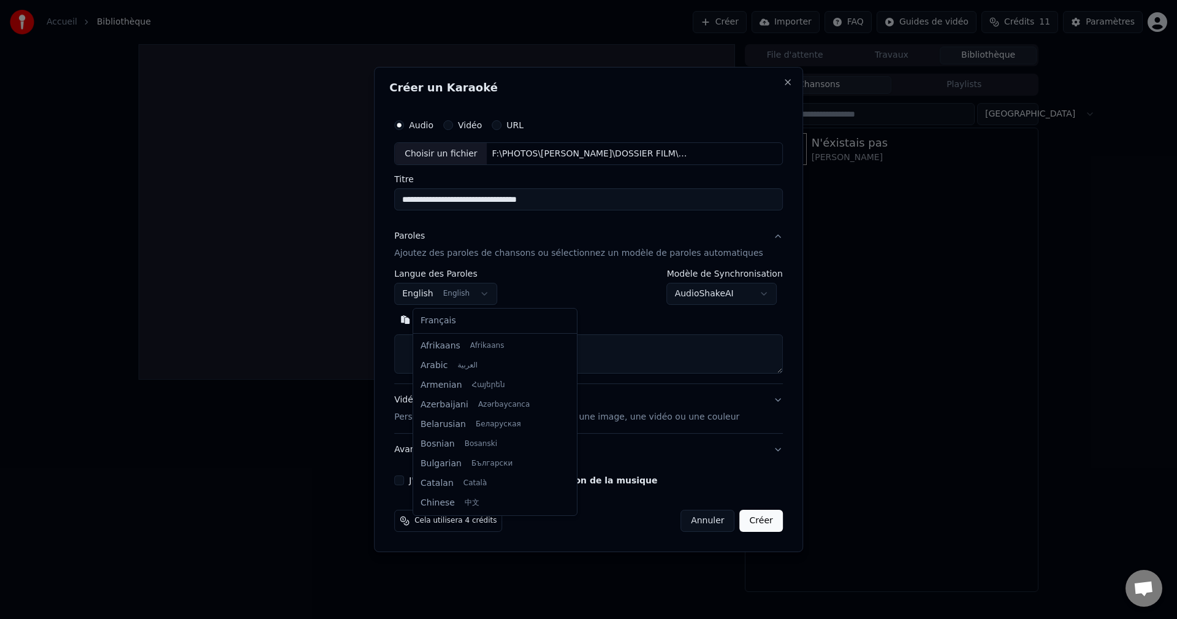
scroll to position [98, 0]
select select "**"
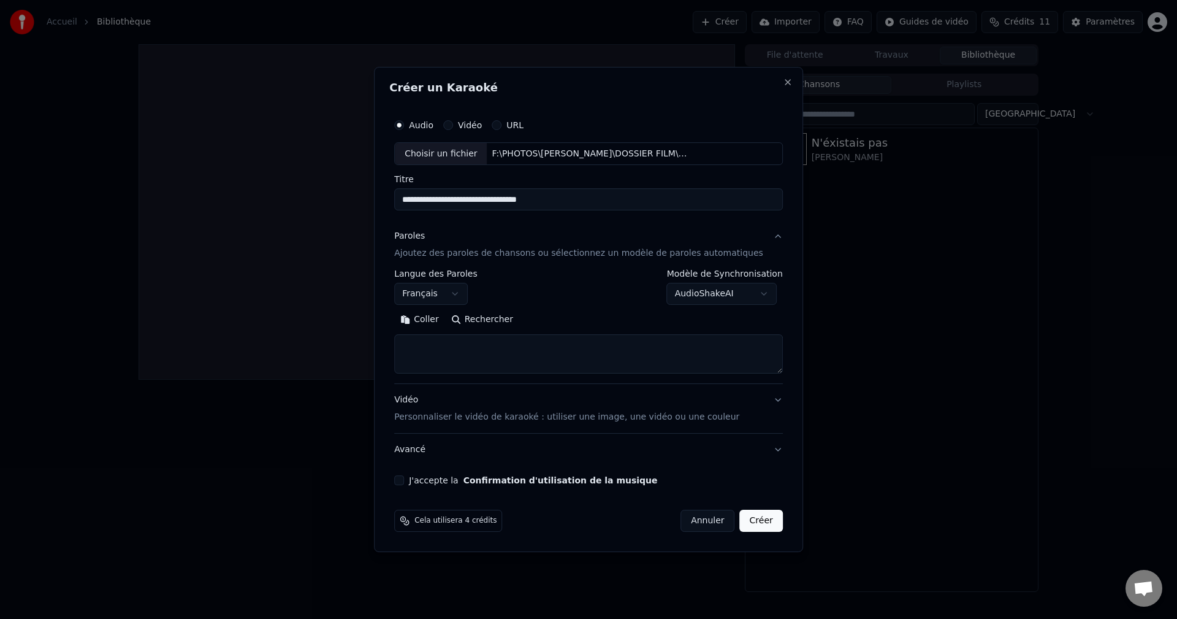
click at [440, 348] on textarea at bounding box center [588, 354] width 389 height 39
click at [430, 319] on button "Coller" at bounding box center [419, 320] width 51 height 20
click at [562, 321] on button "Développer" at bounding box center [562, 320] width 75 height 20
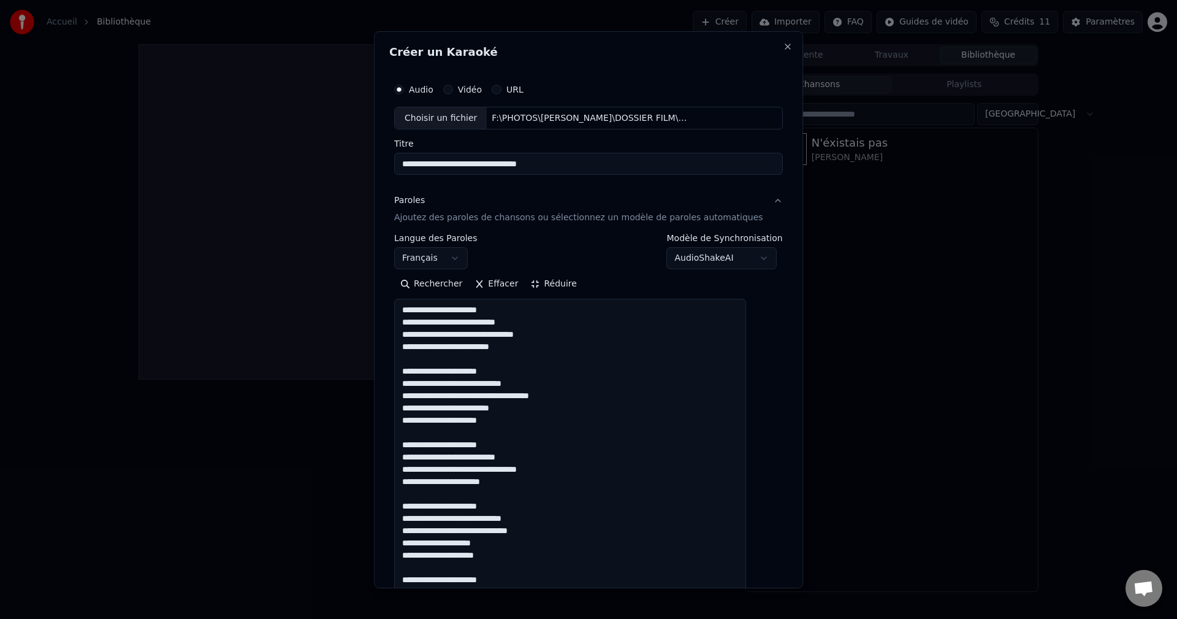
click at [412, 313] on textarea at bounding box center [570, 567] width 352 height 536
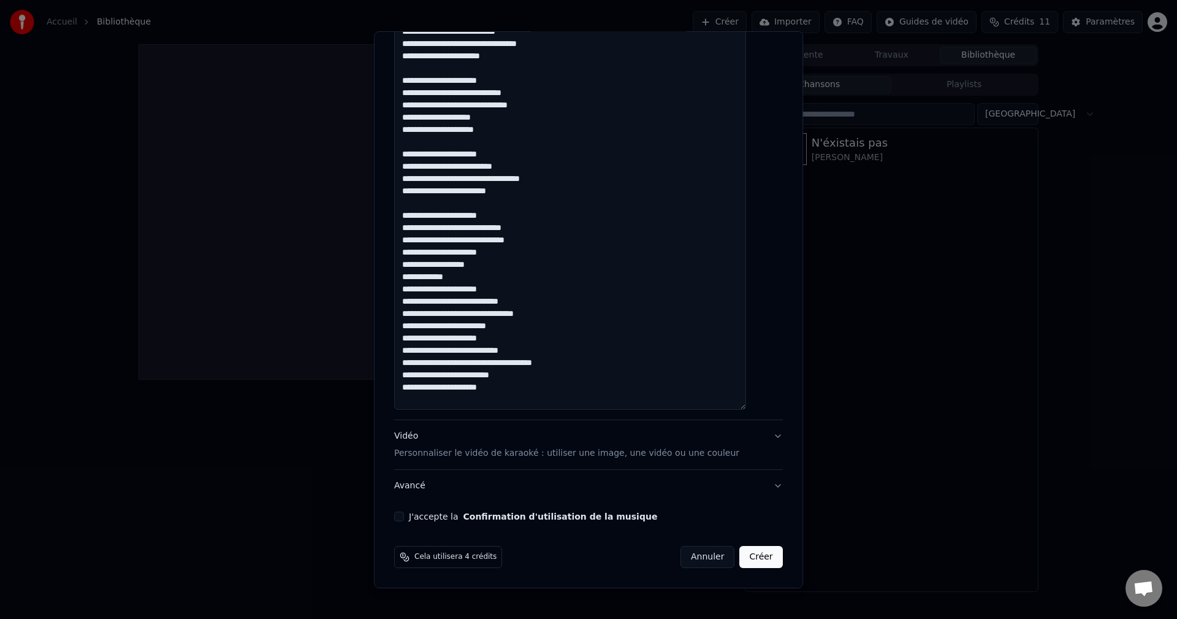
scroll to position [185, 0]
click at [505, 267] on textarea at bounding box center [570, 141] width 352 height 536
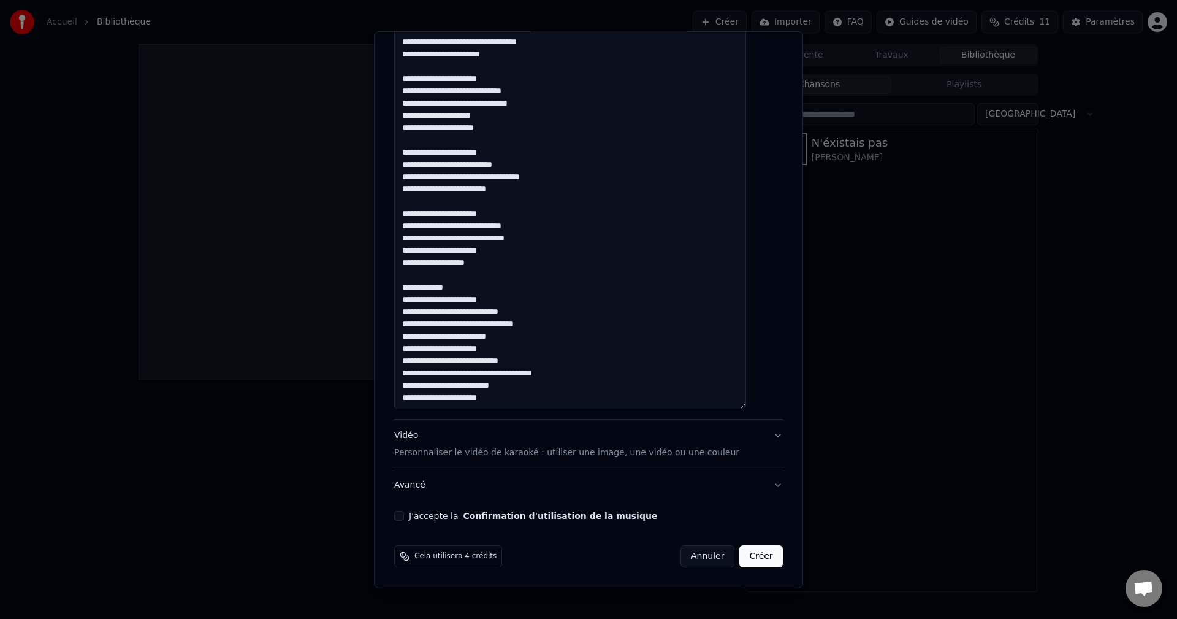
click at [506, 278] on textarea at bounding box center [570, 140] width 352 height 536
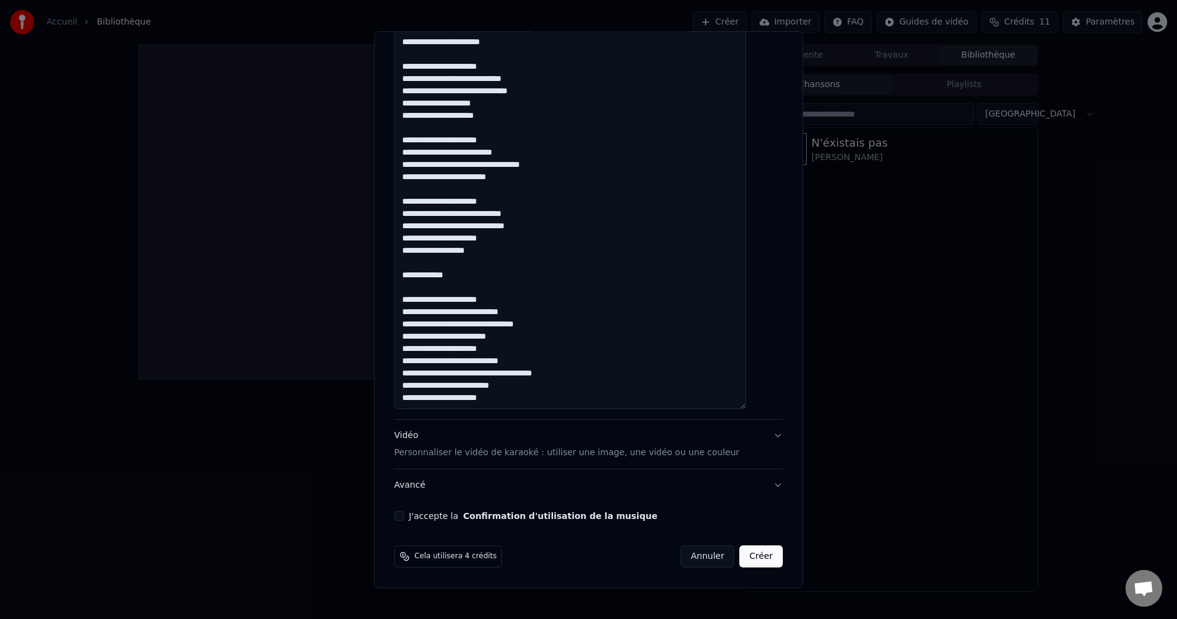
scroll to position [210, 0]
click at [523, 327] on textarea at bounding box center [570, 140] width 352 height 536
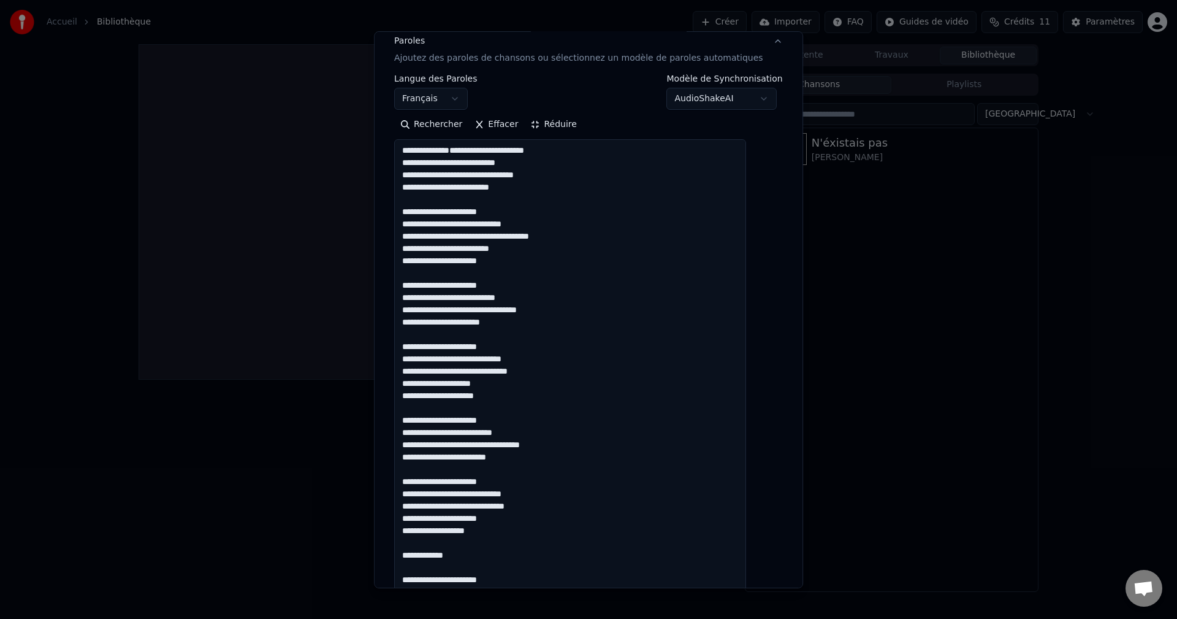
scroll to position [120, 0]
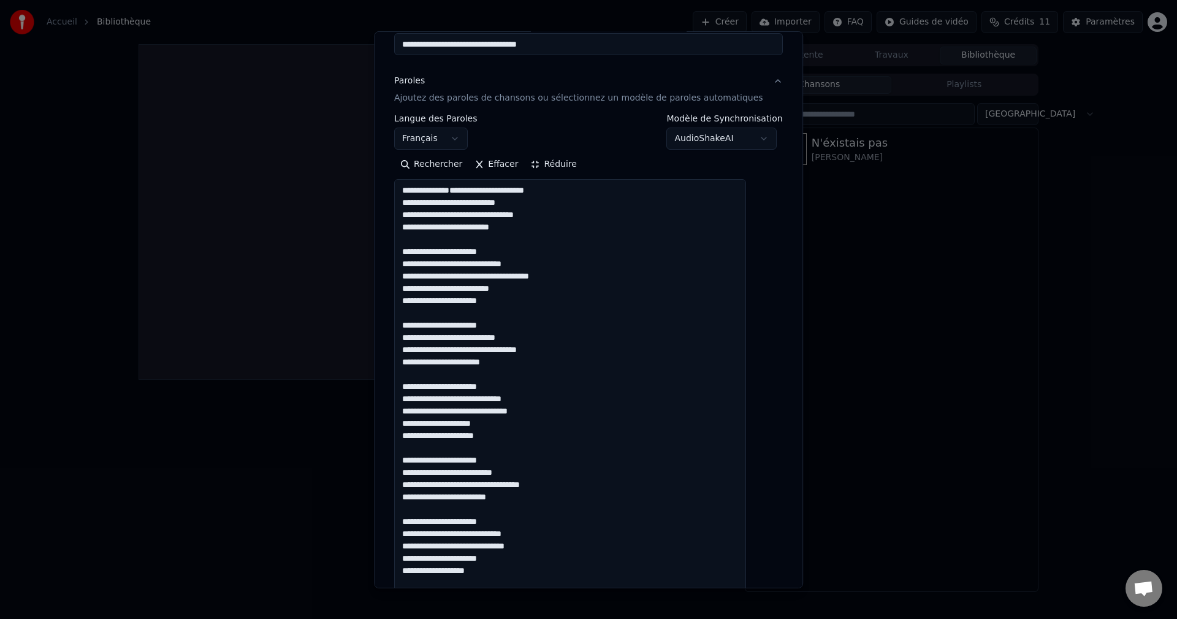
click at [435, 189] on textarea at bounding box center [570, 447] width 352 height 536
type textarea "**********"
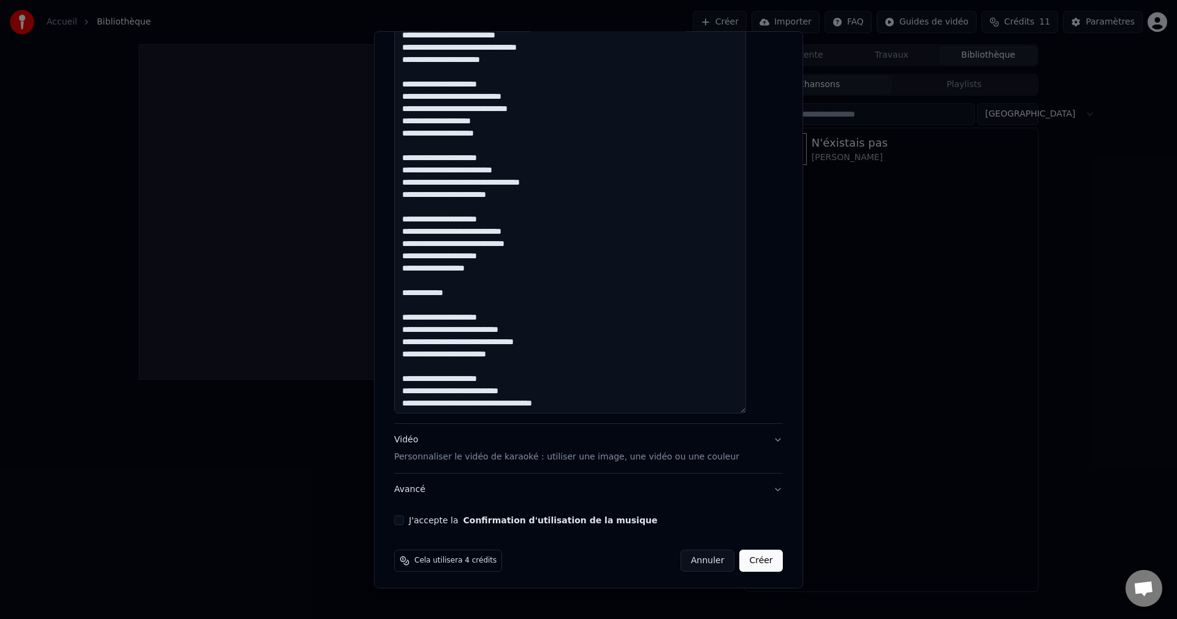
scroll to position [425, 0]
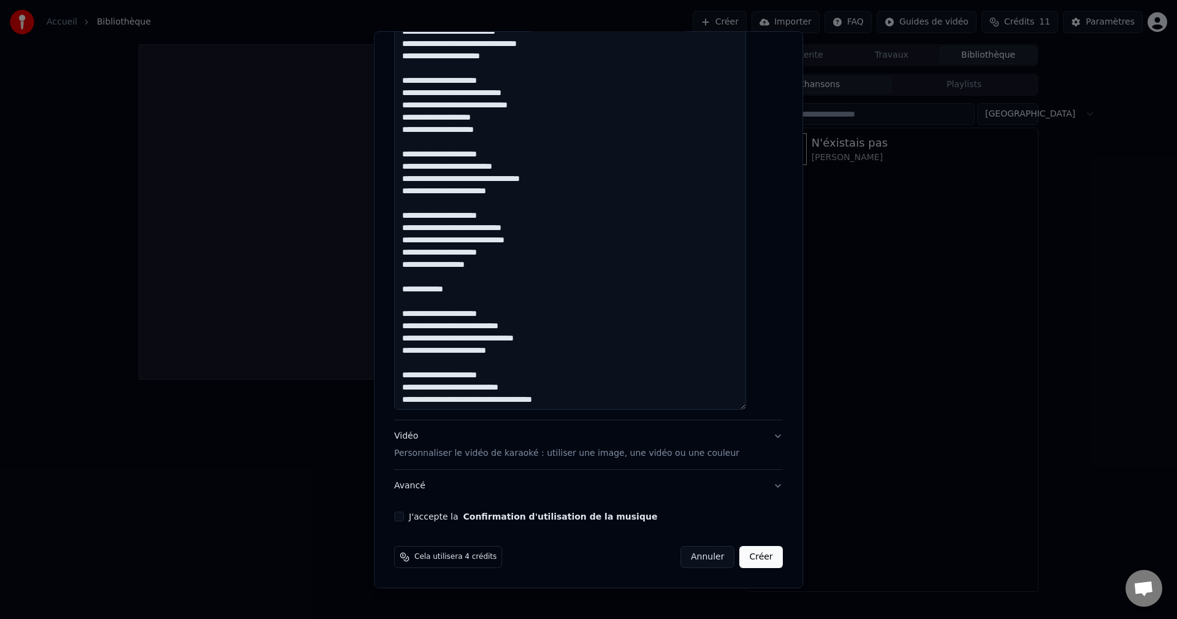
click at [421, 518] on div "J'accepte la Confirmation d'utilisation de la musique" at bounding box center [588, 516] width 389 height 10
click at [404, 517] on button "J'accepte la Confirmation d'utilisation de la musique" at bounding box center [399, 516] width 10 height 10
click at [740, 557] on button "Créer" at bounding box center [761, 557] width 43 height 22
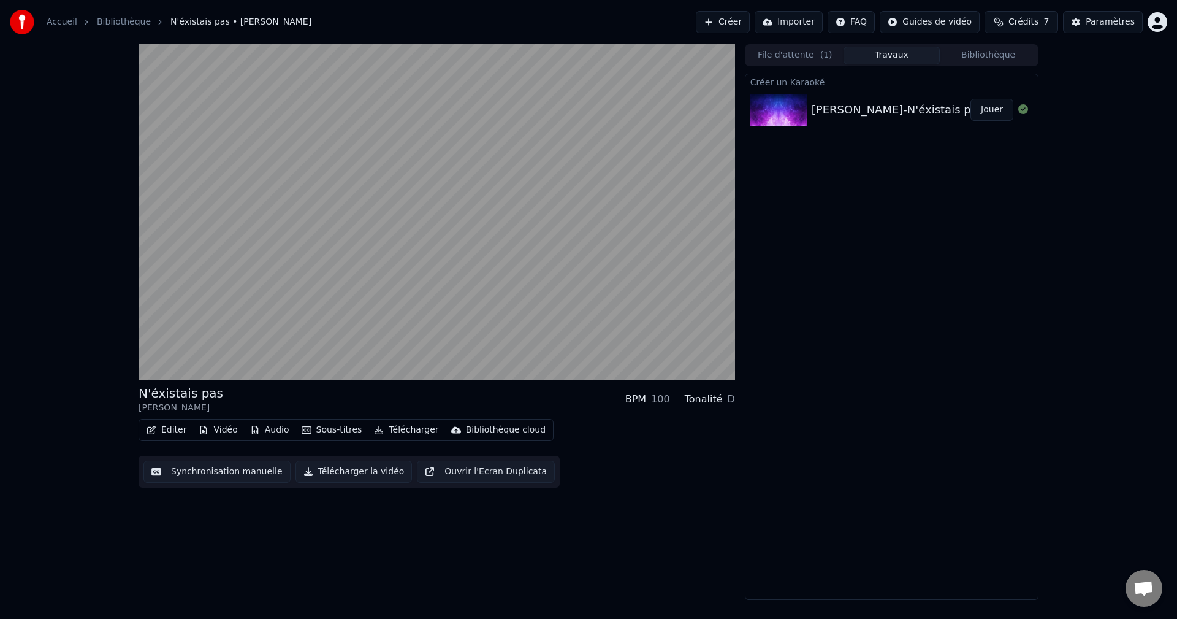
click at [688, 548] on div "N'éxistais pas [PERSON_NAME] BPM 100 Tonalité D Éditer Vidéo Audio Sous-titres …" at bounding box center [437, 321] width 596 height 555
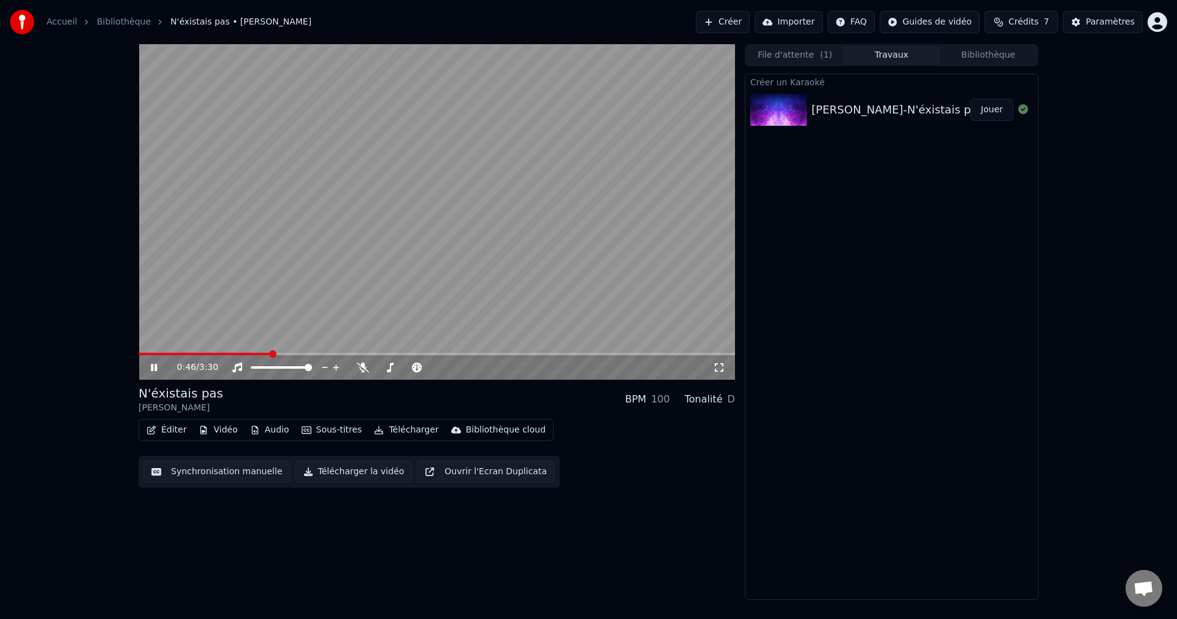
click at [238, 356] on div "0:46 / 3:30" at bounding box center [437, 367] width 596 height 25
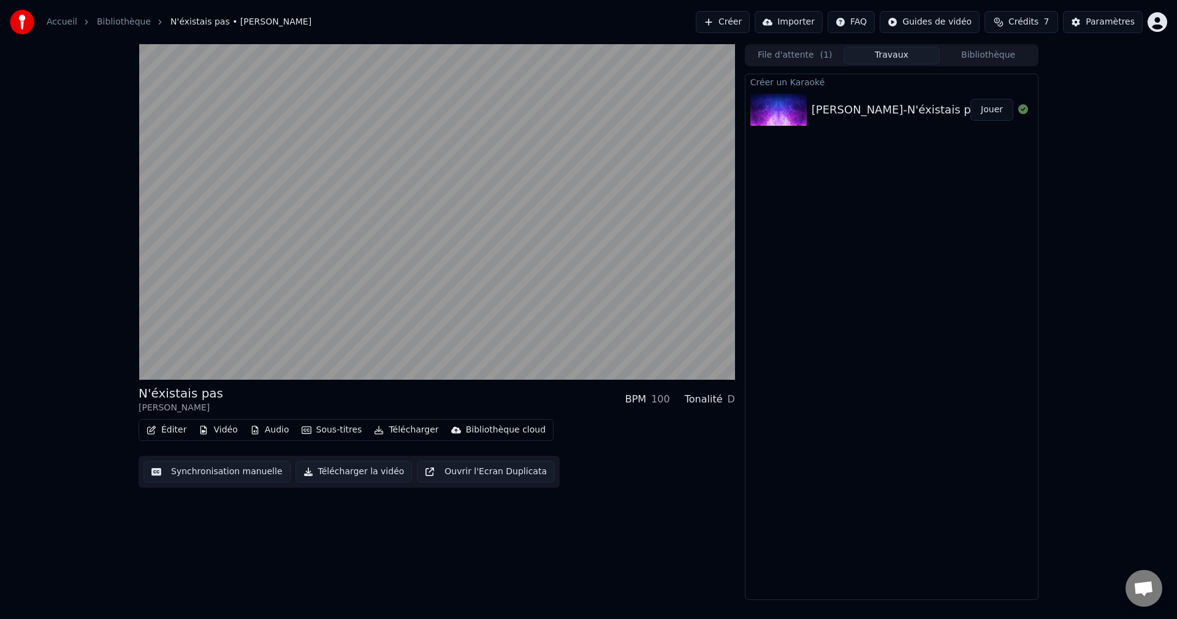
click at [487, 395] on div "N'éxistais pas [PERSON_NAME] BPM 100 Tonalité D" at bounding box center [437, 398] width 596 height 29
click at [219, 427] on button "Vidéo" at bounding box center [218, 429] width 48 height 17
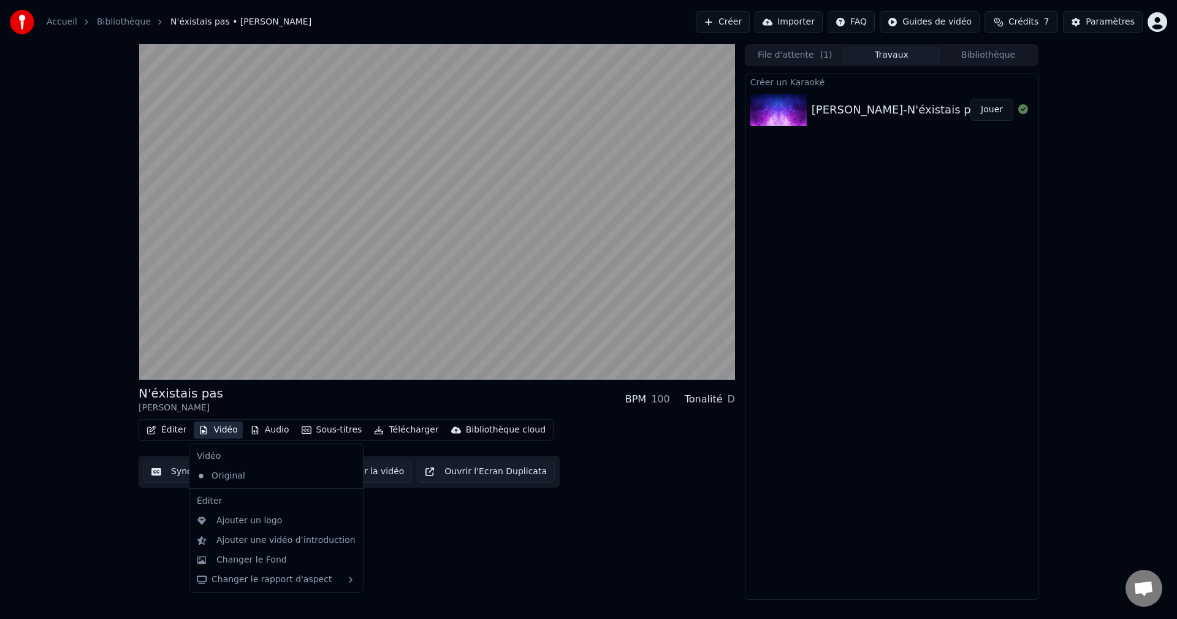
click at [134, 536] on div "N'éxistais pas [PERSON_NAME] BPM 100 Tonalité D Éditer Vidéo Audio Sous-titres …" at bounding box center [589, 321] width 920 height 555
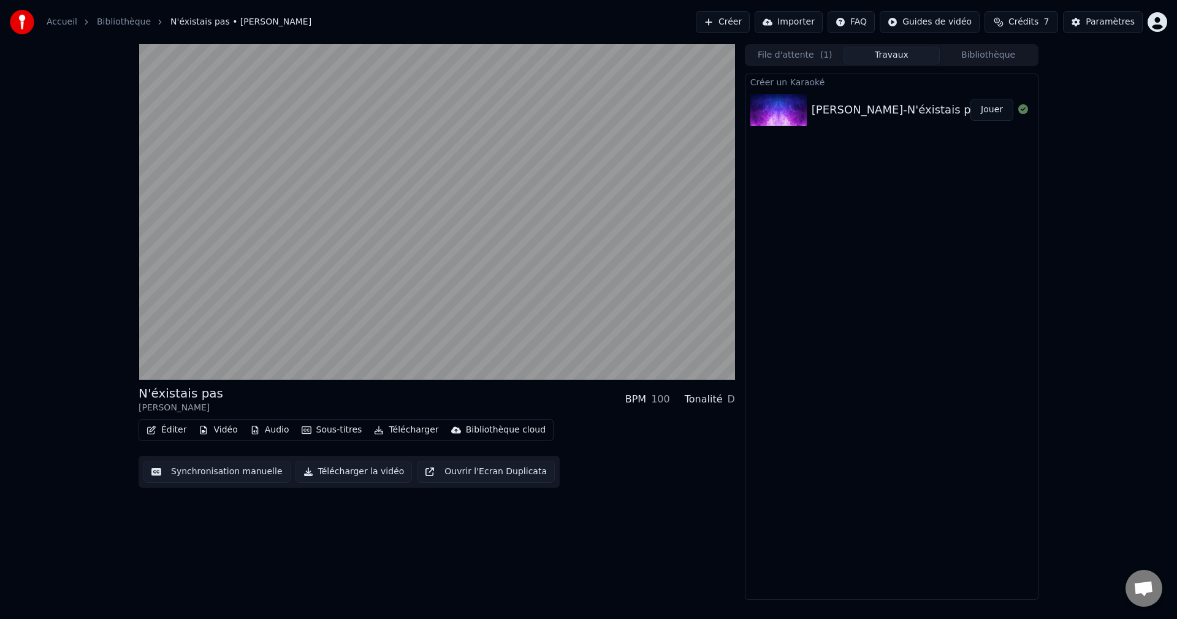
click at [199, 468] on button "Synchronisation manuelle" at bounding box center [216, 471] width 147 height 22
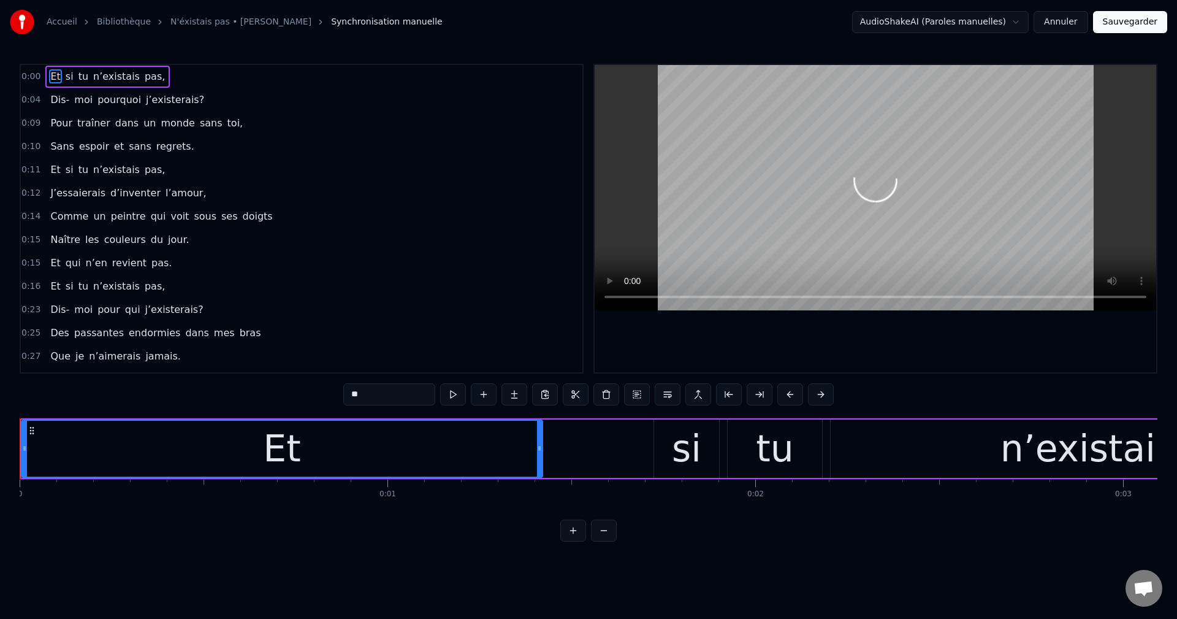
click at [947, 20] on html "Accueil Bibliothèque N'éxistais pas • [PERSON_NAME] Synchronisation manuelle Au…" at bounding box center [588, 280] width 1177 height 561
click at [686, 187] on video at bounding box center [876, 187] width 562 height 245
click at [768, 241] on video at bounding box center [876, 187] width 562 height 245
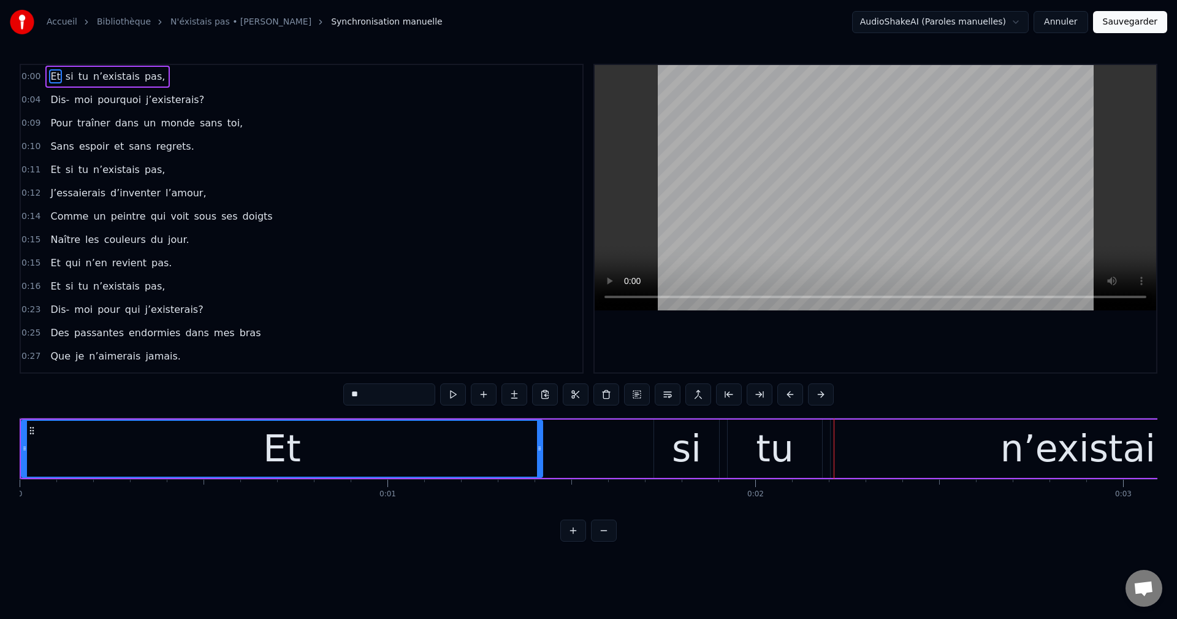
click at [768, 241] on video at bounding box center [876, 187] width 562 height 245
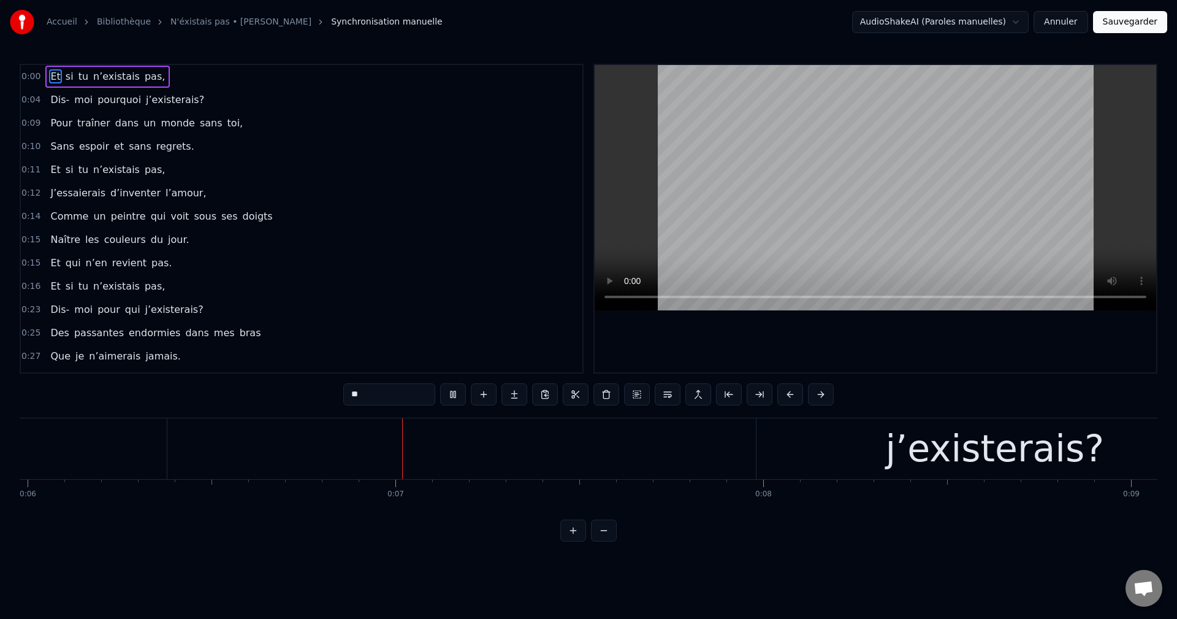
scroll to position [0, 2261]
click at [1073, 22] on button "Annuler" at bounding box center [1061, 22] width 54 height 22
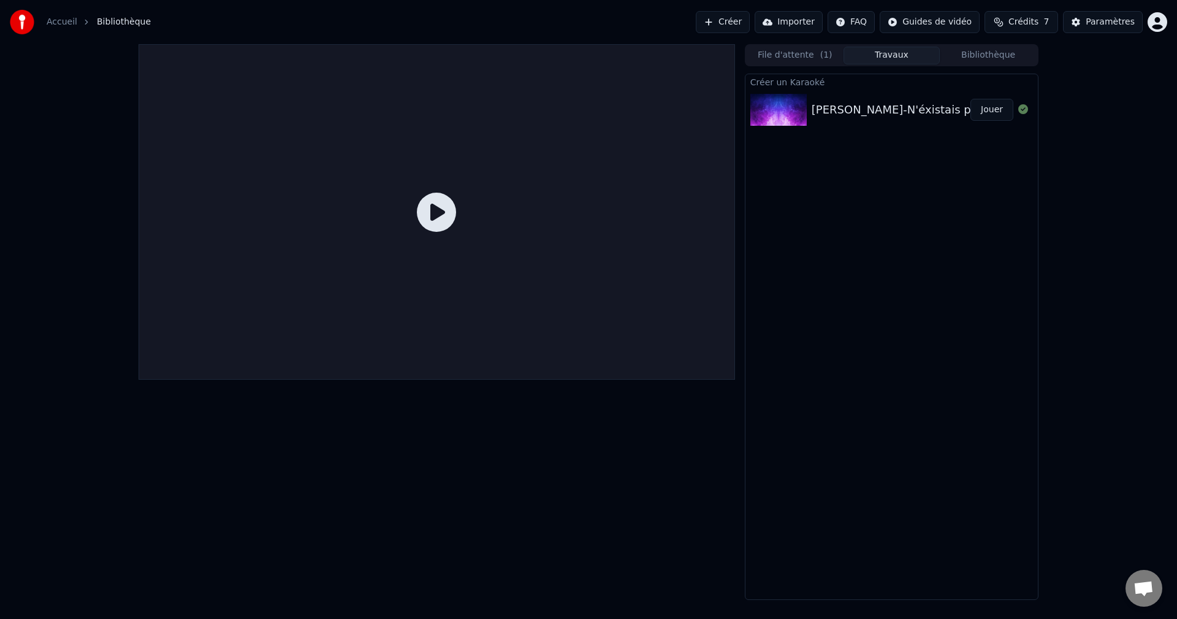
click at [848, 223] on div "Créer un Karaoké [PERSON_NAME]-N'éxistais pas-instrumental Jouer" at bounding box center [892, 337] width 294 height 526
drag, startPoint x: 748, startPoint y: 21, endPoint x: 747, endPoint y: 34, distance: 13.0
click at [747, 34] on div "Accueil Bibliothèque Créer Importer FAQ Guides de vidéo Crédits 7 Paramètres" at bounding box center [588, 22] width 1177 height 44
click at [802, 17] on button "Importer" at bounding box center [789, 22] width 68 height 22
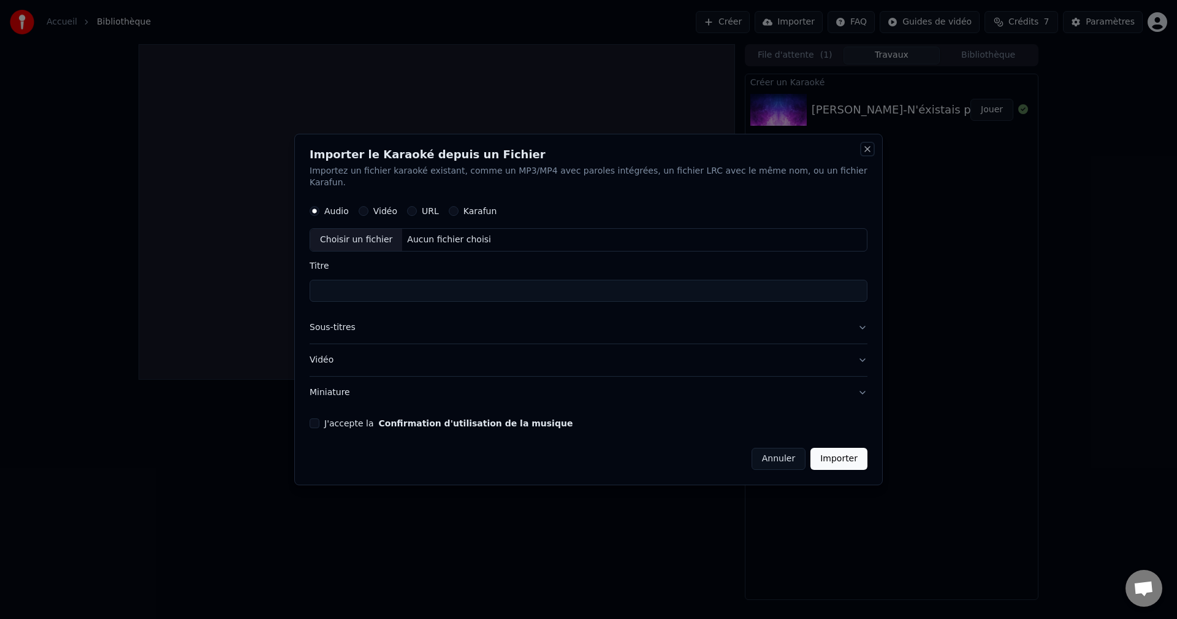
click at [862, 154] on button "Close" at bounding box center [867, 149] width 10 height 10
